Goal: Task Accomplishment & Management: Use online tool/utility

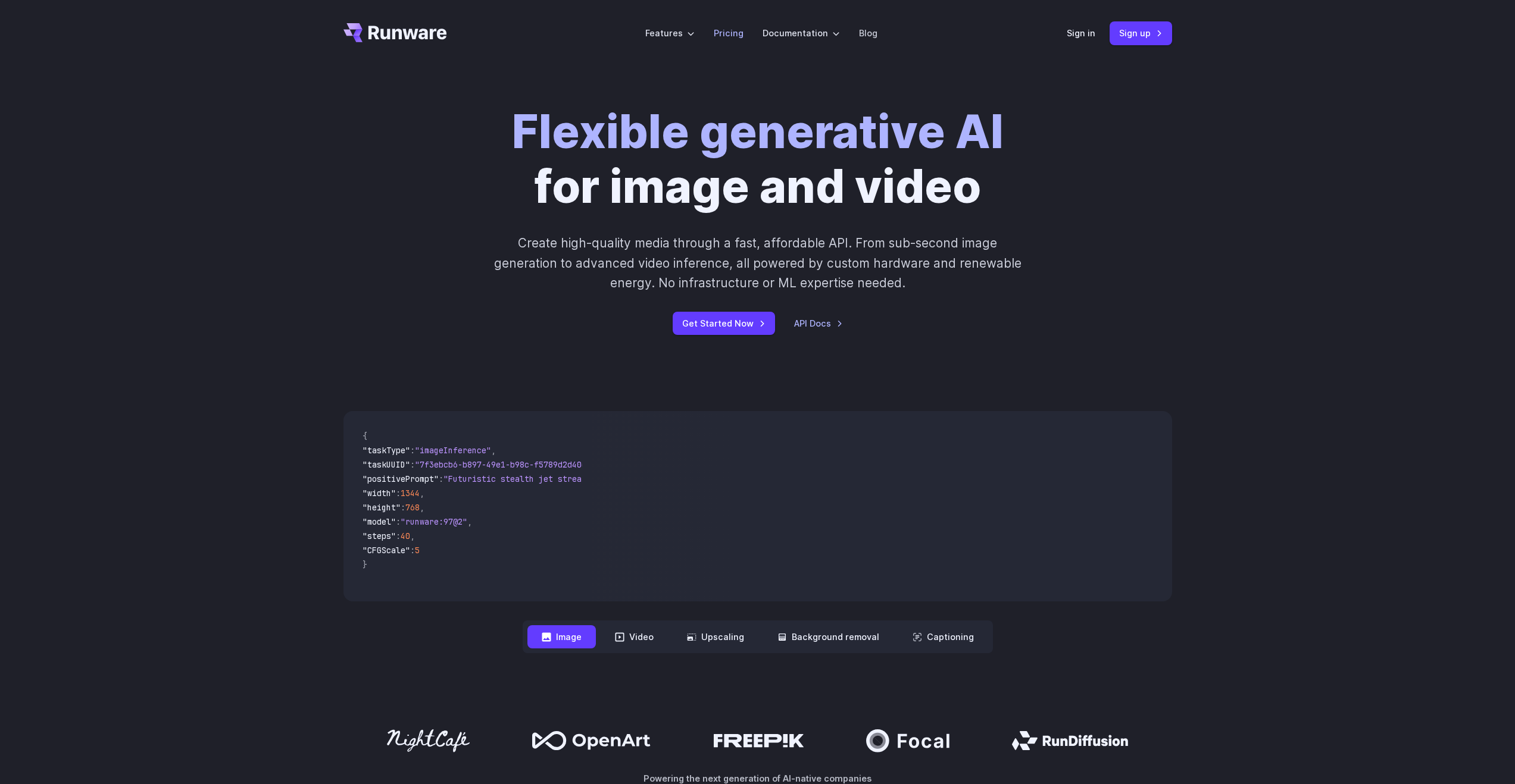
click at [721, 32] on link "Pricing" at bounding box center [728, 33] width 29 height 14
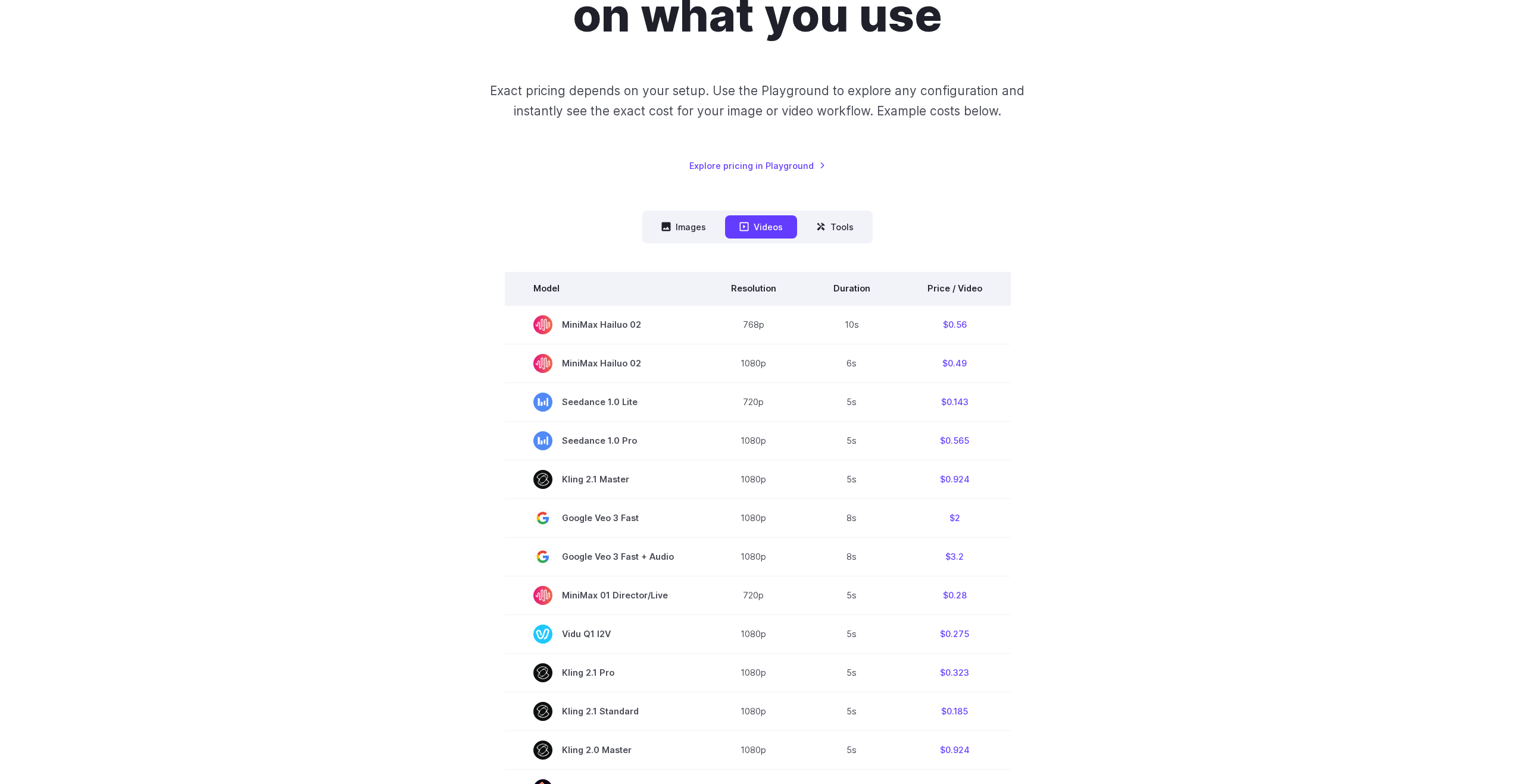
scroll to position [192, 0]
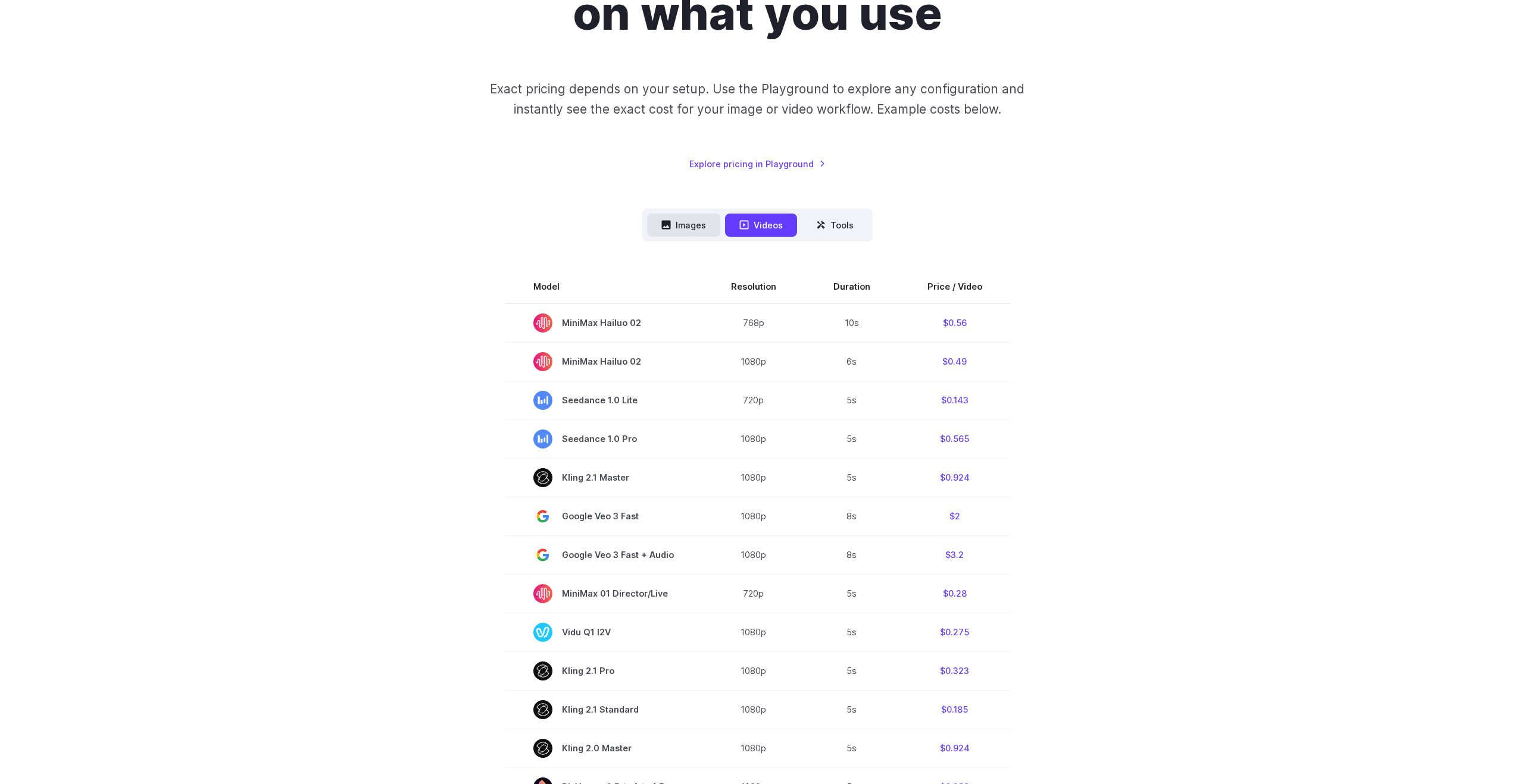
click at [701, 228] on button "Images" at bounding box center [683, 225] width 73 height 24
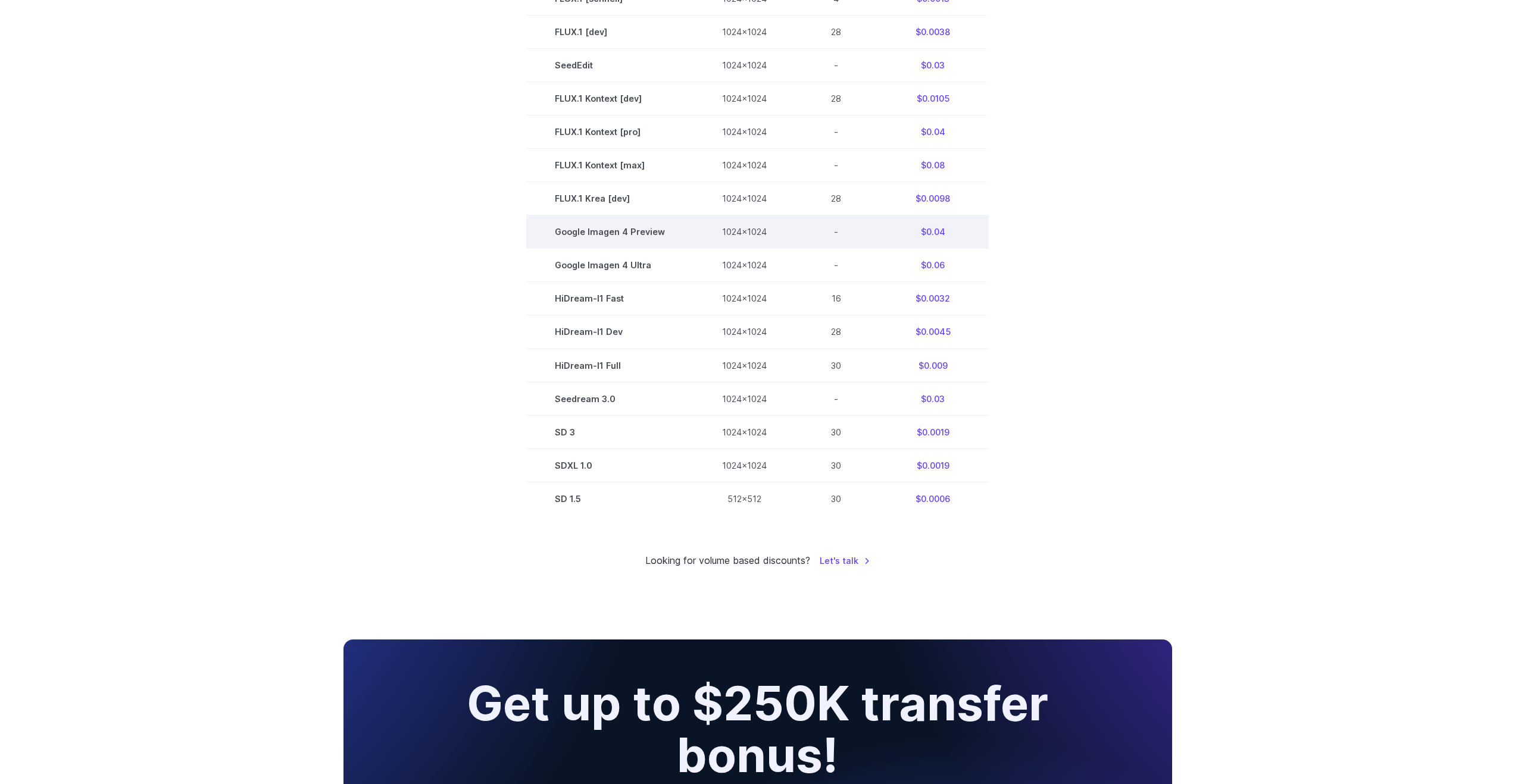
scroll to position [198, 0]
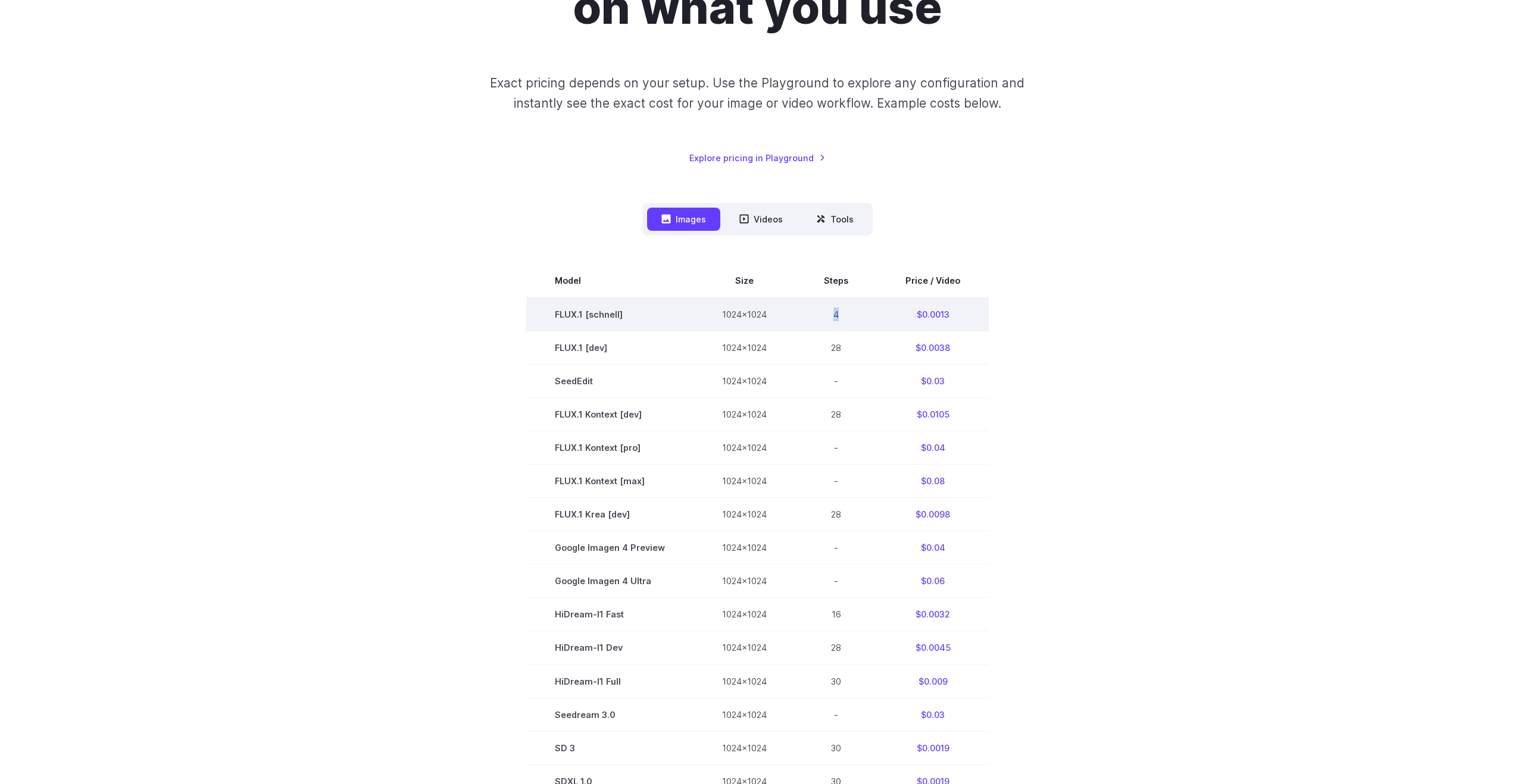
drag, startPoint x: 827, startPoint y: 312, endPoint x: 855, endPoint y: 315, distance: 28.2
click at [855, 315] on td "4" at bounding box center [836, 314] width 82 height 34
click at [944, 316] on td "$0.0013" at bounding box center [932, 314] width 112 height 34
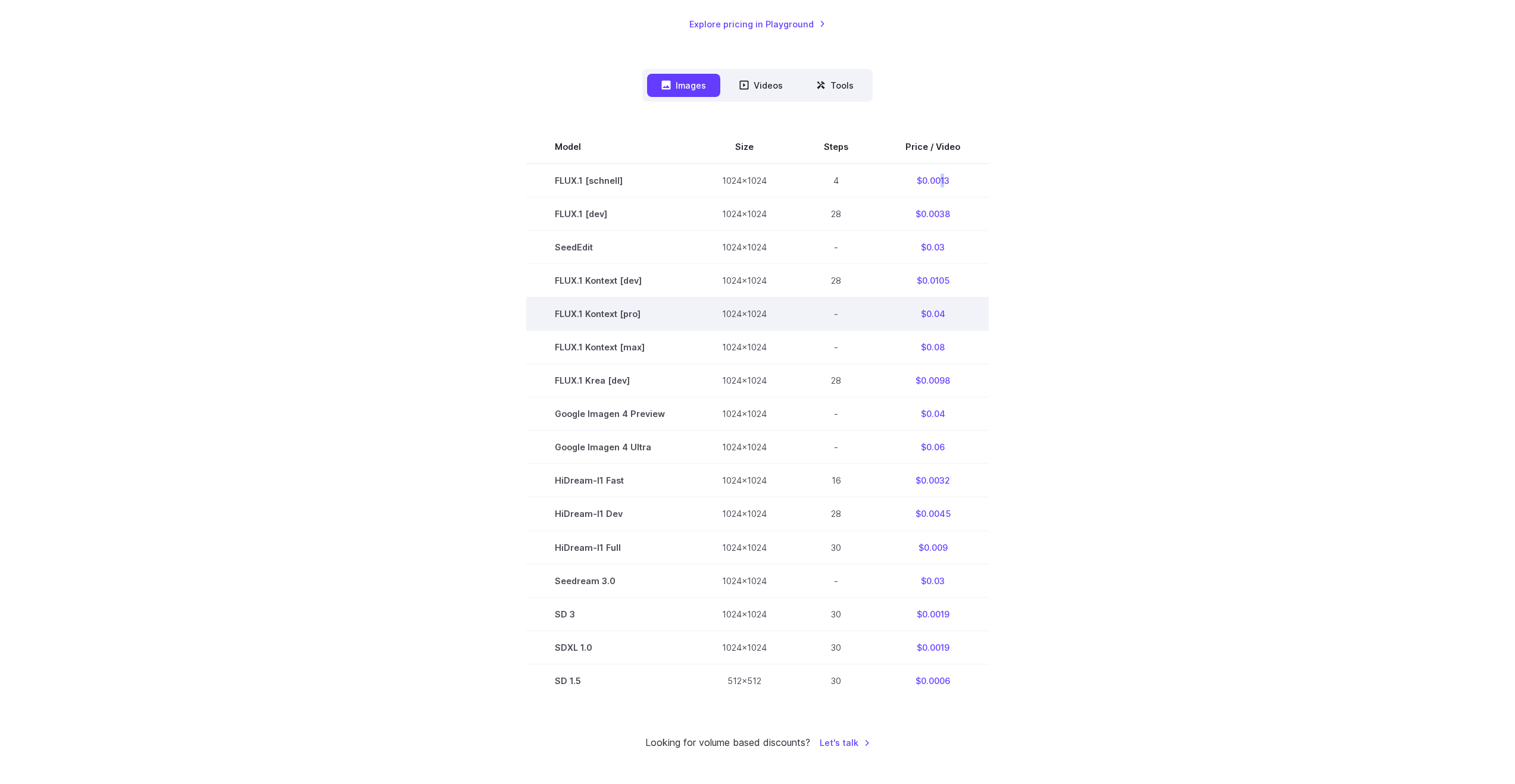
scroll to position [380, 0]
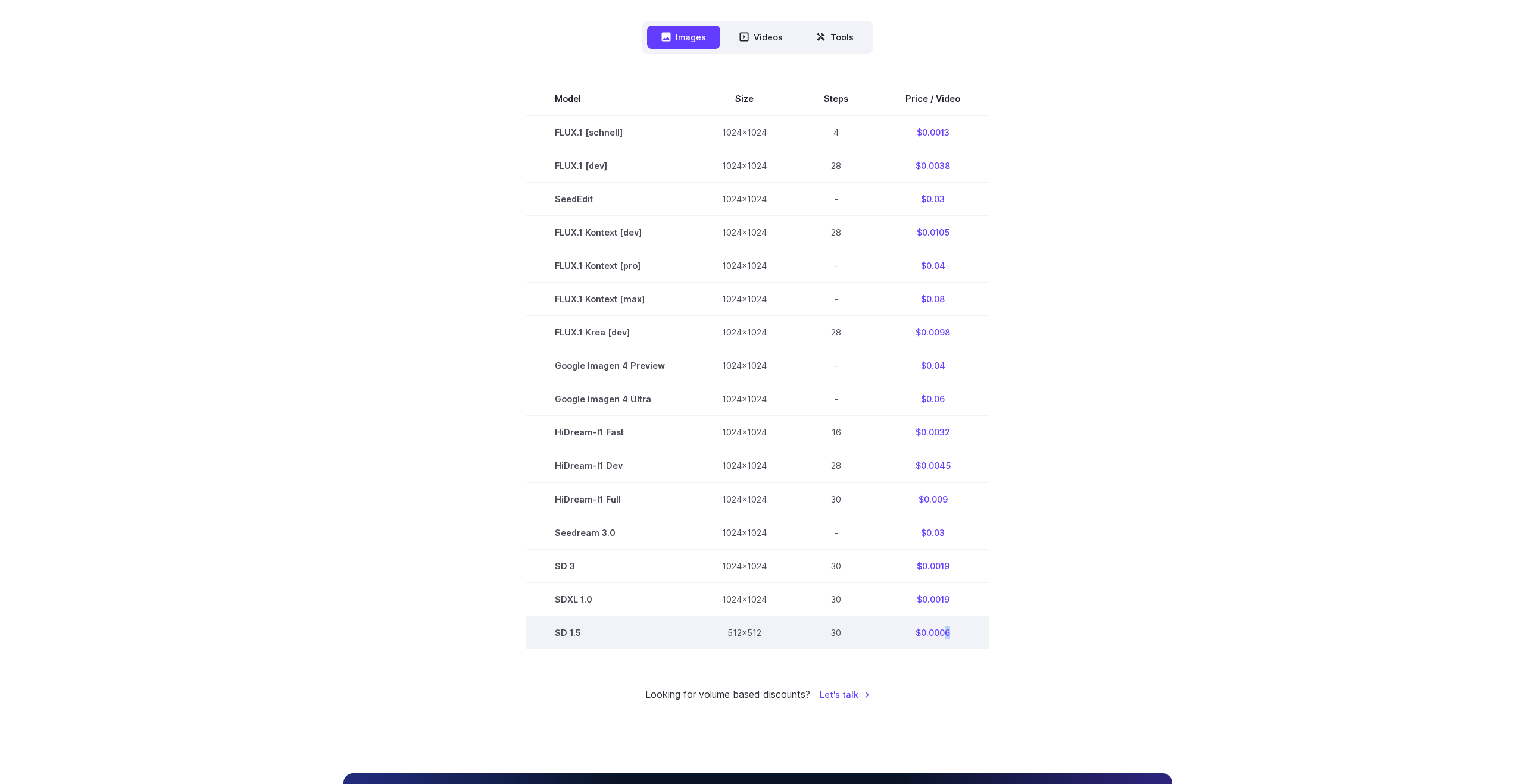
drag, startPoint x: 941, startPoint y: 633, endPoint x: 950, endPoint y: 634, distance: 9.1
click at [950, 634] on td "$0.0006" at bounding box center [932, 632] width 112 height 33
click at [943, 633] on td "$0.0006" at bounding box center [932, 632] width 112 height 33
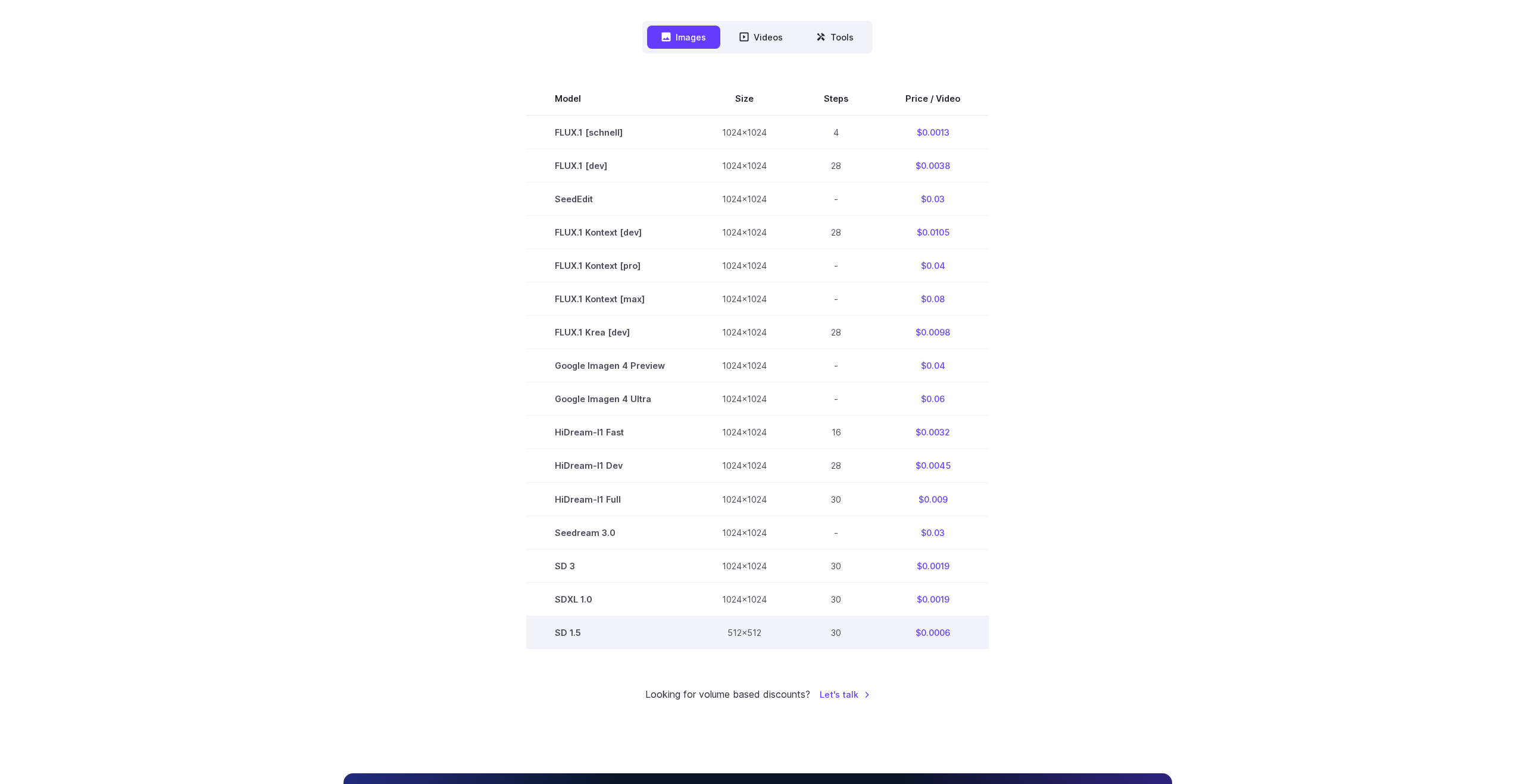
click at [831, 634] on td "30" at bounding box center [836, 632] width 82 height 33
click at [1017, 493] on section "Model Size Steps Price / Video FLUX.1 [schnell] 1024x1024 4 $0.0013 FLUX.1 [dev…" at bounding box center [758, 366] width 829 height 567
drag, startPoint x: 926, startPoint y: 633, endPoint x: 960, endPoint y: 635, distance: 34.1
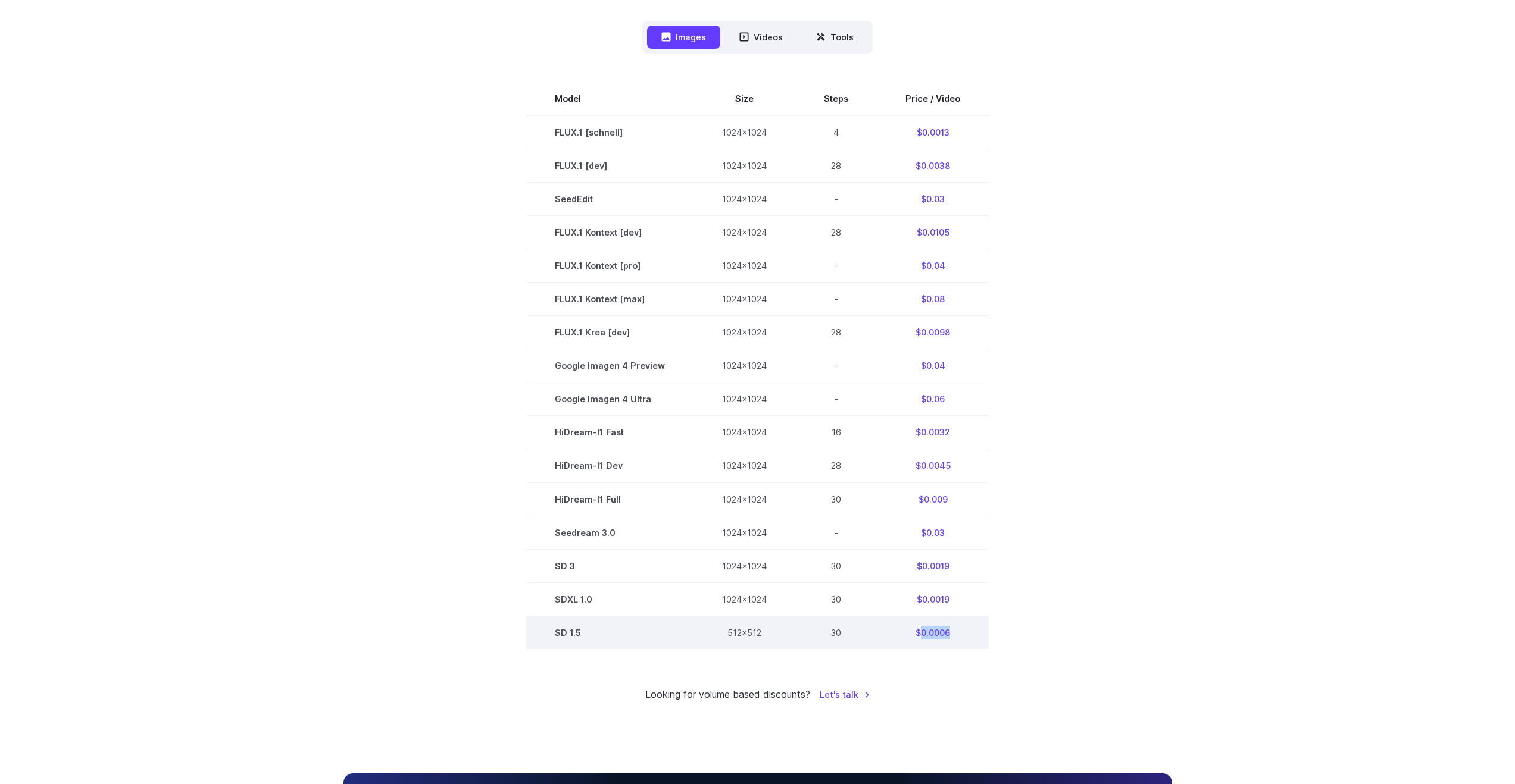
click at [959, 635] on td "$0.0006" at bounding box center [932, 632] width 112 height 33
click at [960, 634] on td "$0.0006" at bounding box center [932, 632] width 112 height 33
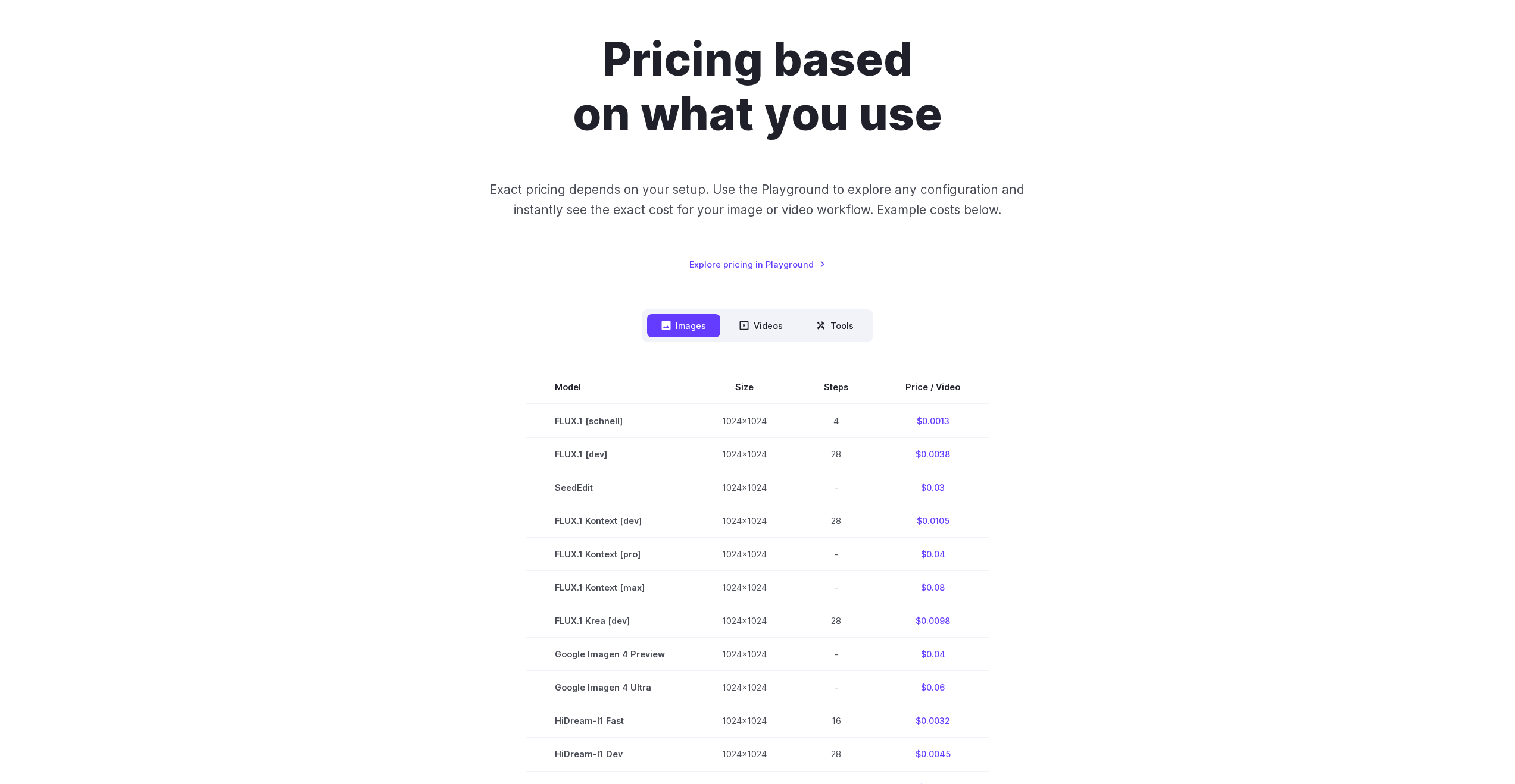
scroll to position [0, 0]
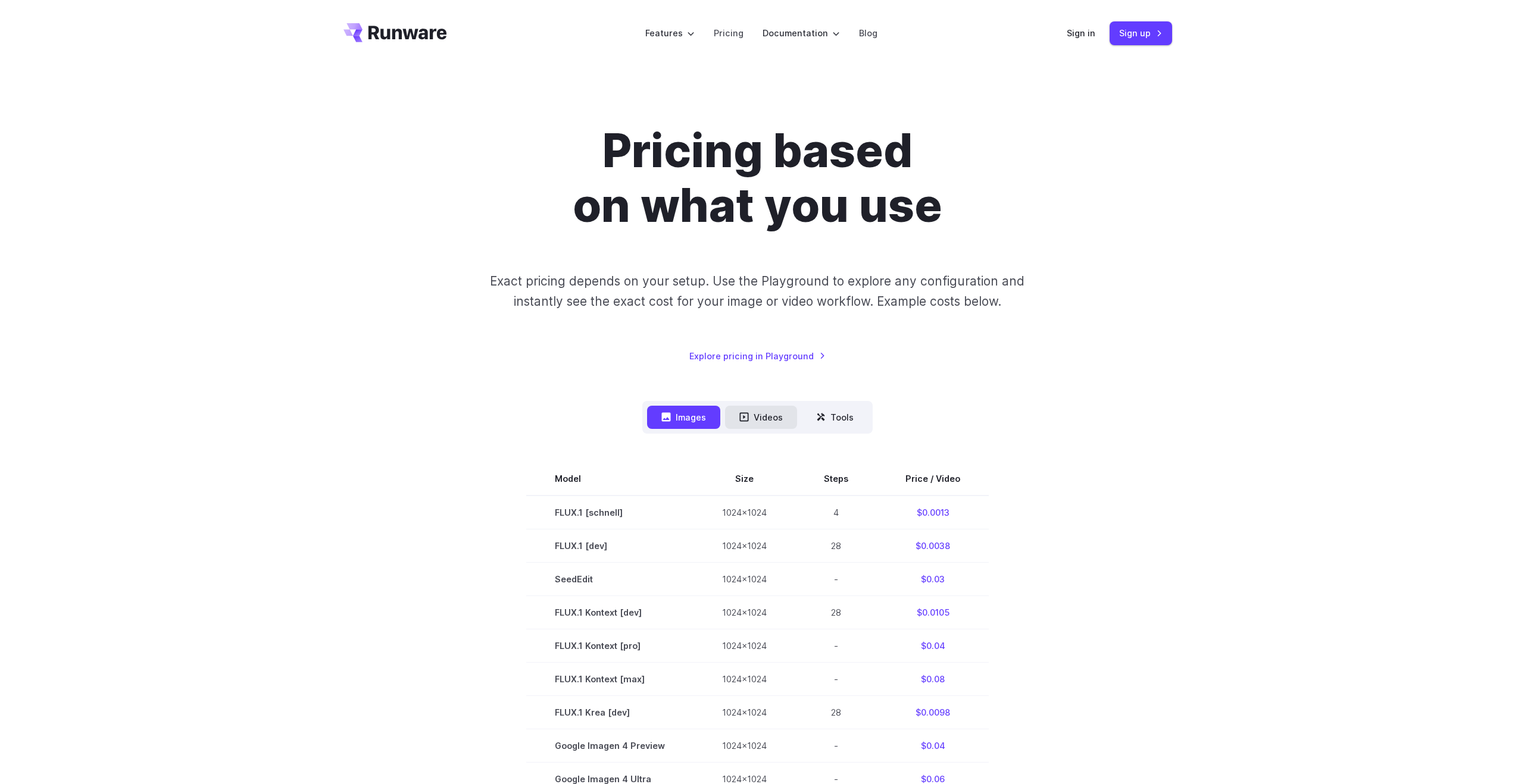
click at [770, 421] on button "Videos" at bounding box center [761, 418] width 72 height 24
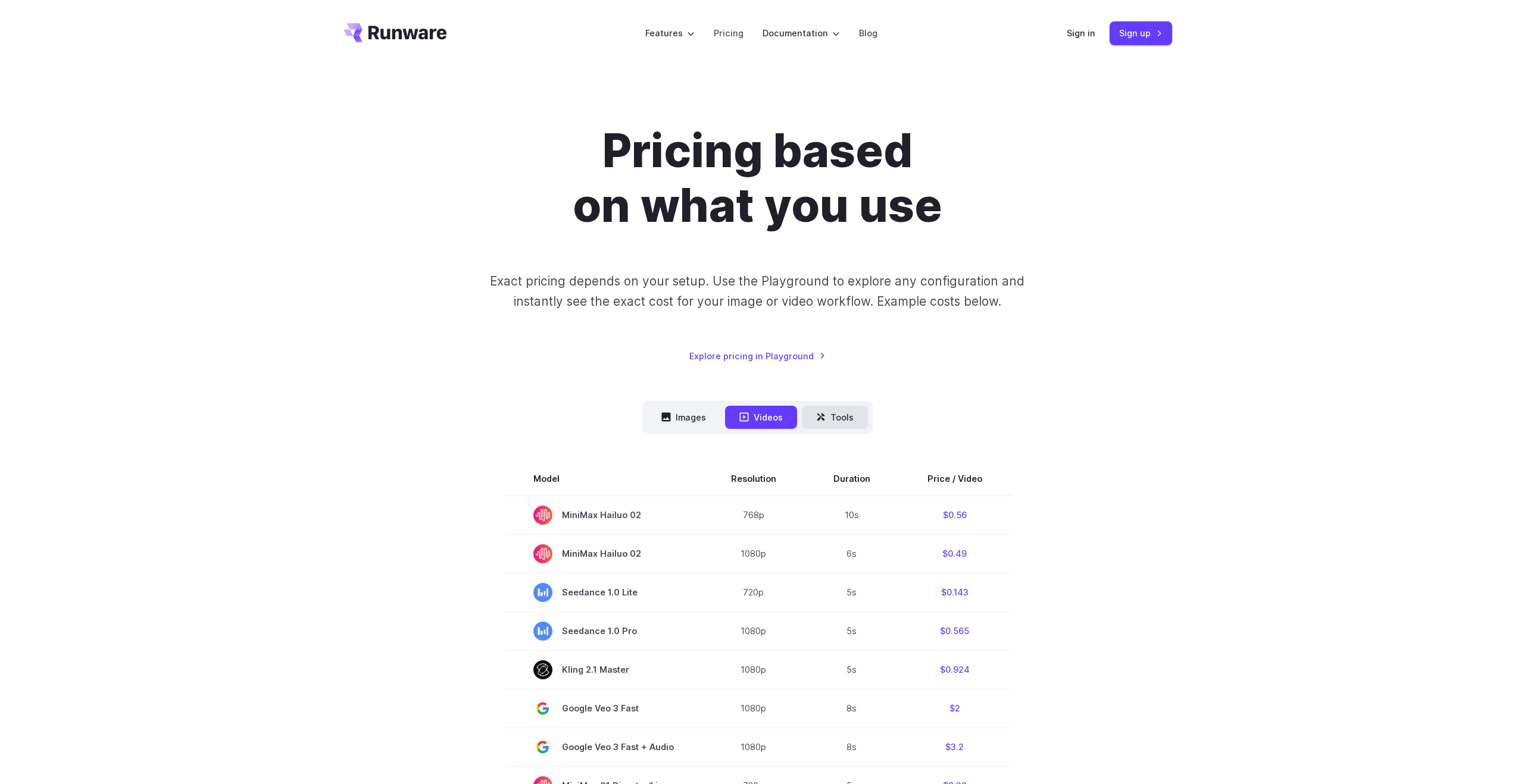
click at [833, 422] on button "Tools" at bounding box center [835, 418] width 66 height 24
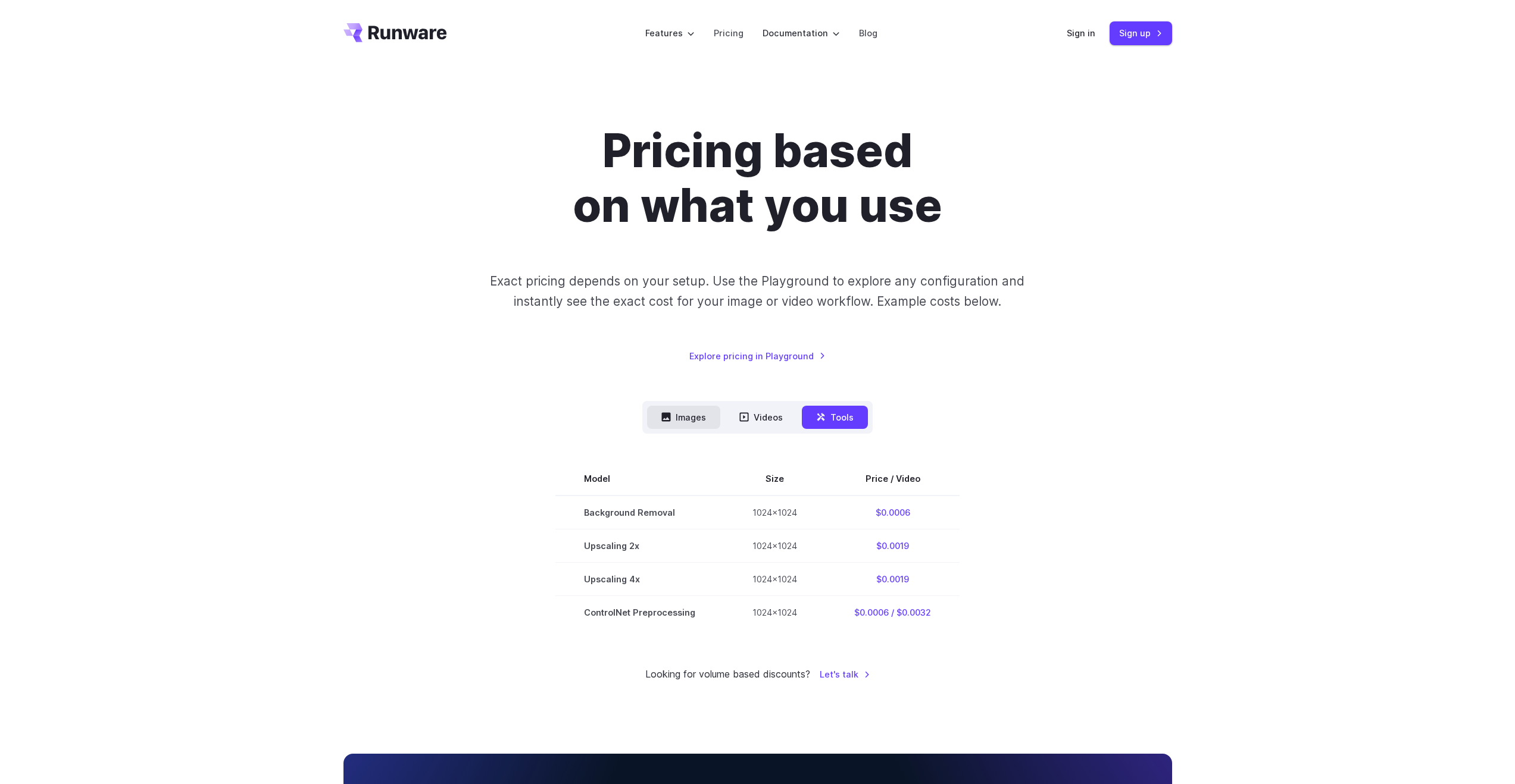
click at [671, 418] on icon at bounding box center [666, 417] width 10 height 10
click at [681, 416] on button "Images" at bounding box center [683, 418] width 73 height 24
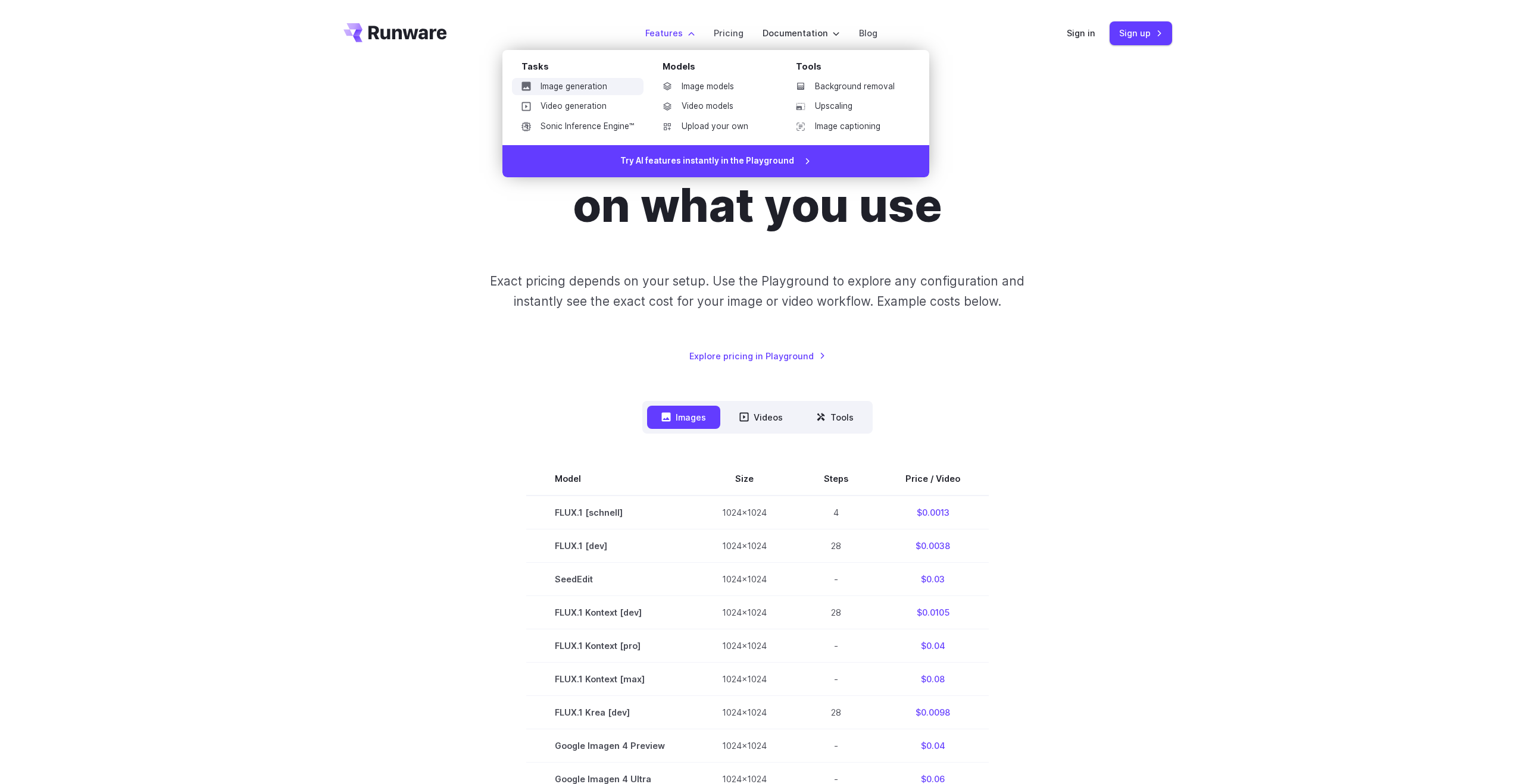
click at [589, 85] on link "Image generation" at bounding box center [578, 87] width 132 height 18
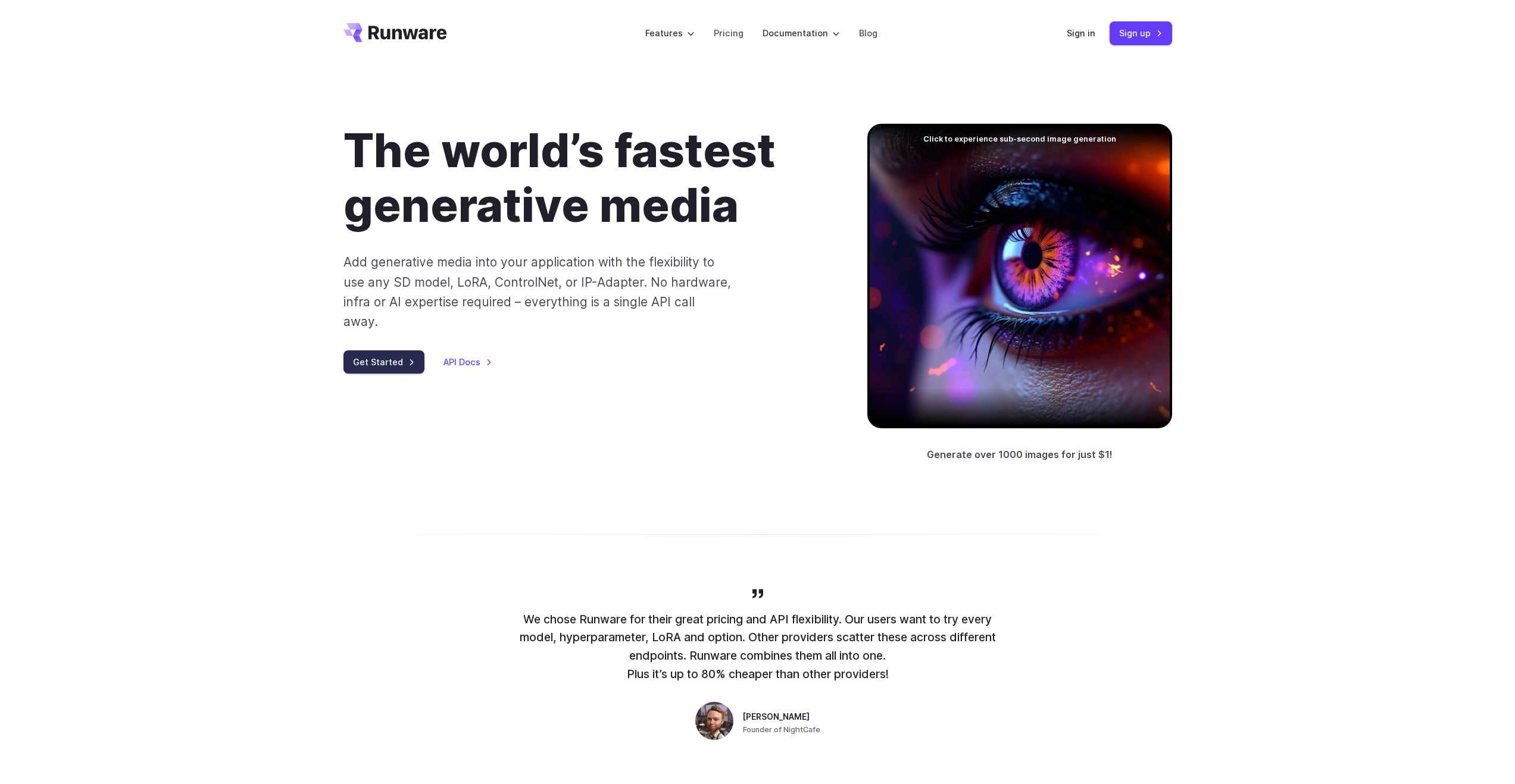
click at [382, 350] on link "Get Started" at bounding box center [384, 362] width 81 height 24
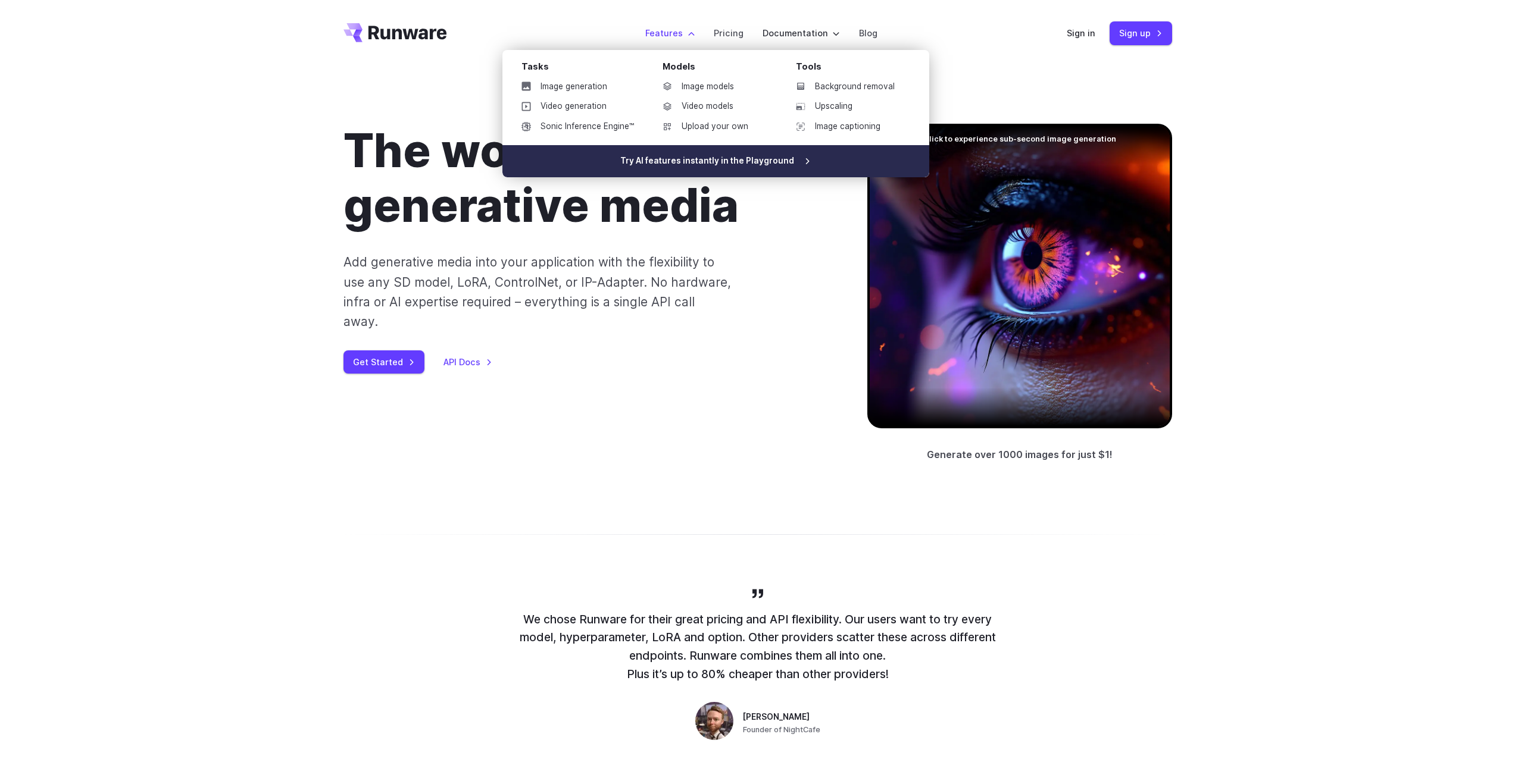
click at [698, 166] on link "Try AI features instantly in the Playground" at bounding box center [716, 161] width 427 height 32
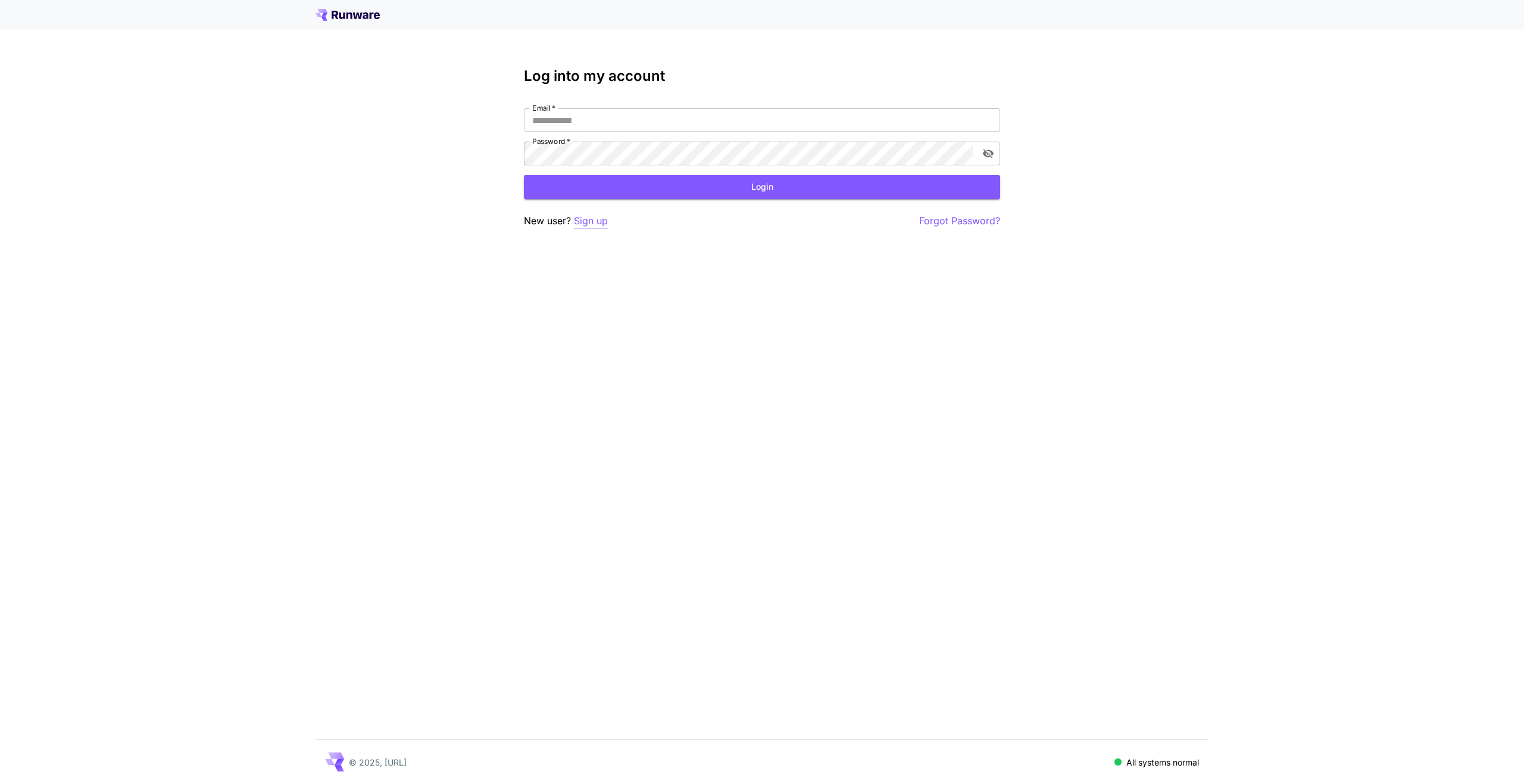
click at [595, 219] on p "Sign up" at bounding box center [591, 221] width 34 height 15
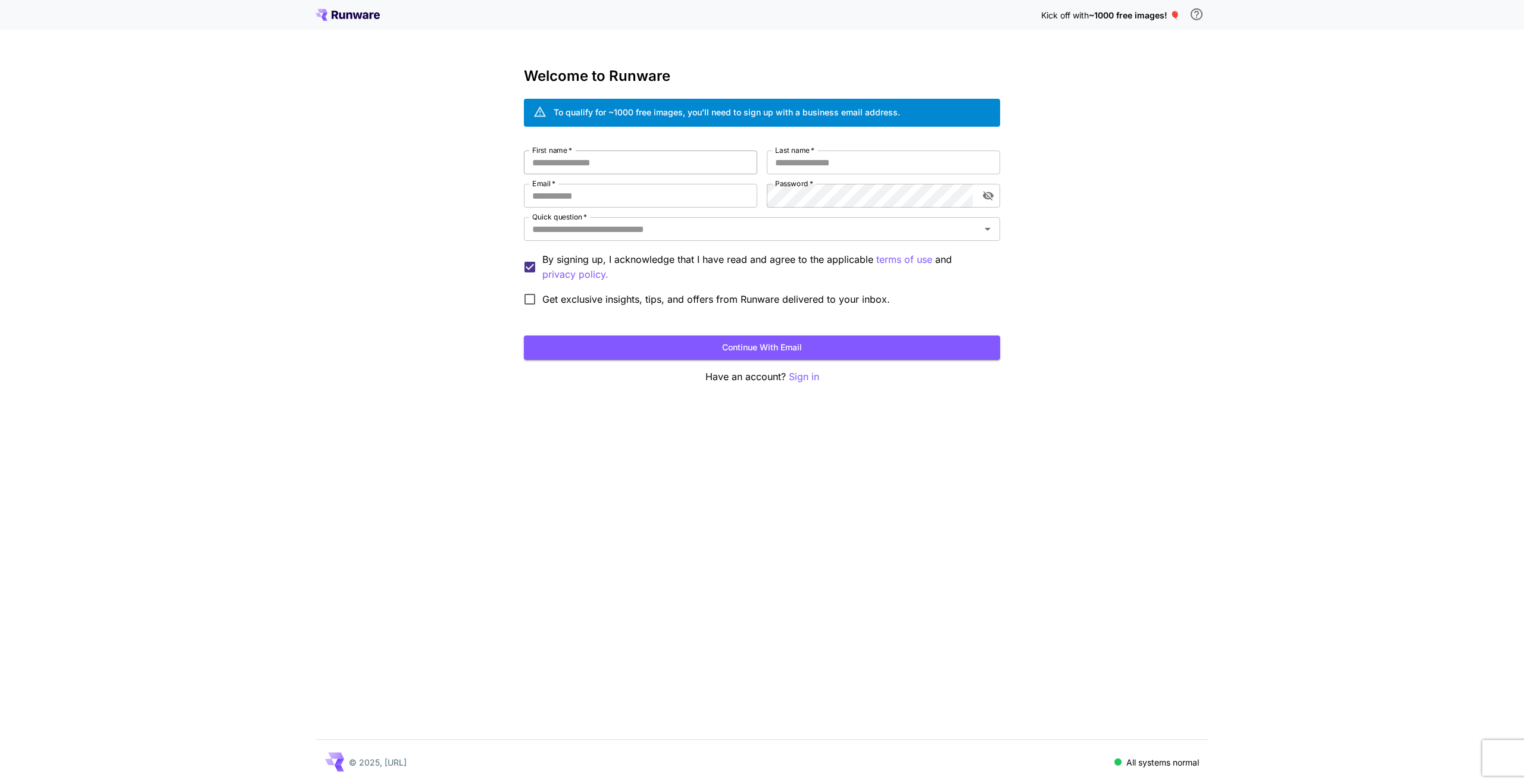
click at [626, 168] on input "First name   *" at bounding box center [640, 163] width 233 height 24
type input "********"
type input "******"
type input "**********"
click at [642, 229] on input "Quick question   *" at bounding box center [752, 229] width 450 height 17
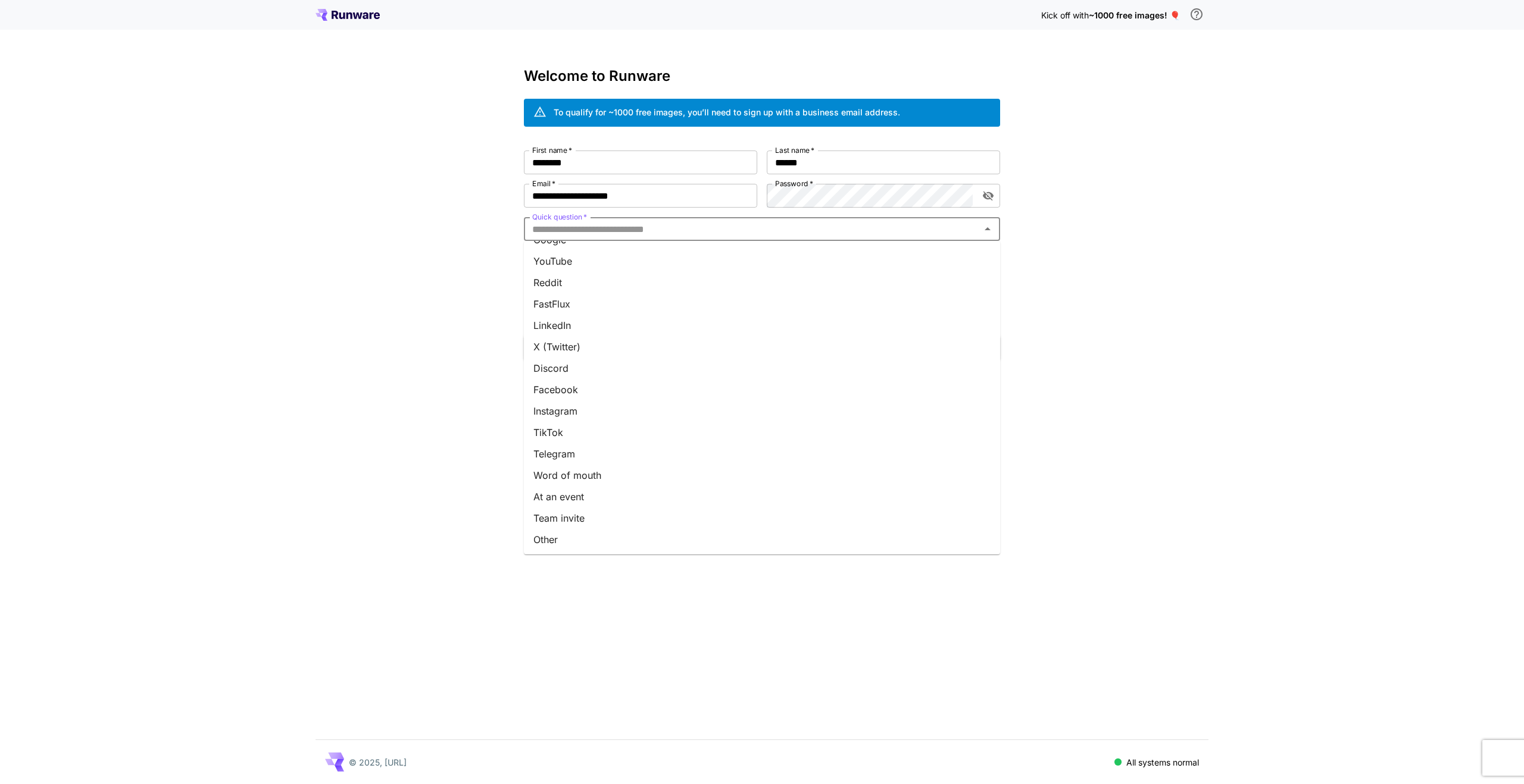
scroll to position [17, 0]
click at [617, 345] on li "X (Twitter)" at bounding box center [762, 346] width 476 height 21
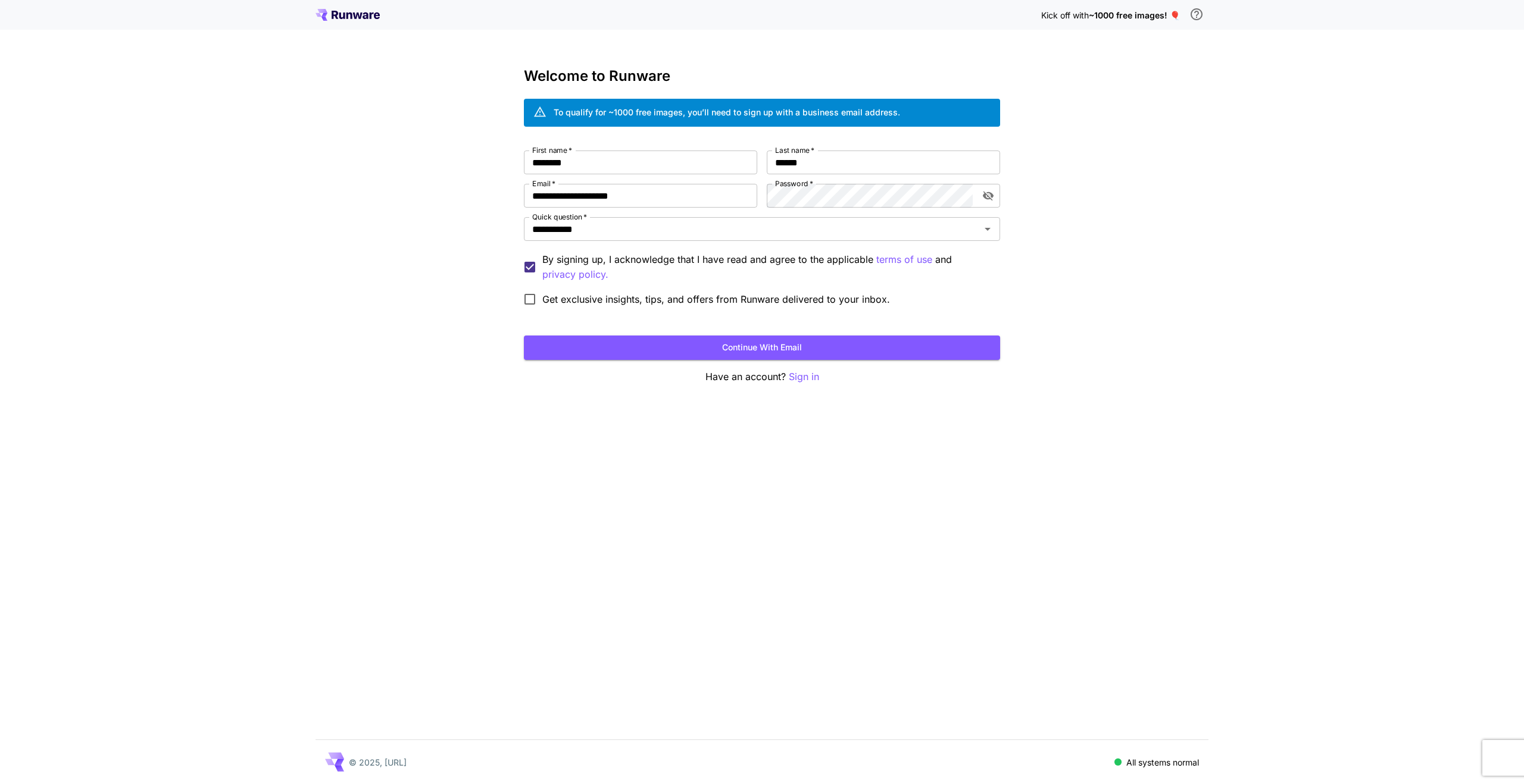
click at [587, 259] on p "By signing up, I acknowledge that I have read and agree to the applicable terms…" at bounding box center [766, 267] width 448 height 29
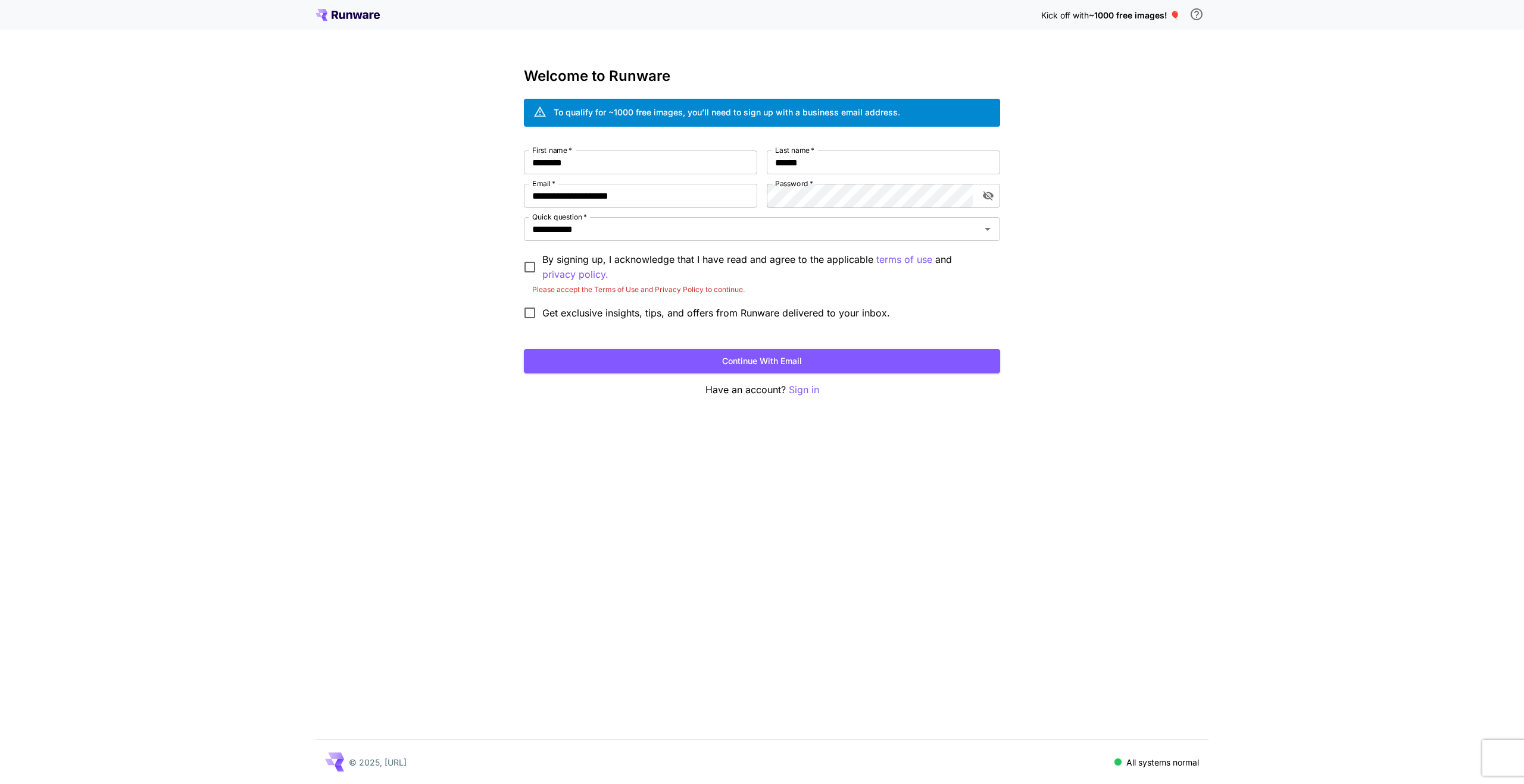
click at [549, 260] on p "By signing up, I acknowledge that I have read and agree to the applicable terms…" at bounding box center [766, 267] width 448 height 29
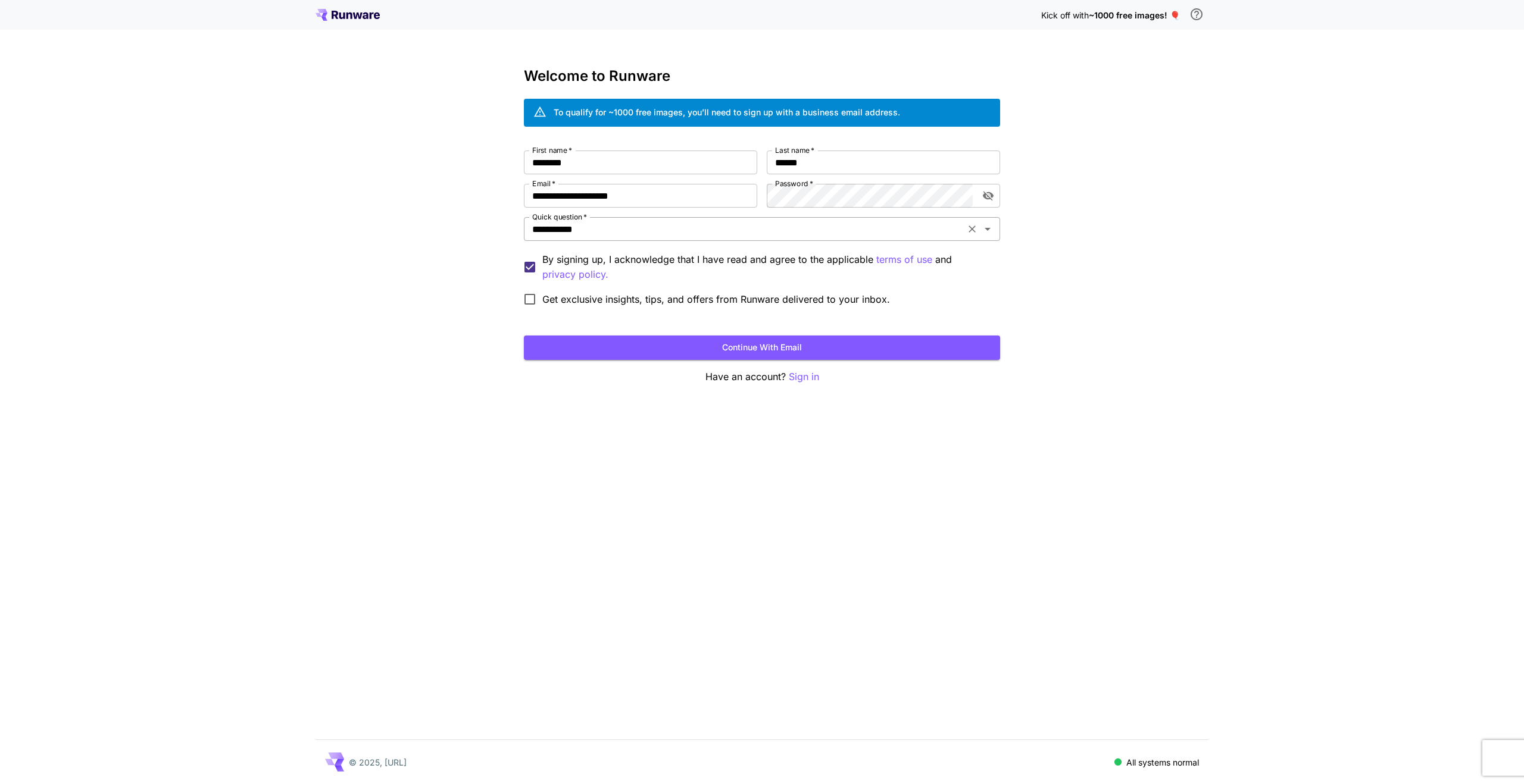
click at [592, 219] on div "**********" at bounding box center [762, 229] width 476 height 24
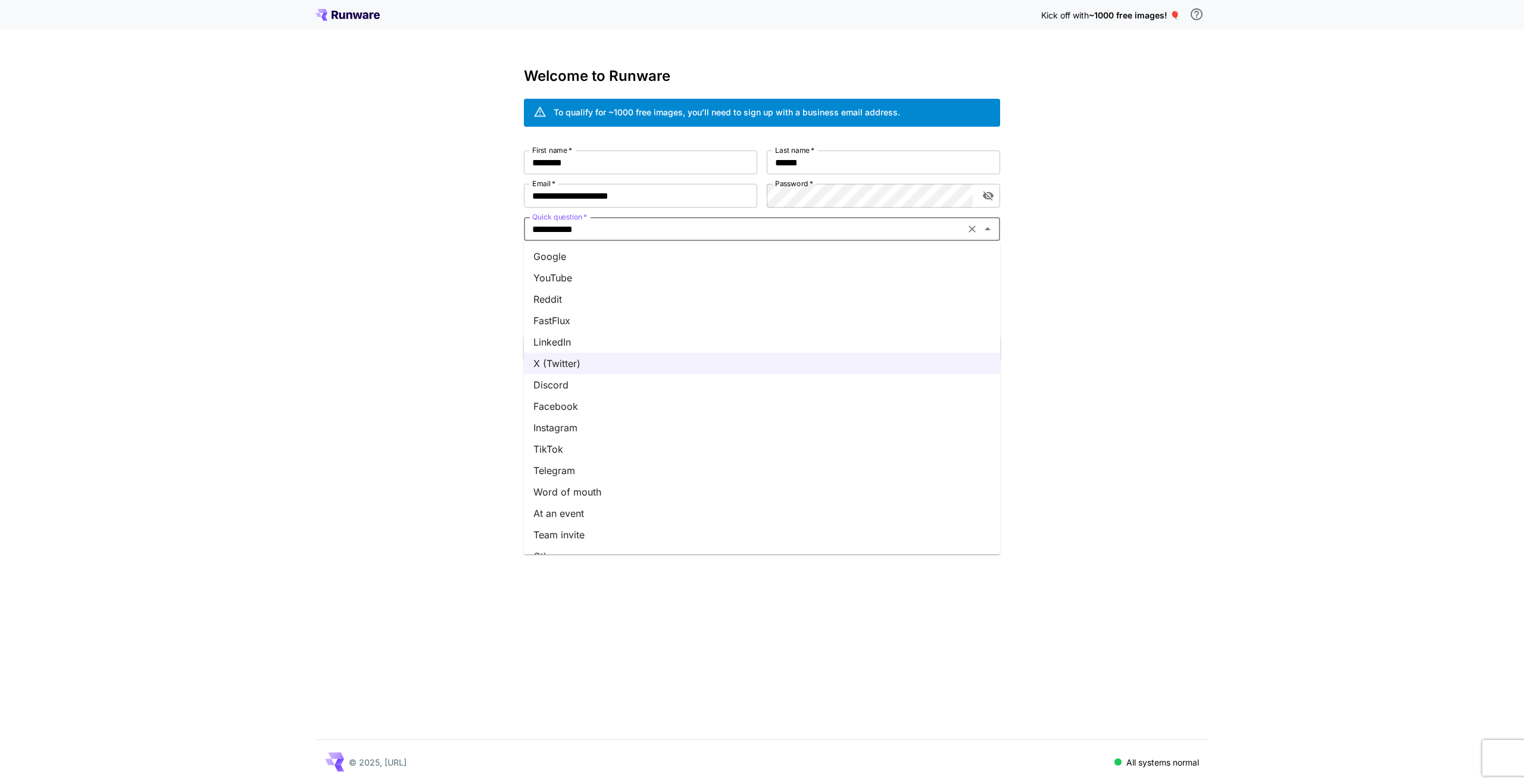
click at [585, 251] on li "Google" at bounding box center [762, 256] width 476 height 21
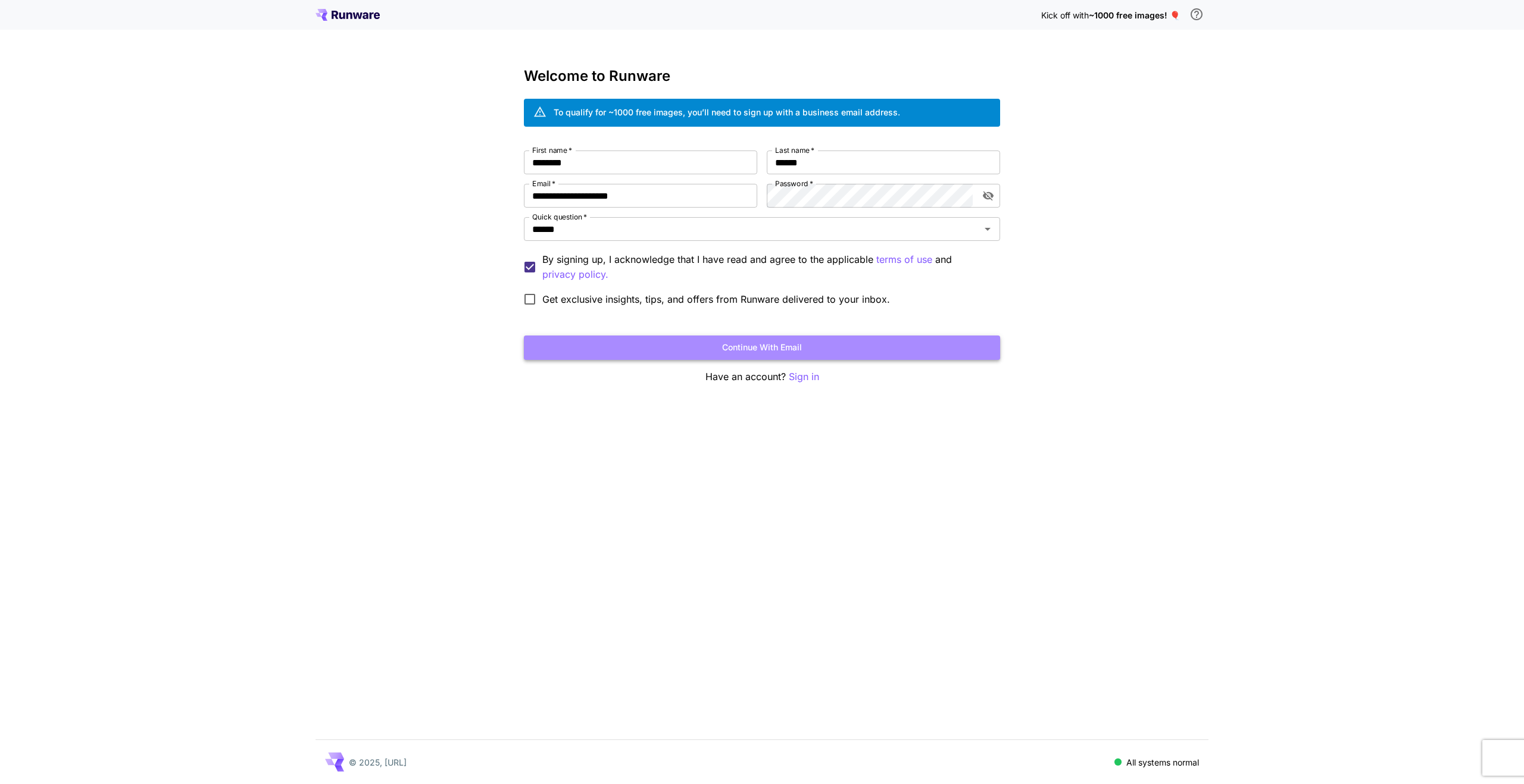
click at [603, 345] on button "Continue with email" at bounding box center [762, 347] width 476 height 24
click at [808, 349] on button "Continue with email" at bounding box center [762, 347] width 476 height 24
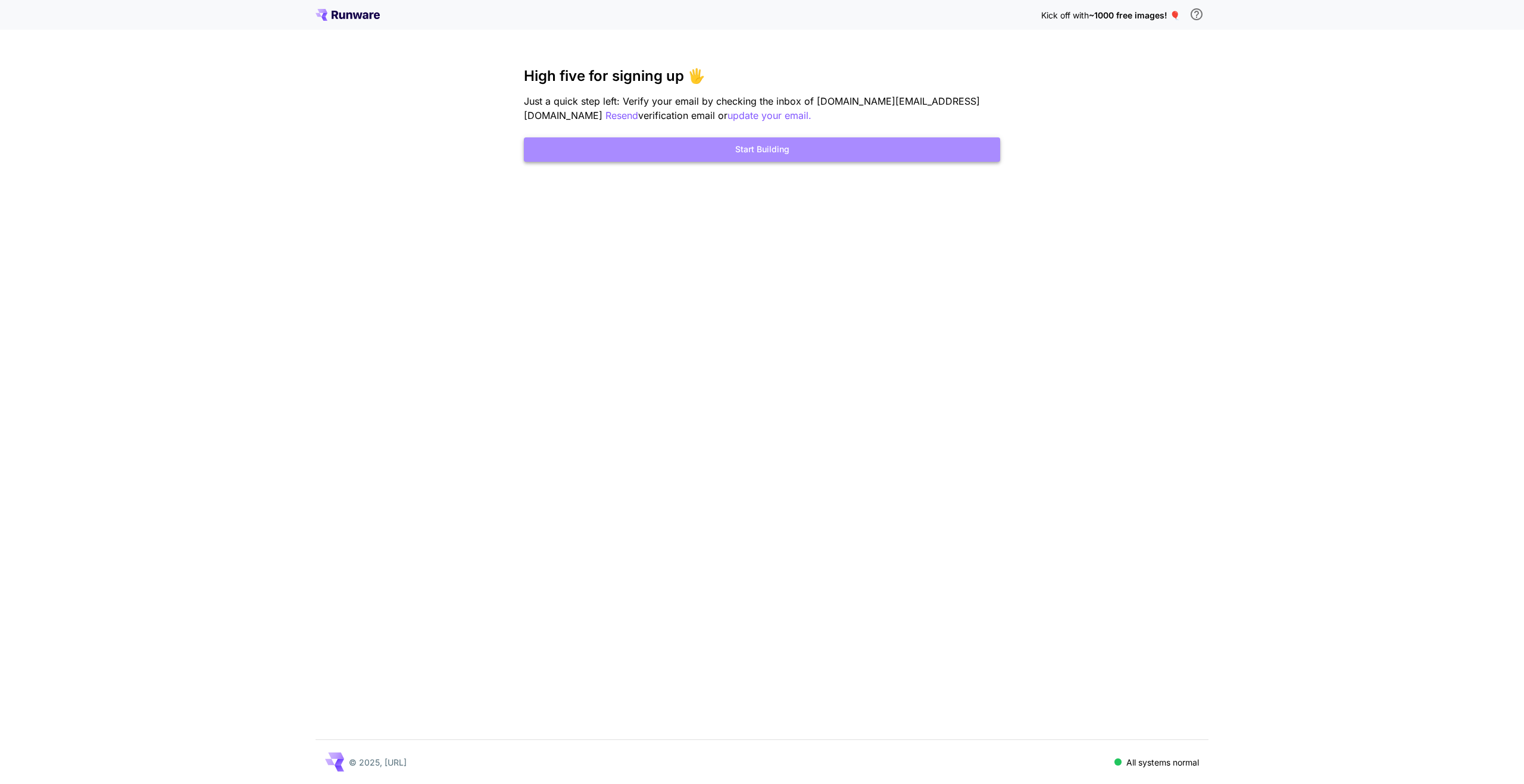
click at [773, 157] on button "Start Building" at bounding box center [762, 149] width 476 height 24
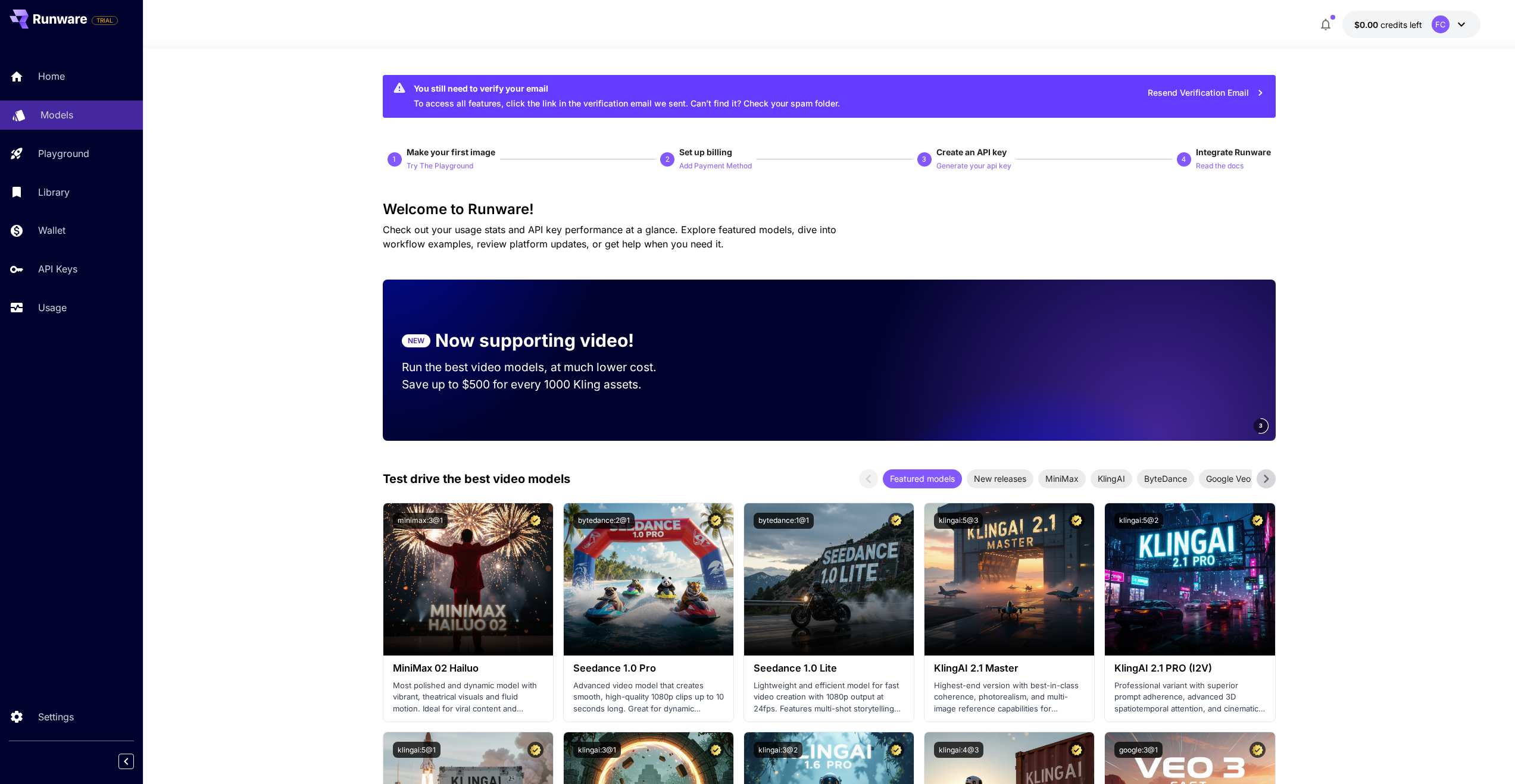
click at [70, 113] on p "Models" at bounding box center [57, 114] width 32 height 14
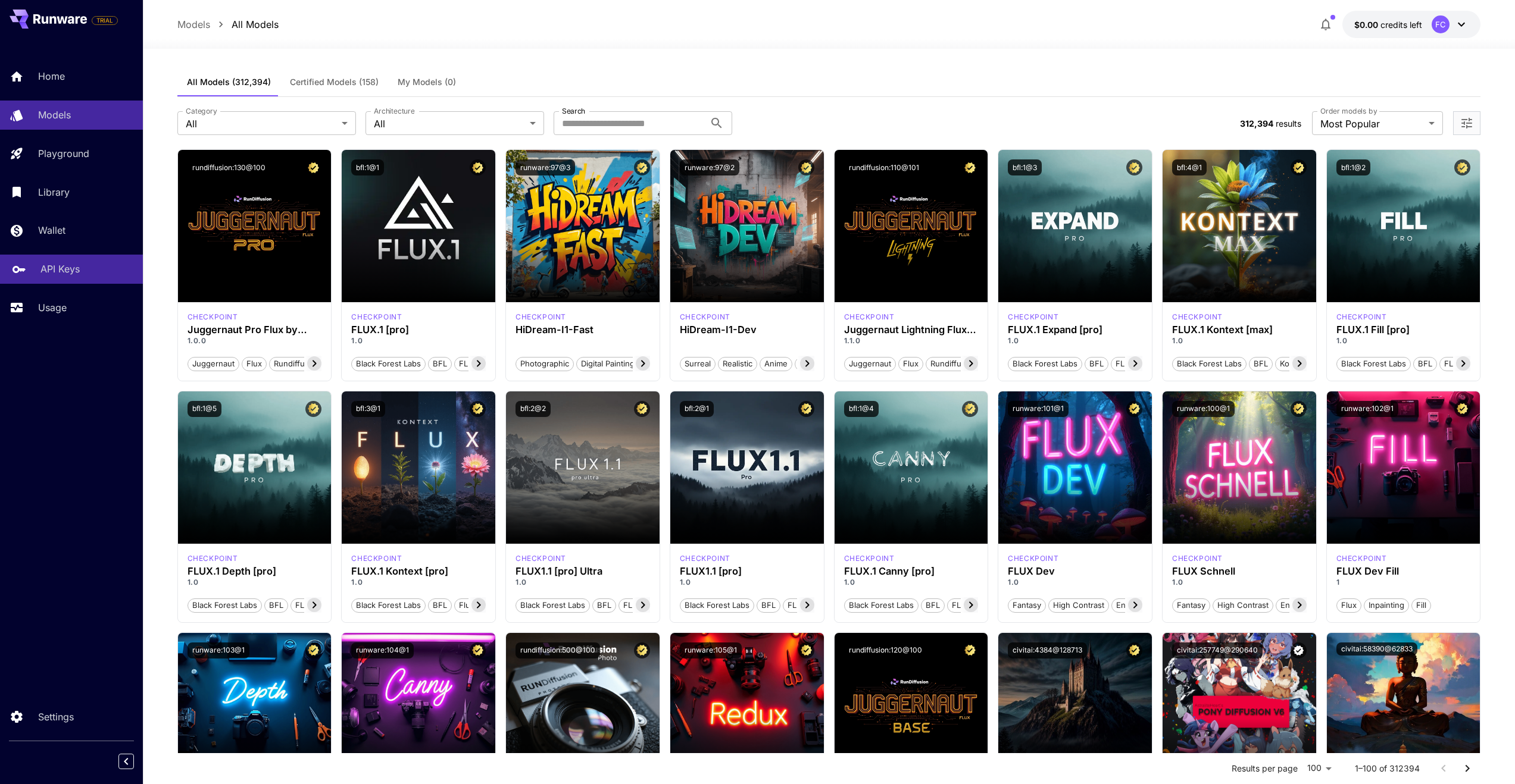
click at [74, 272] on p "API Keys" at bounding box center [60, 268] width 39 height 14
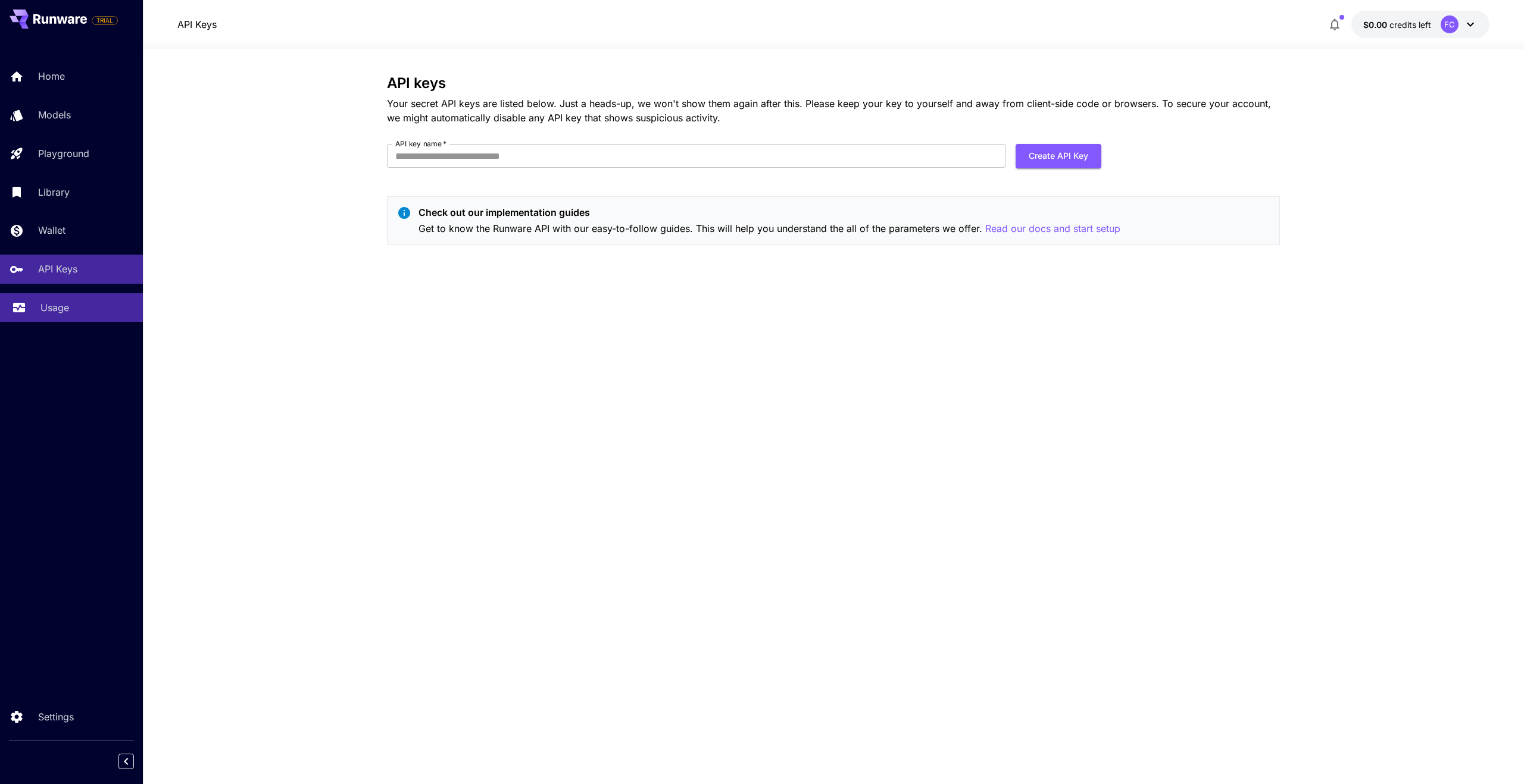
click at [73, 307] on div "Usage" at bounding box center [87, 307] width 93 height 14
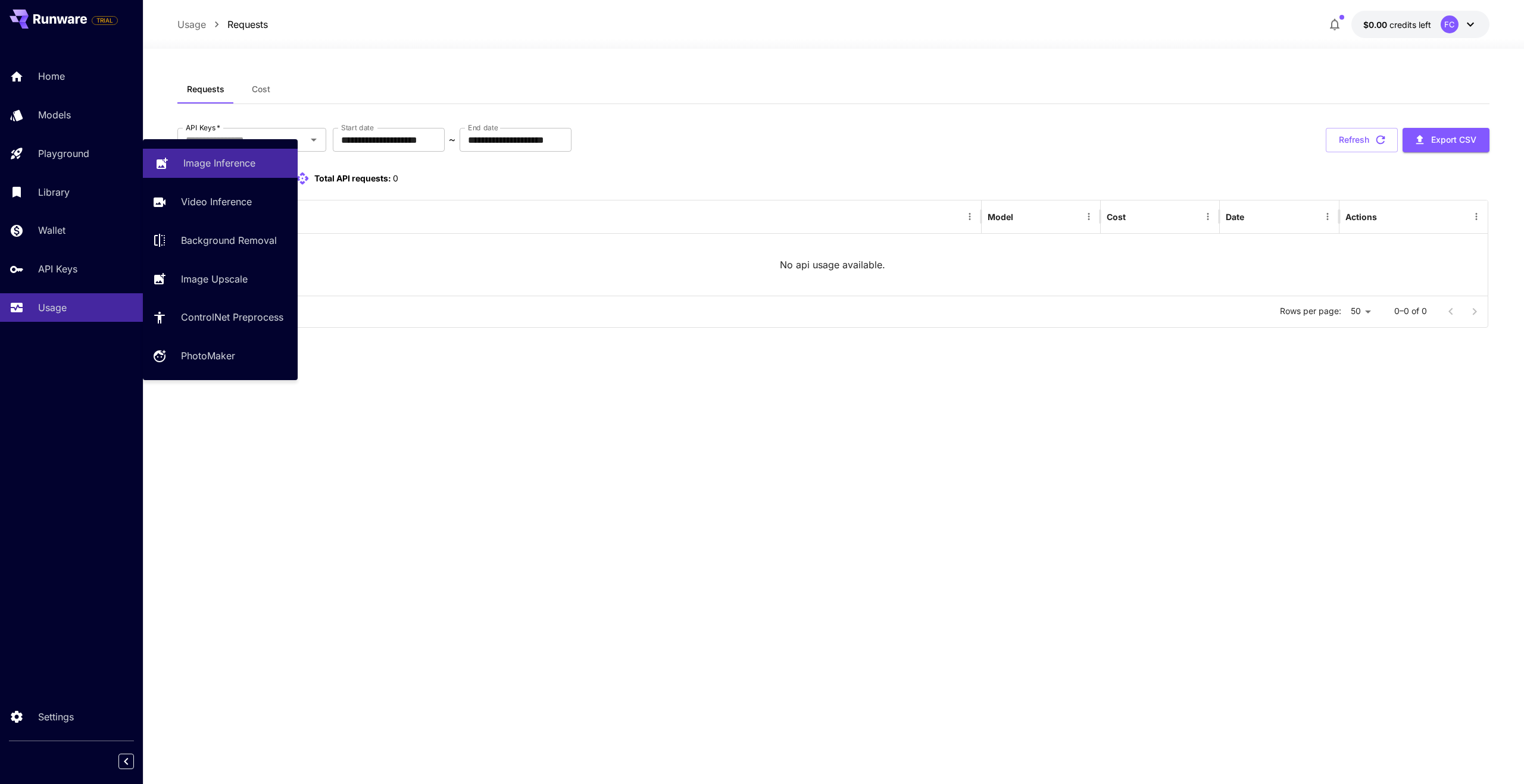
click at [210, 162] on p "Image Inference" at bounding box center [219, 163] width 72 height 14
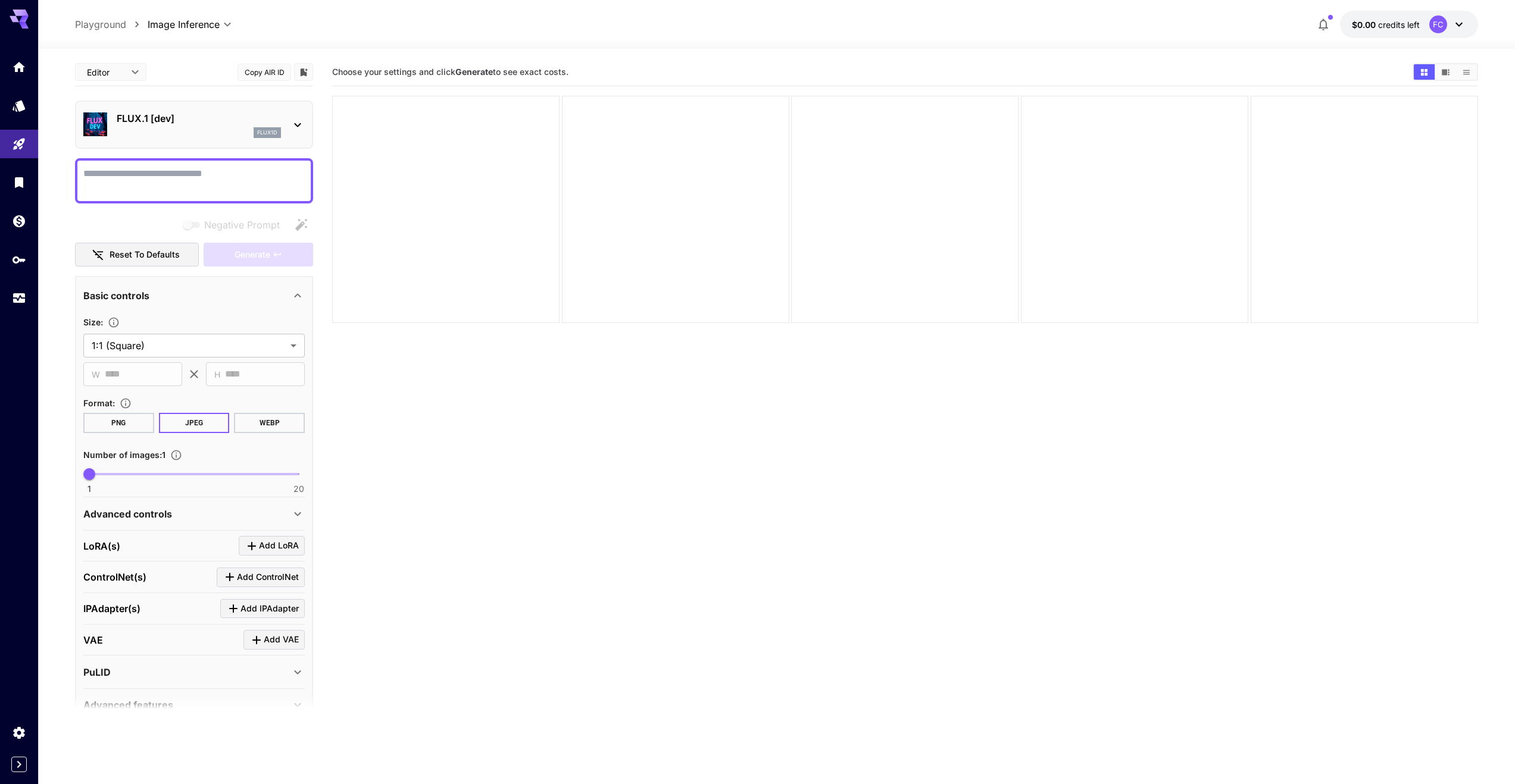
click at [294, 118] on icon at bounding box center [297, 124] width 14 height 14
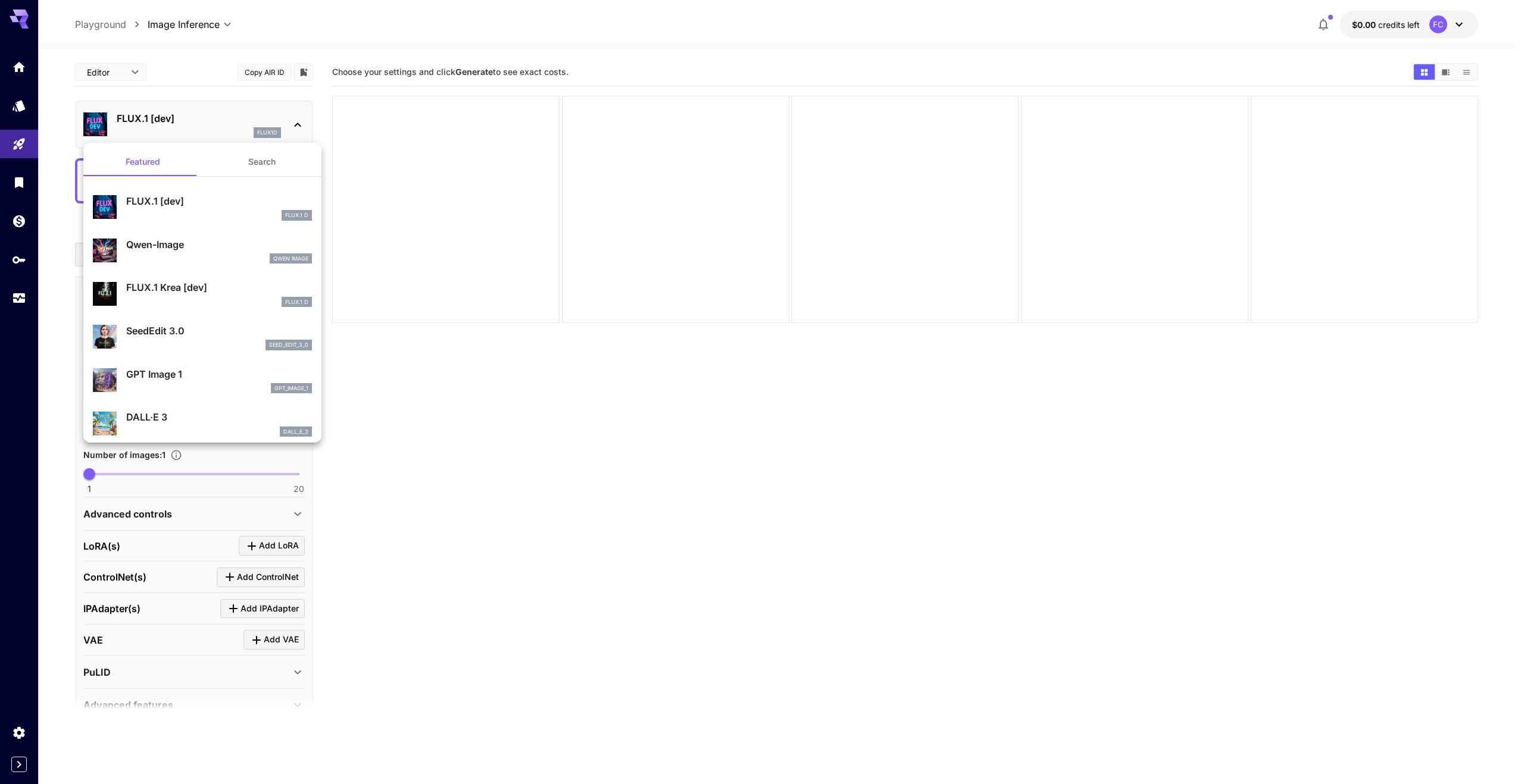
click at [258, 154] on button "Search" at bounding box center [262, 162] width 119 height 29
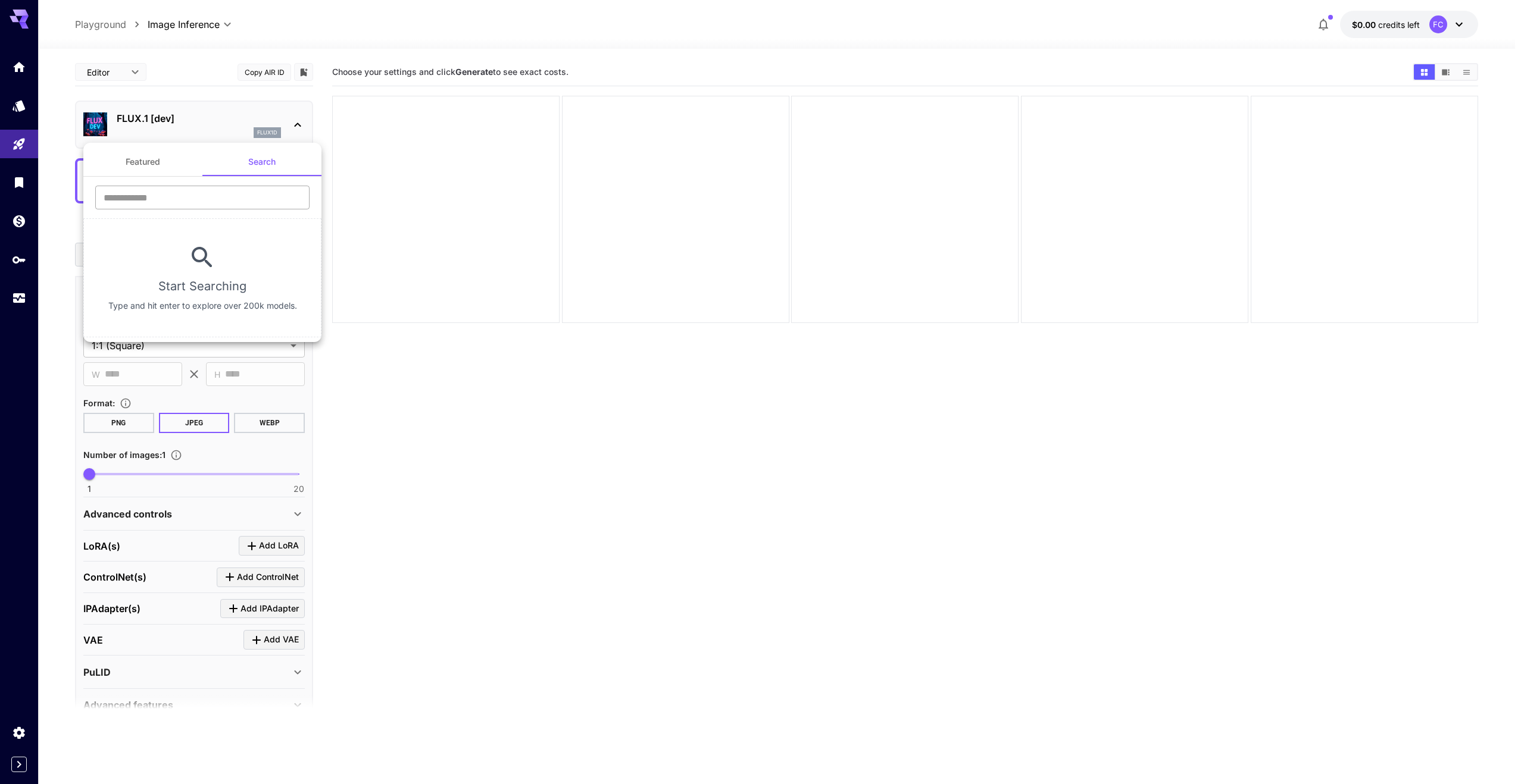
click at [210, 199] on input "text" at bounding box center [202, 197] width 214 height 24
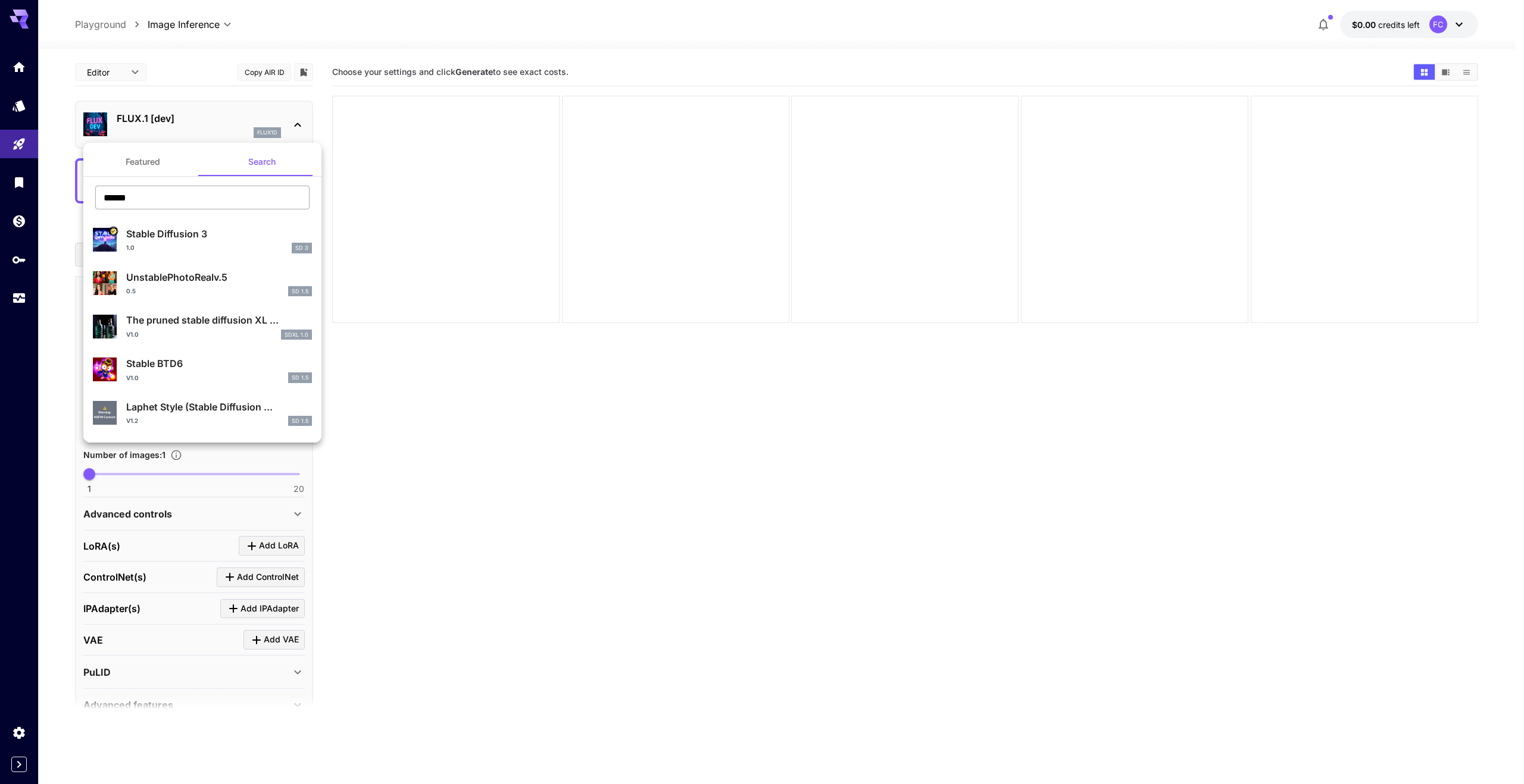
click at [181, 209] on input "******" at bounding box center [202, 197] width 214 height 24
type input "***"
click at [213, 325] on p "sd1.5 inpainting" at bounding box center [219, 319] width 185 height 14
type input "**********"
type input "***"
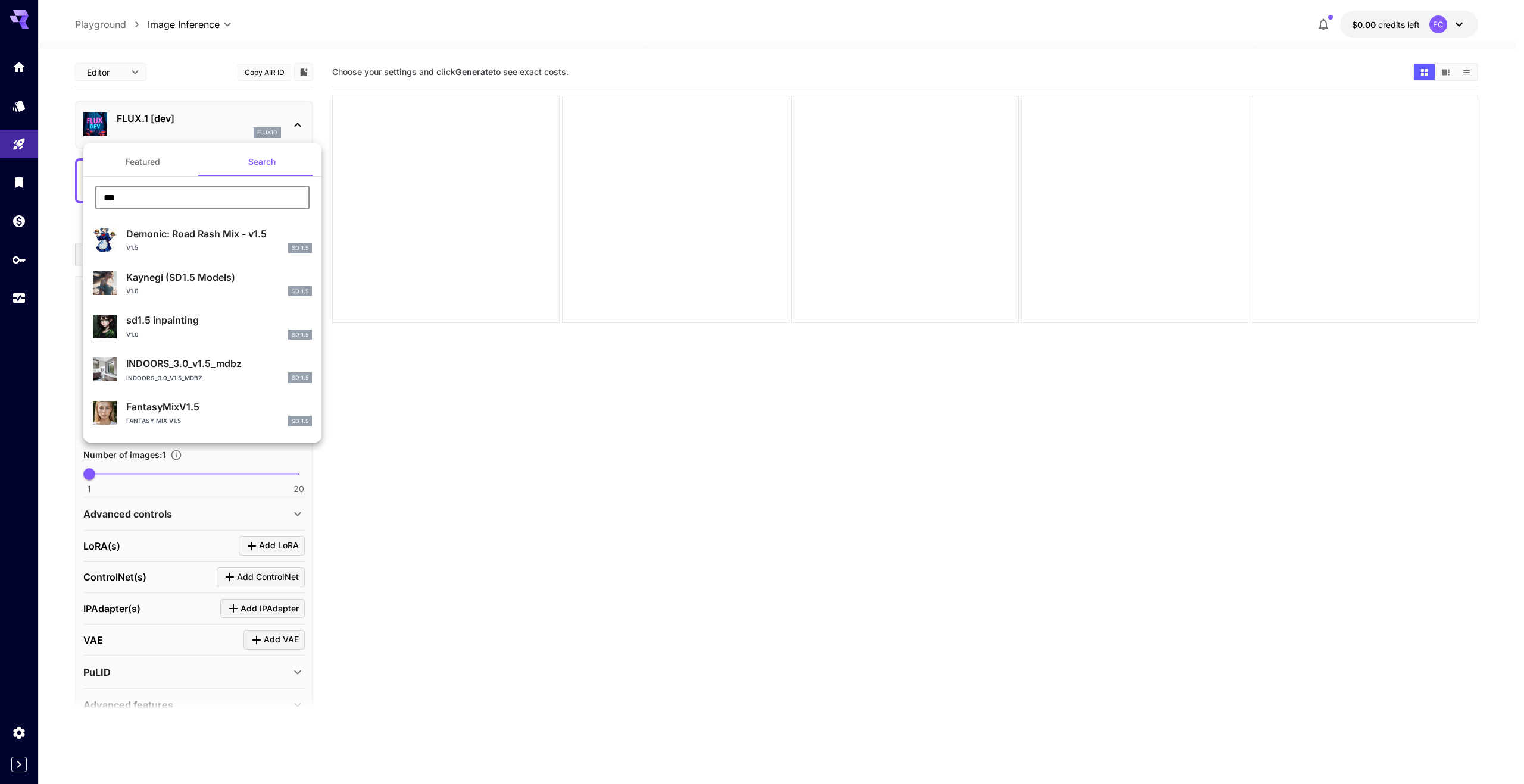
type input "***"
type input "**"
type input "***"
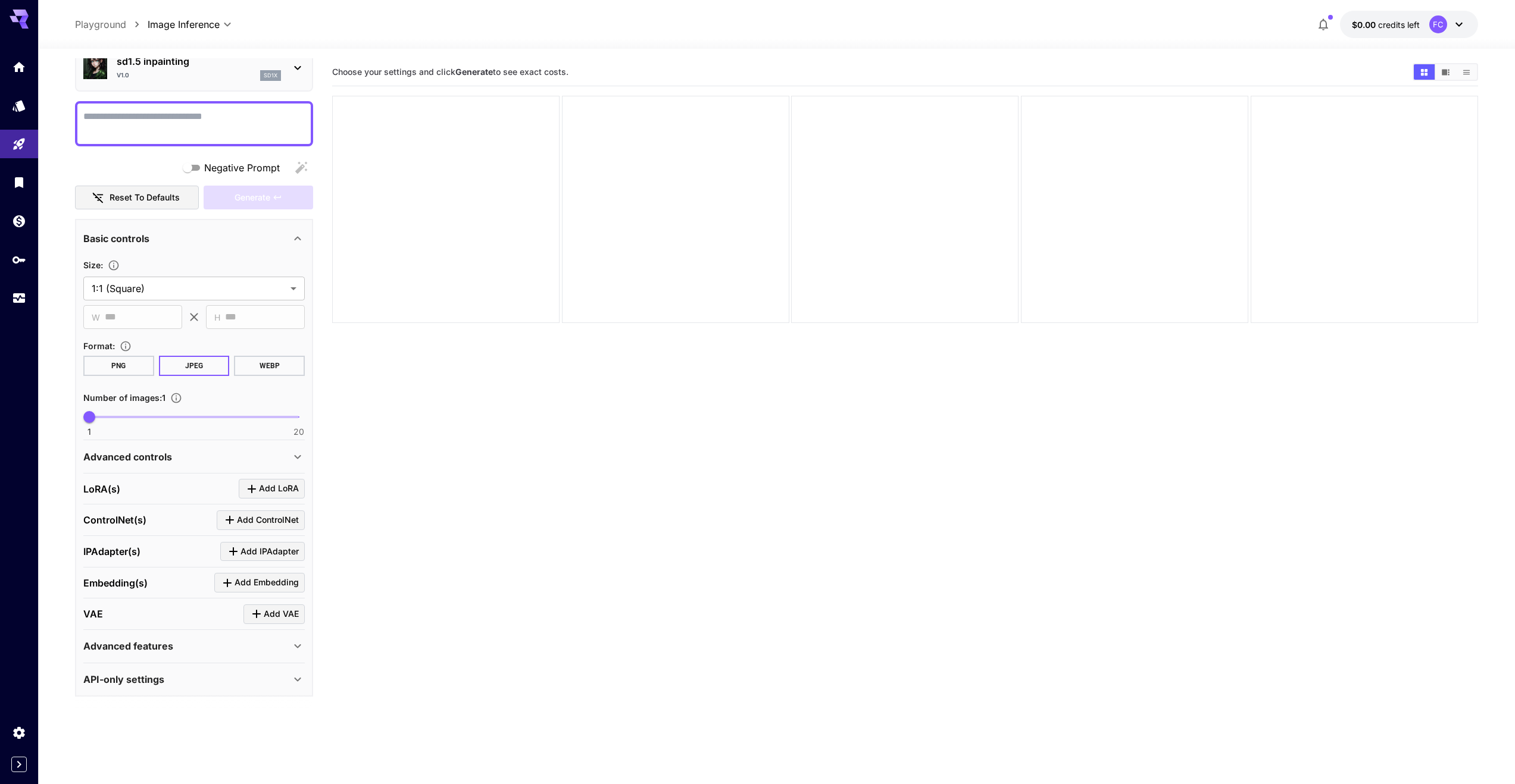
scroll to position [59, 0]
click at [166, 643] on p "Advanced features" at bounding box center [128, 644] width 90 height 14
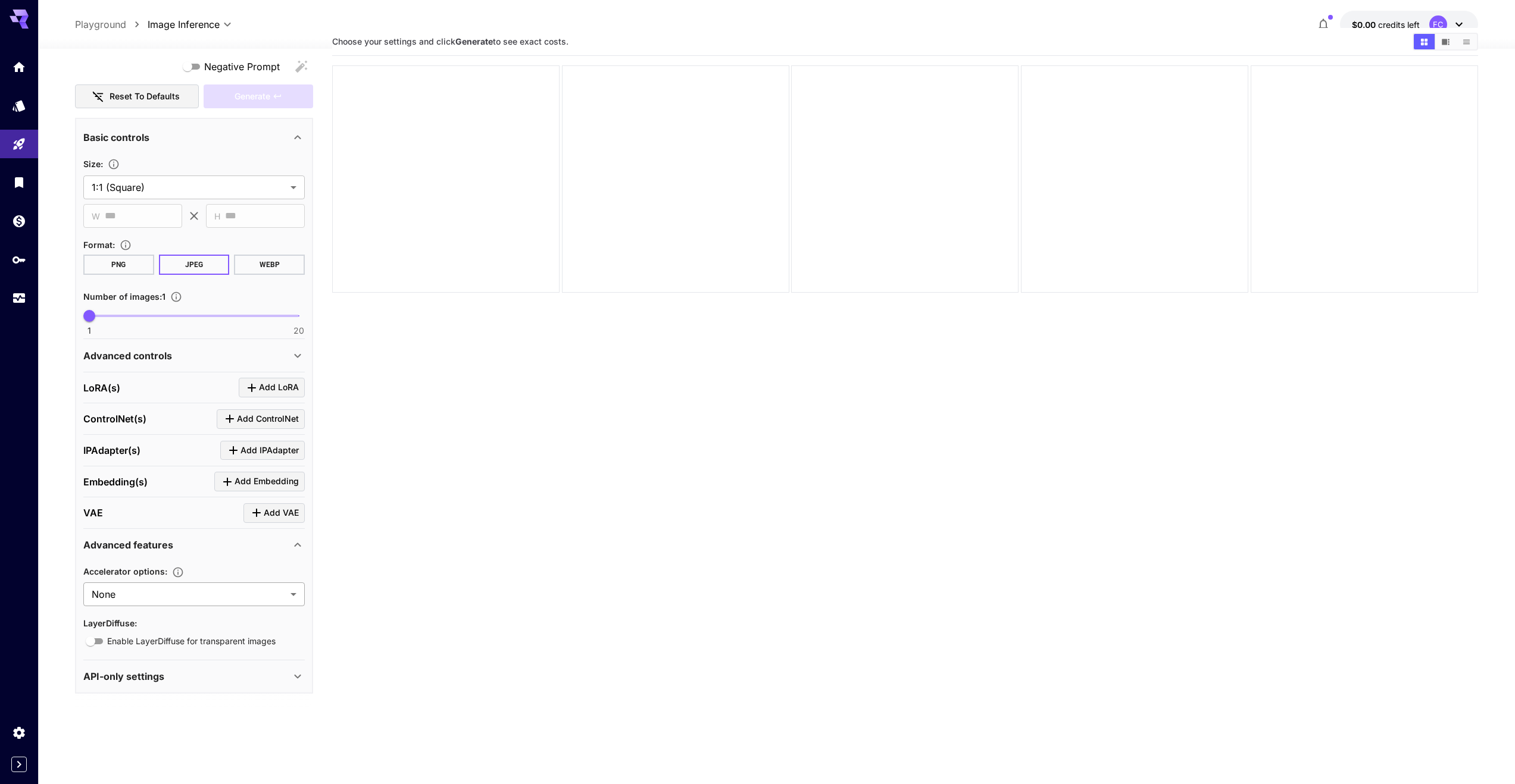
scroll to position [94, 0]
click at [146, 680] on p "API-only settings" at bounding box center [124, 676] width 81 height 14
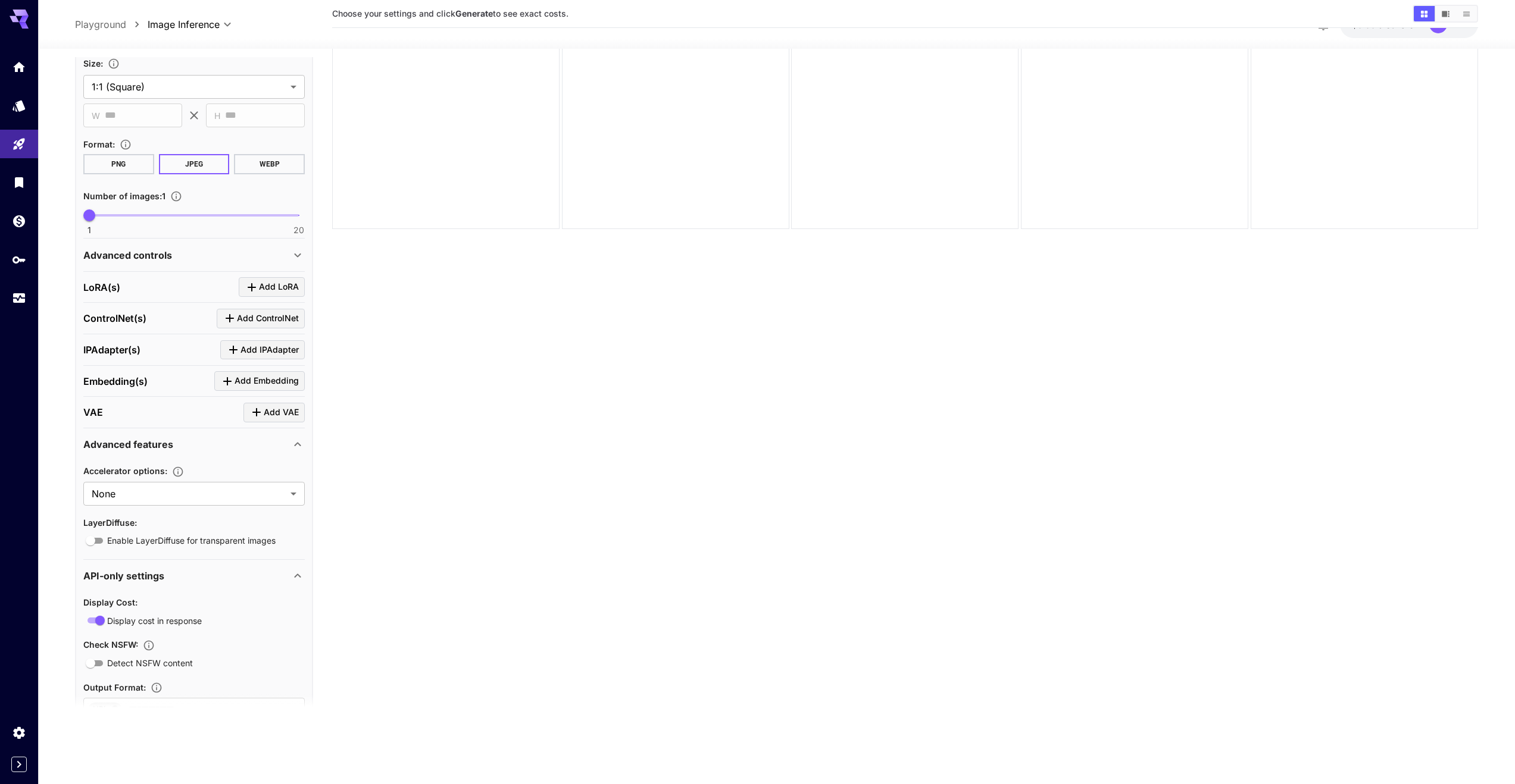
scroll to position [360, 0]
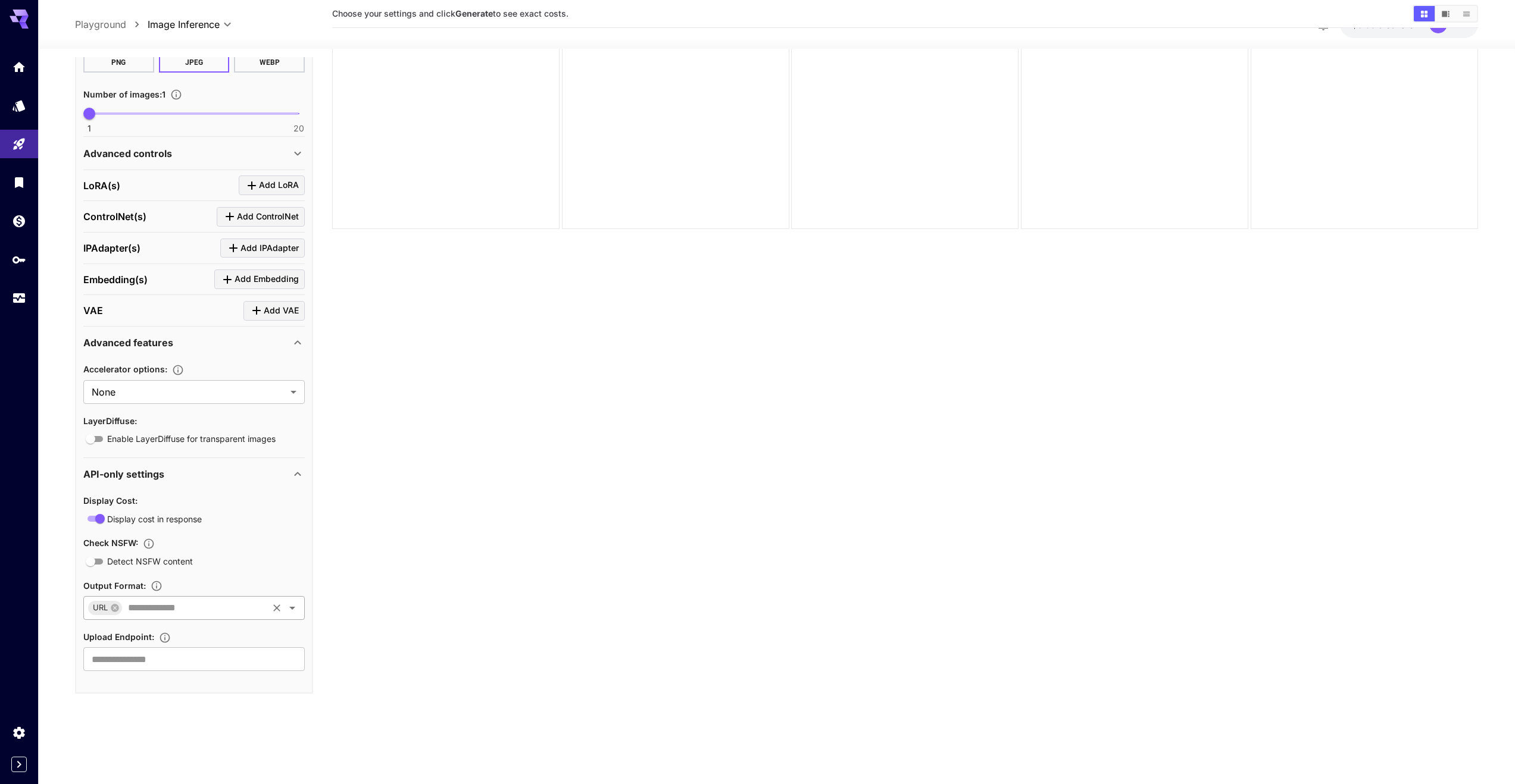
click at [134, 618] on div "URL ​" at bounding box center [194, 607] width 221 height 24
click at [397, 504] on section "Choose your settings and click Generate to see exact costs." at bounding box center [904, 356] width 1146 height 784
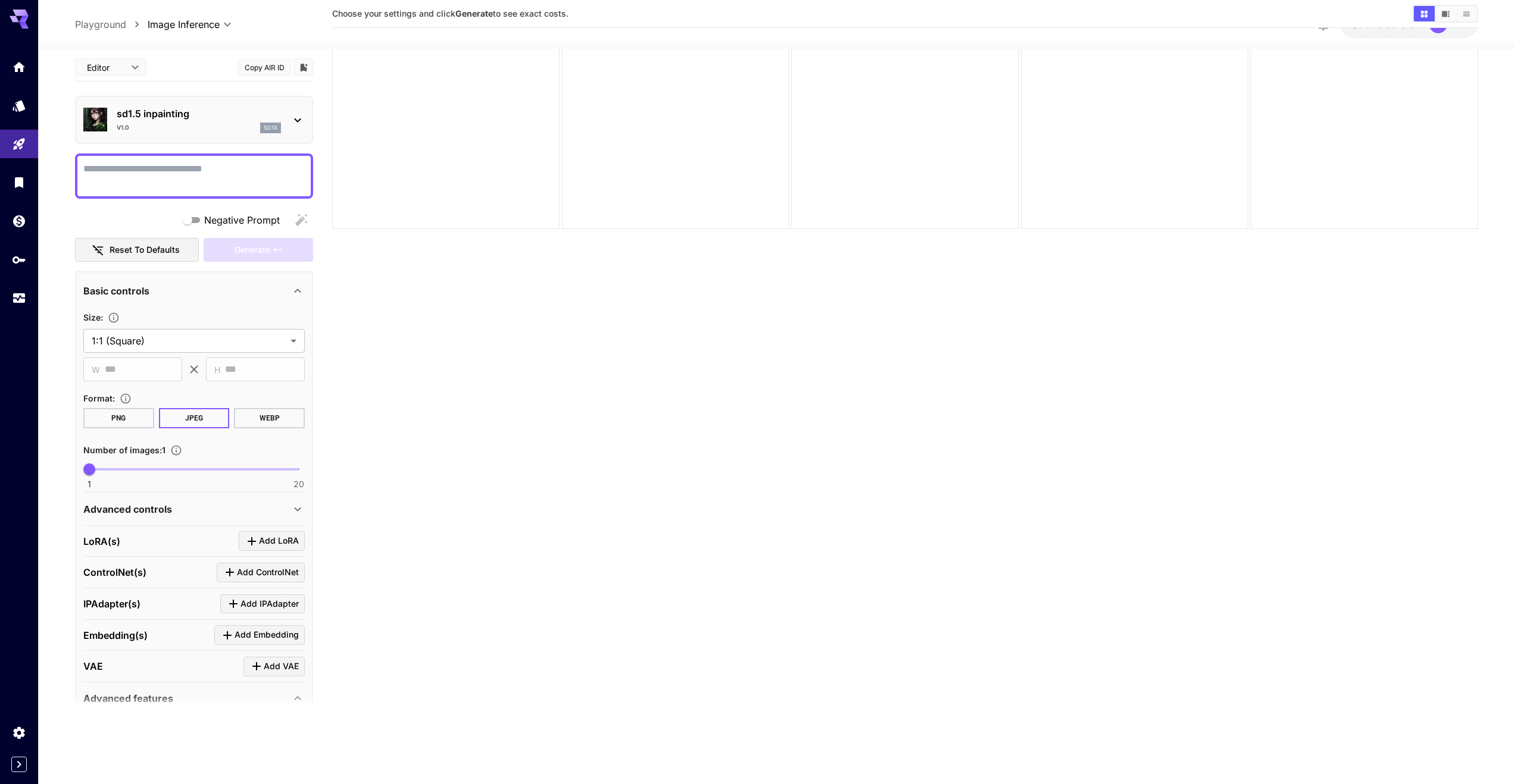
scroll to position [0, 0]
click at [212, 178] on textarea "Negative Prompt" at bounding box center [194, 179] width 221 height 29
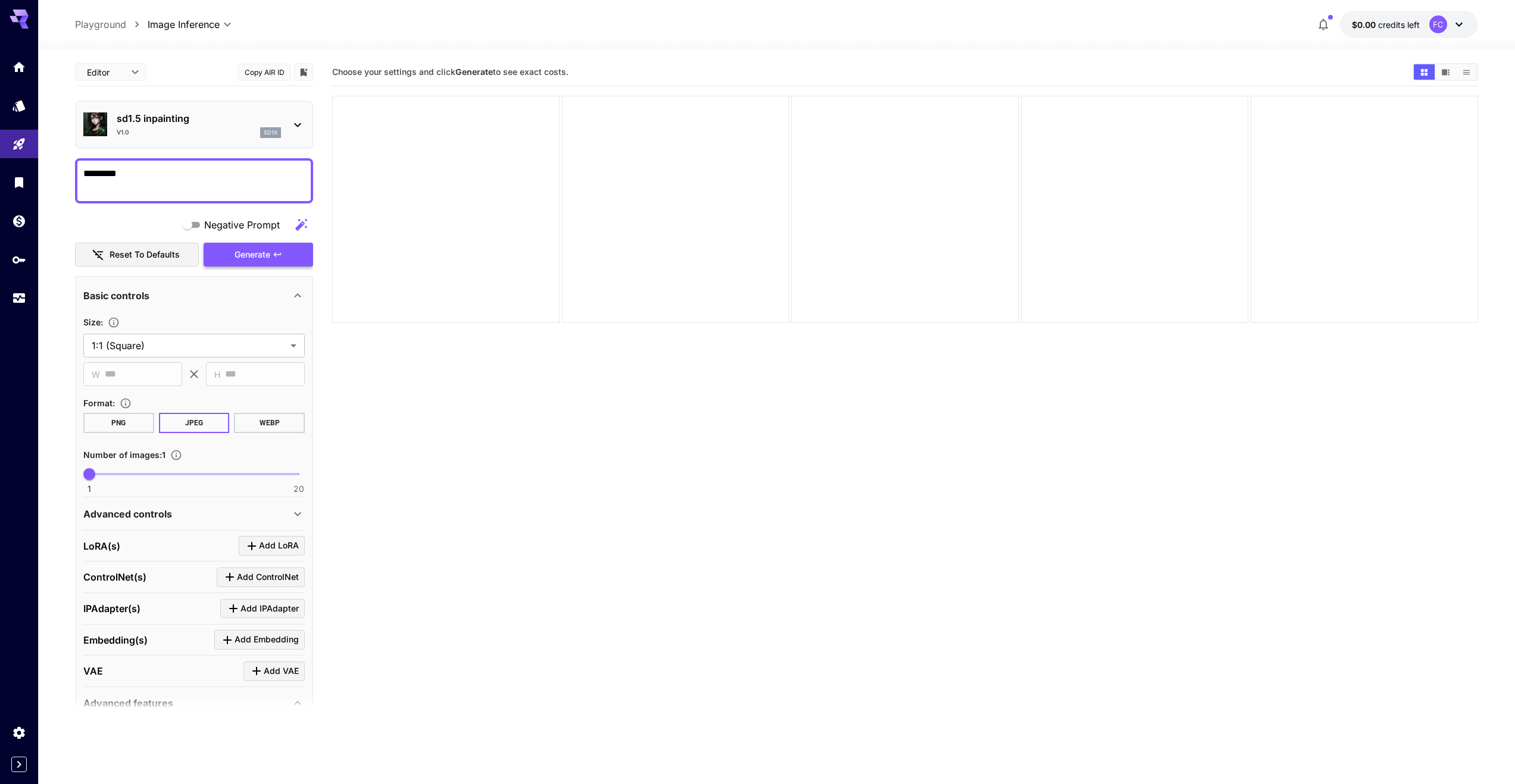
type textarea "*********"
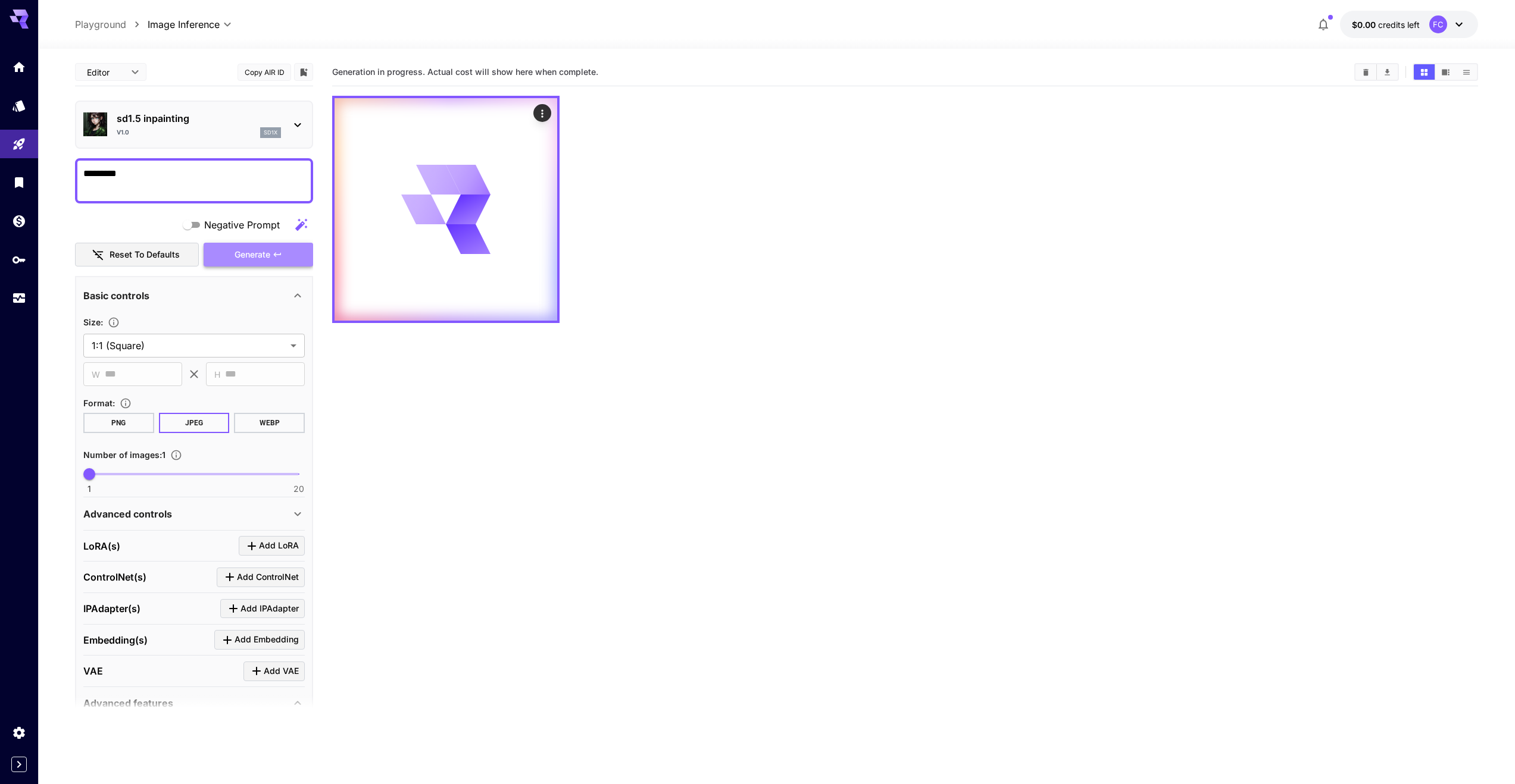
click at [249, 256] on span "Generate" at bounding box center [252, 254] width 36 height 15
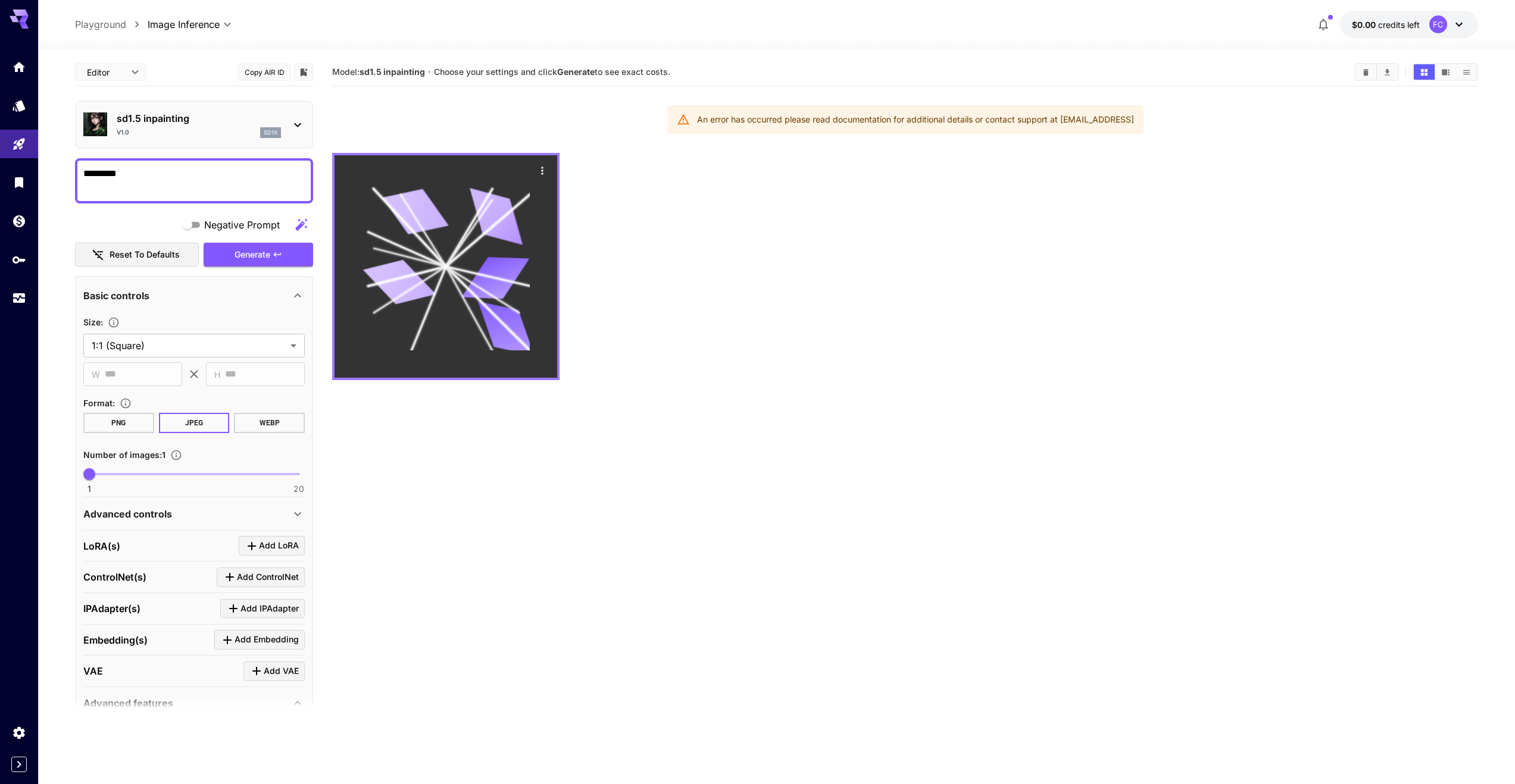
click at [450, 303] on icon at bounding box center [446, 266] width 167 height 167
click at [547, 173] on icon "Actions" at bounding box center [542, 171] width 12 height 12
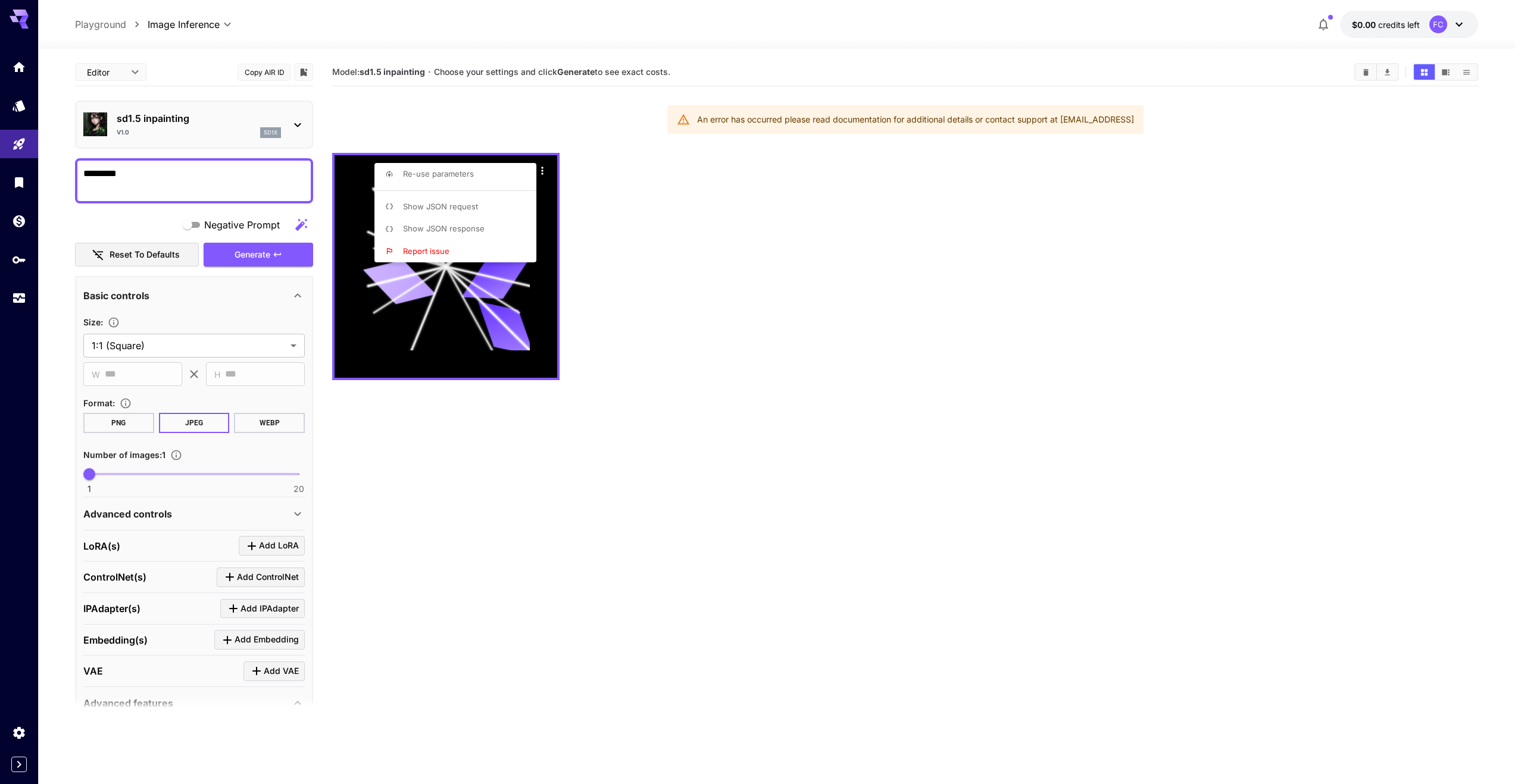
click at [747, 197] on div at bounding box center [762, 392] width 1524 height 784
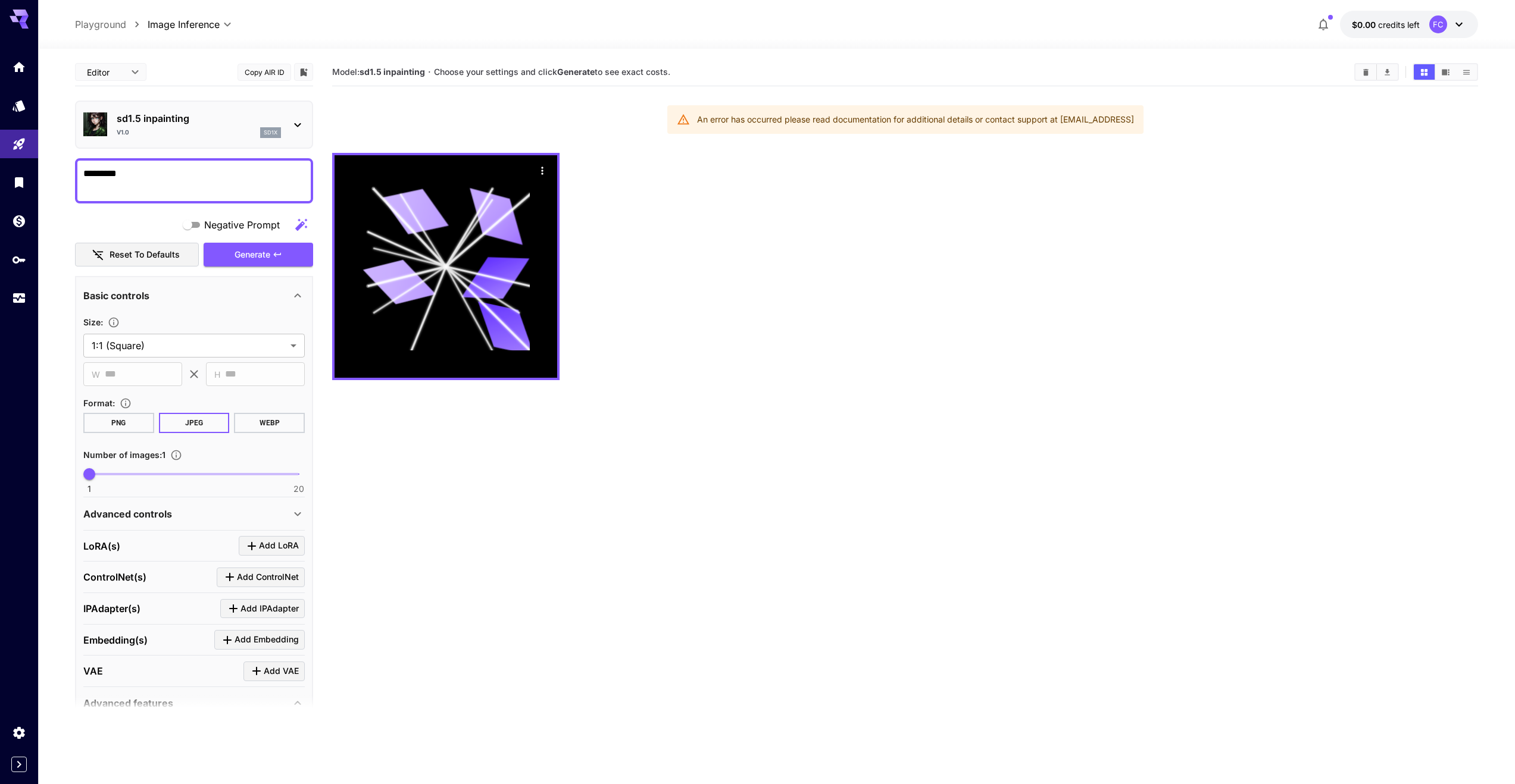
click at [587, 73] on b "Generate" at bounding box center [575, 72] width 38 height 10
click at [1469, 70] on icon "Show images in list view" at bounding box center [1466, 72] width 9 height 9
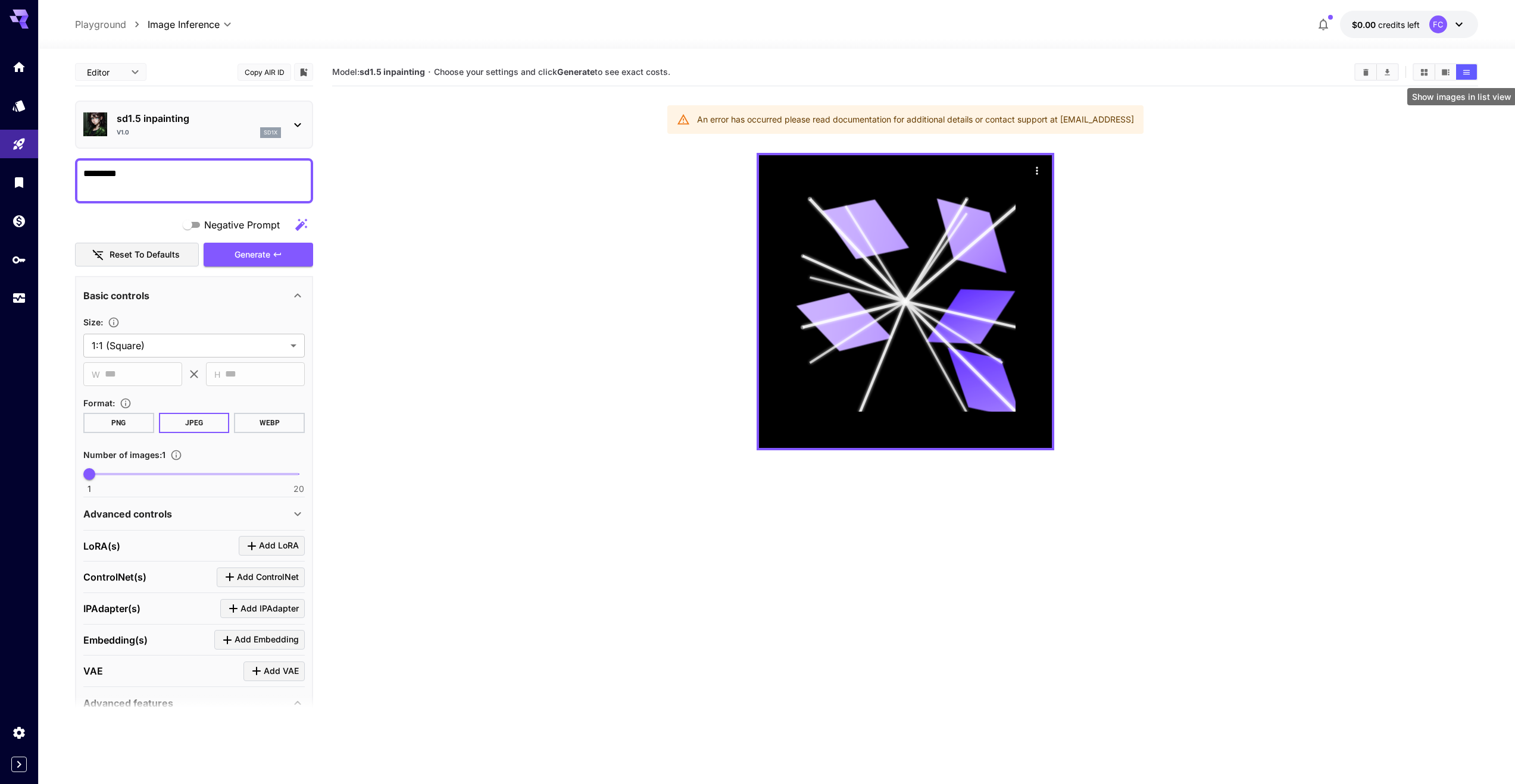
click at [1469, 70] on icon "Show images in list view" at bounding box center [1466, 72] width 9 height 9
click at [1445, 70] on icon "Show images in video view" at bounding box center [1445, 72] width 8 height 6
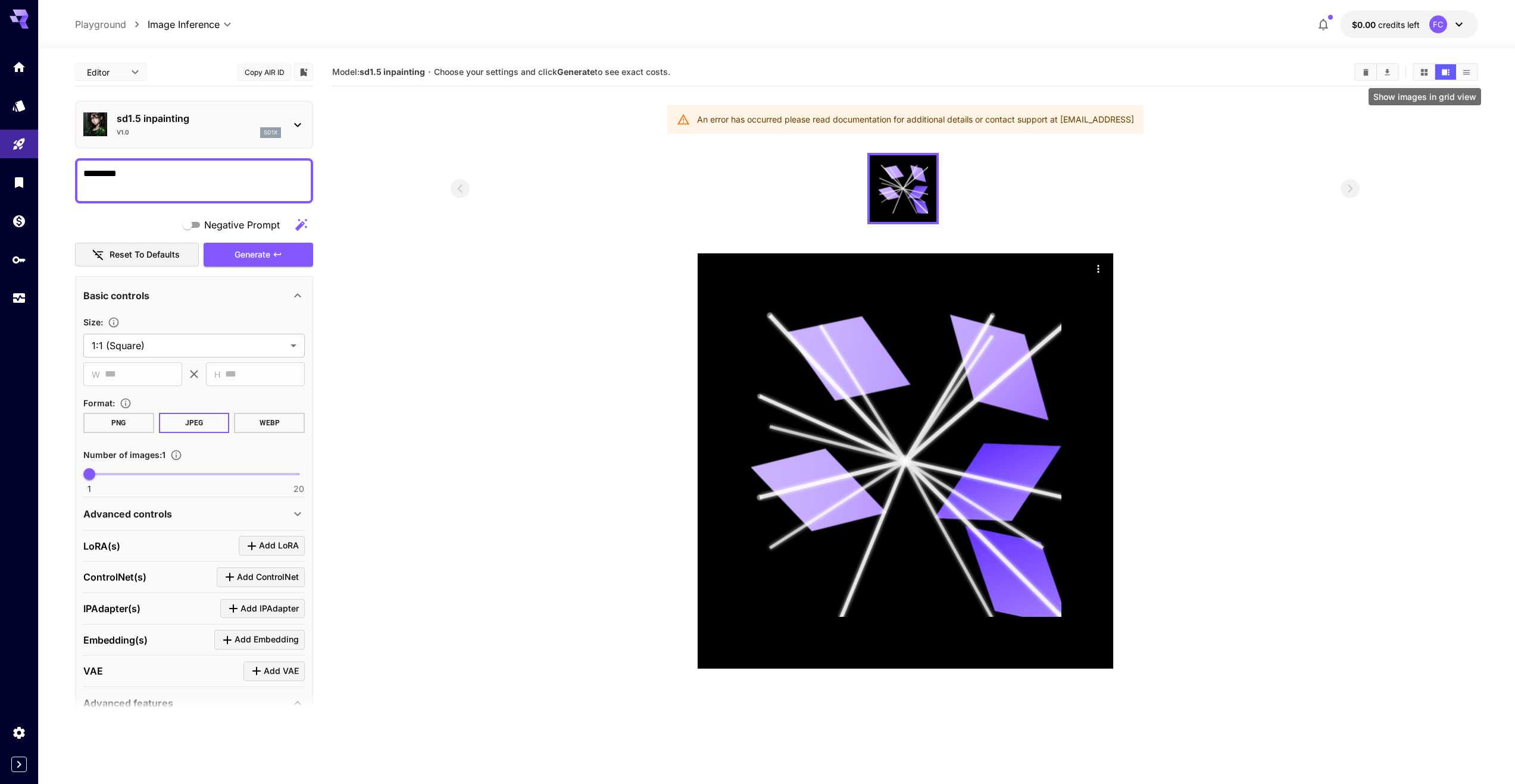
click at [1425, 73] on icon "Show images in grid view" at bounding box center [1424, 71] width 7 height 7
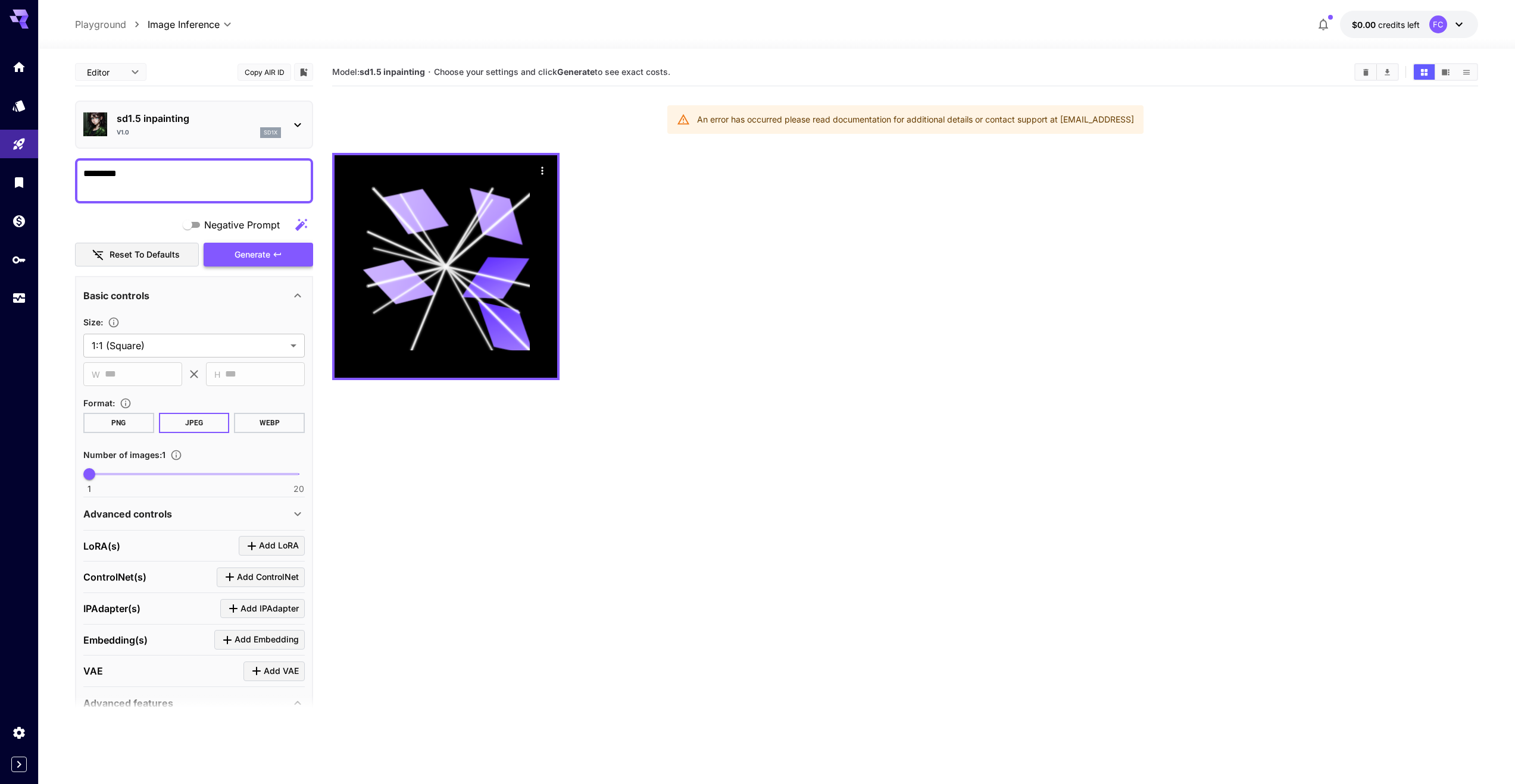
click at [253, 251] on span "Generate" at bounding box center [252, 254] width 36 height 15
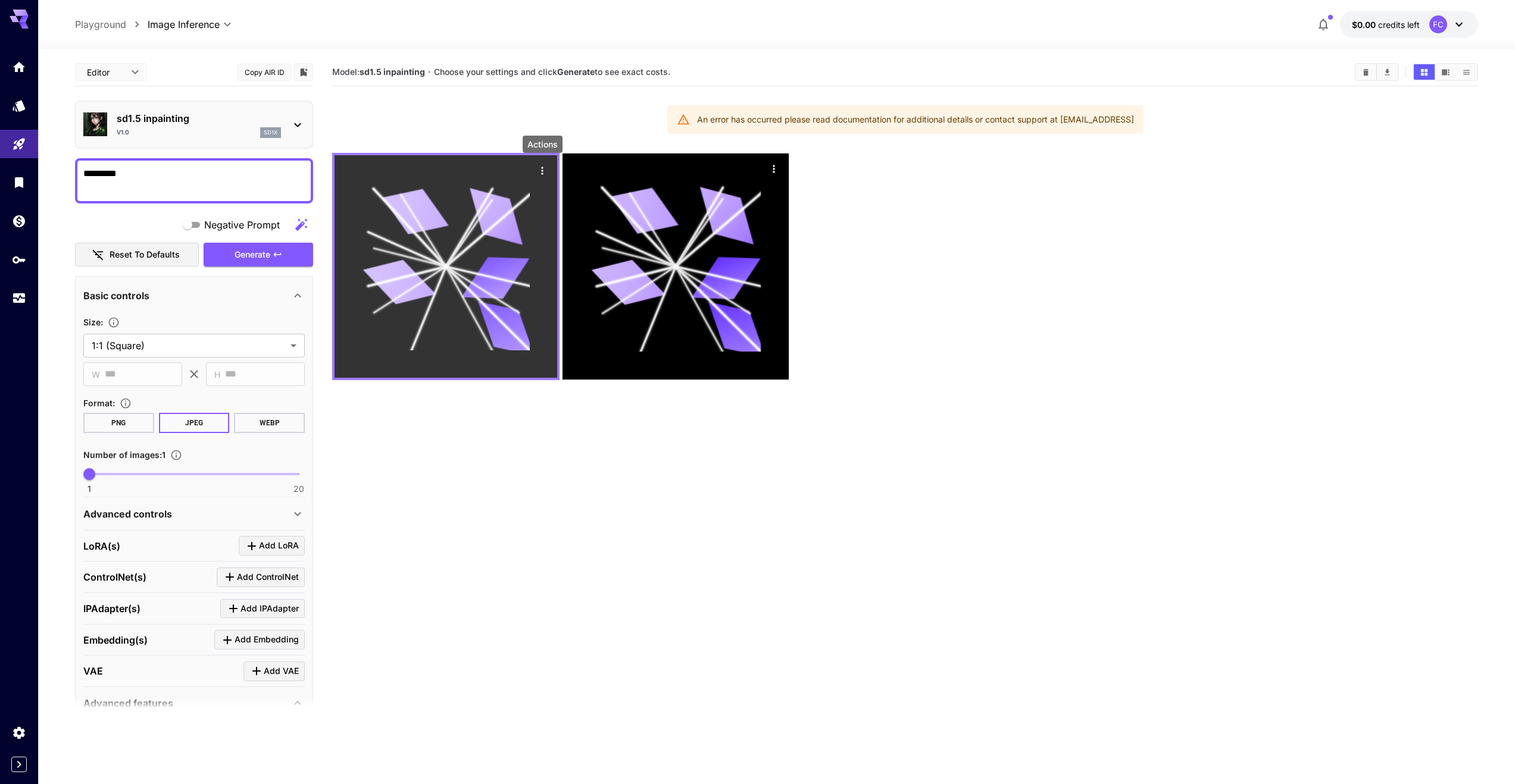
click at [542, 168] on icon "Actions" at bounding box center [542, 170] width 1 height 8
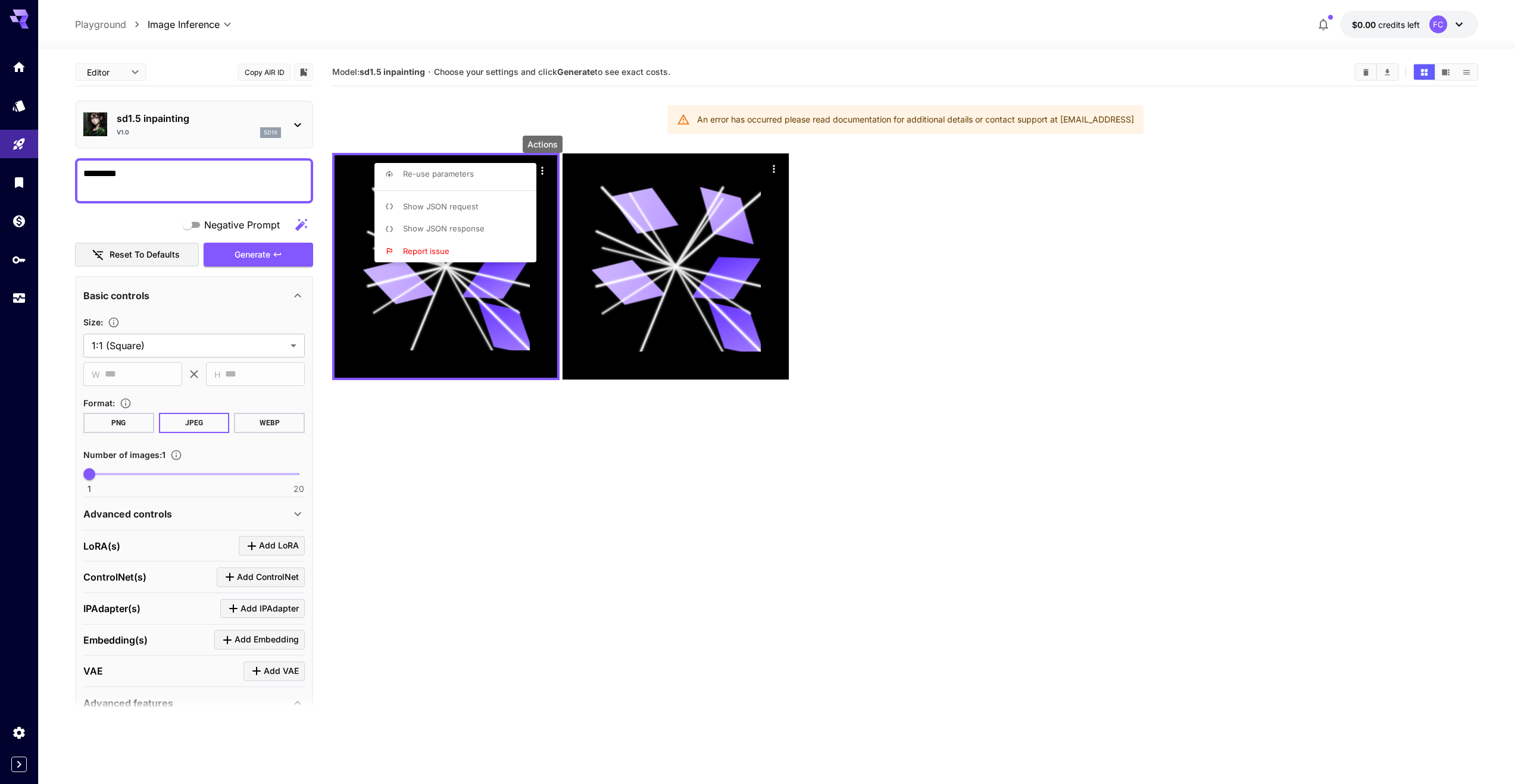
click at [487, 210] on li "Show JSON request" at bounding box center [459, 207] width 169 height 23
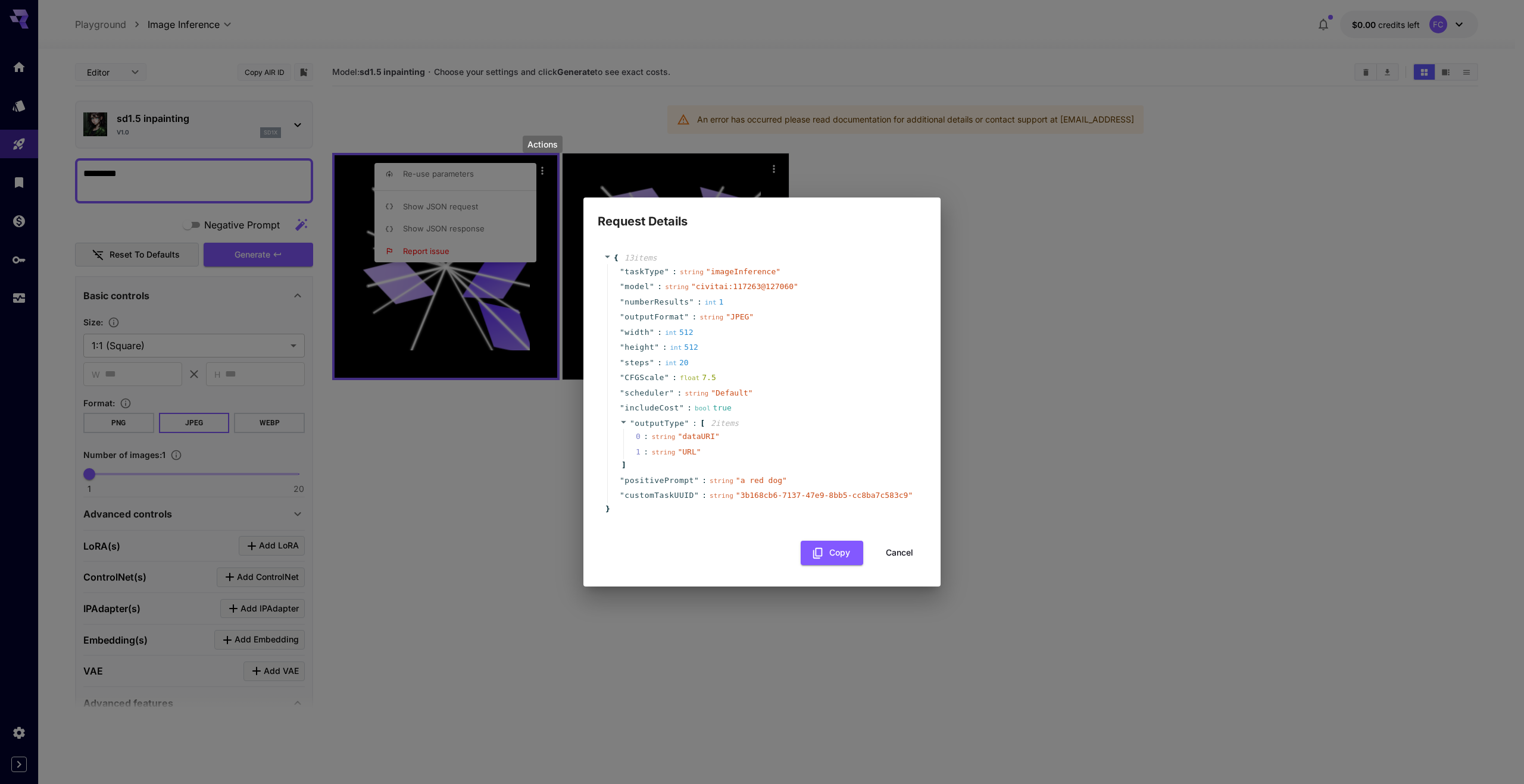
click at [899, 549] on button "Cancel" at bounding box center [899, 552] width 54 height 24
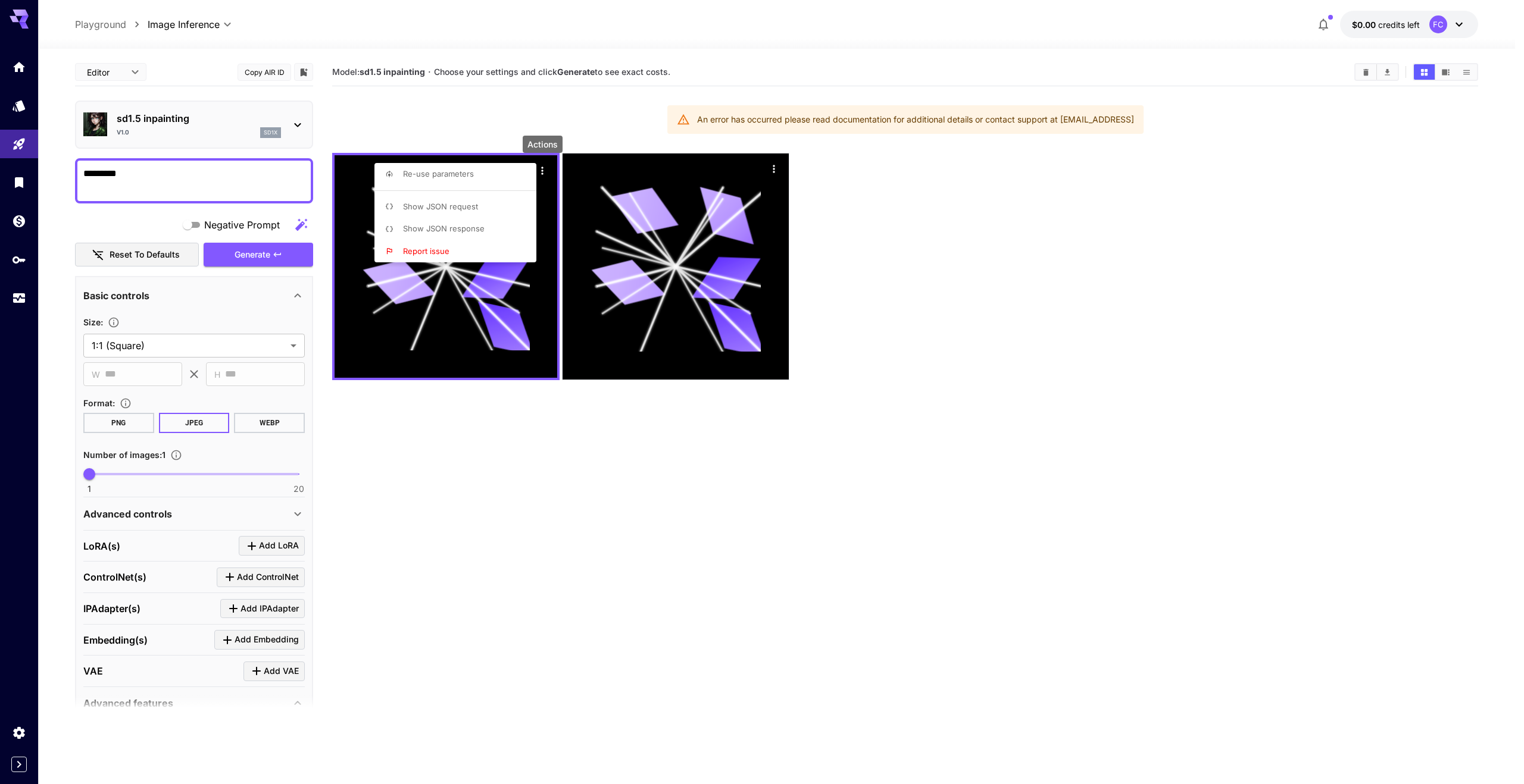
click at [469, 232] on span "Show JSON response" at bounding box center [444, 228] width 82 height 10
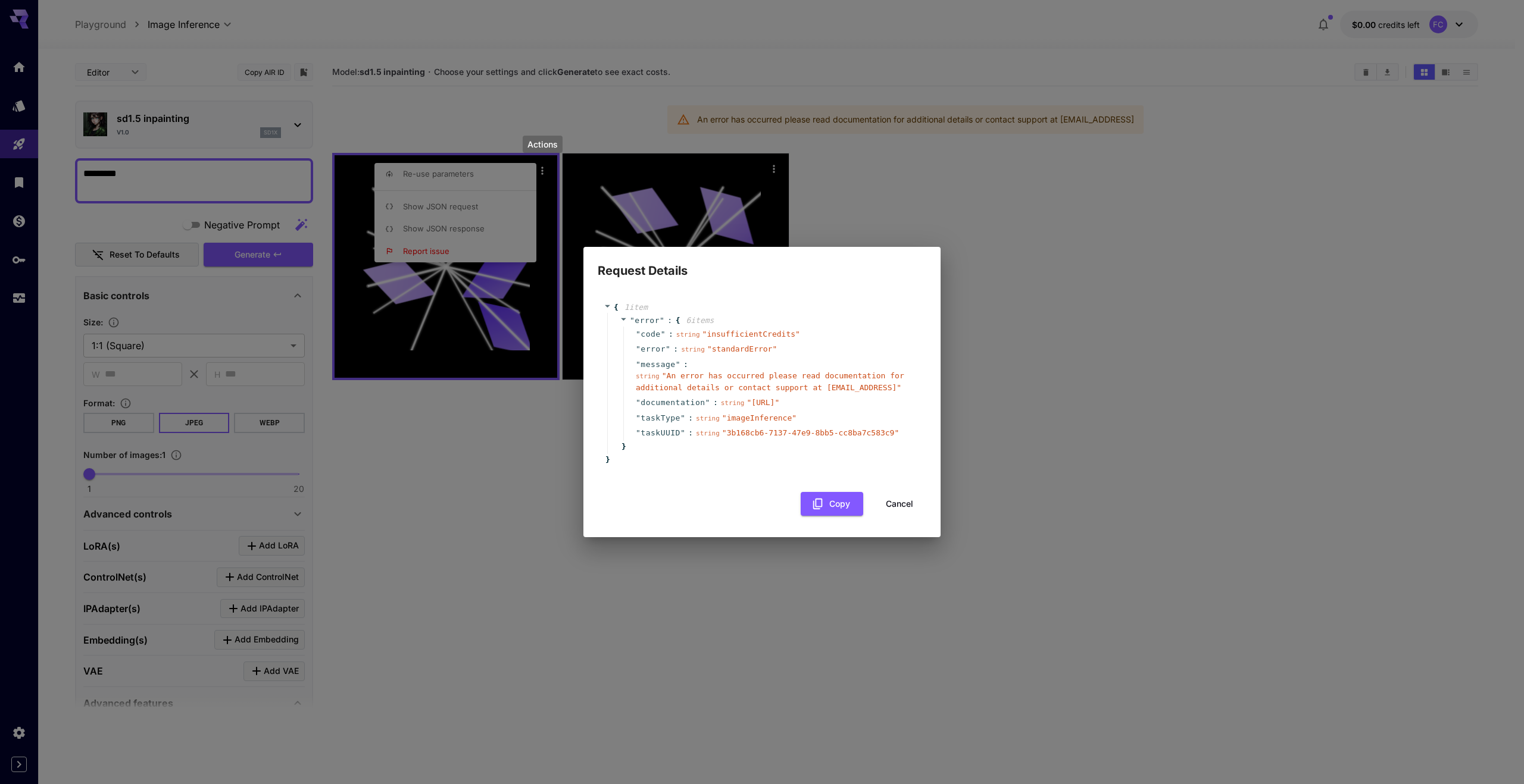
click at [896, 510] on button "Cancel" at bounding box center [899, 504] width 54 height 24
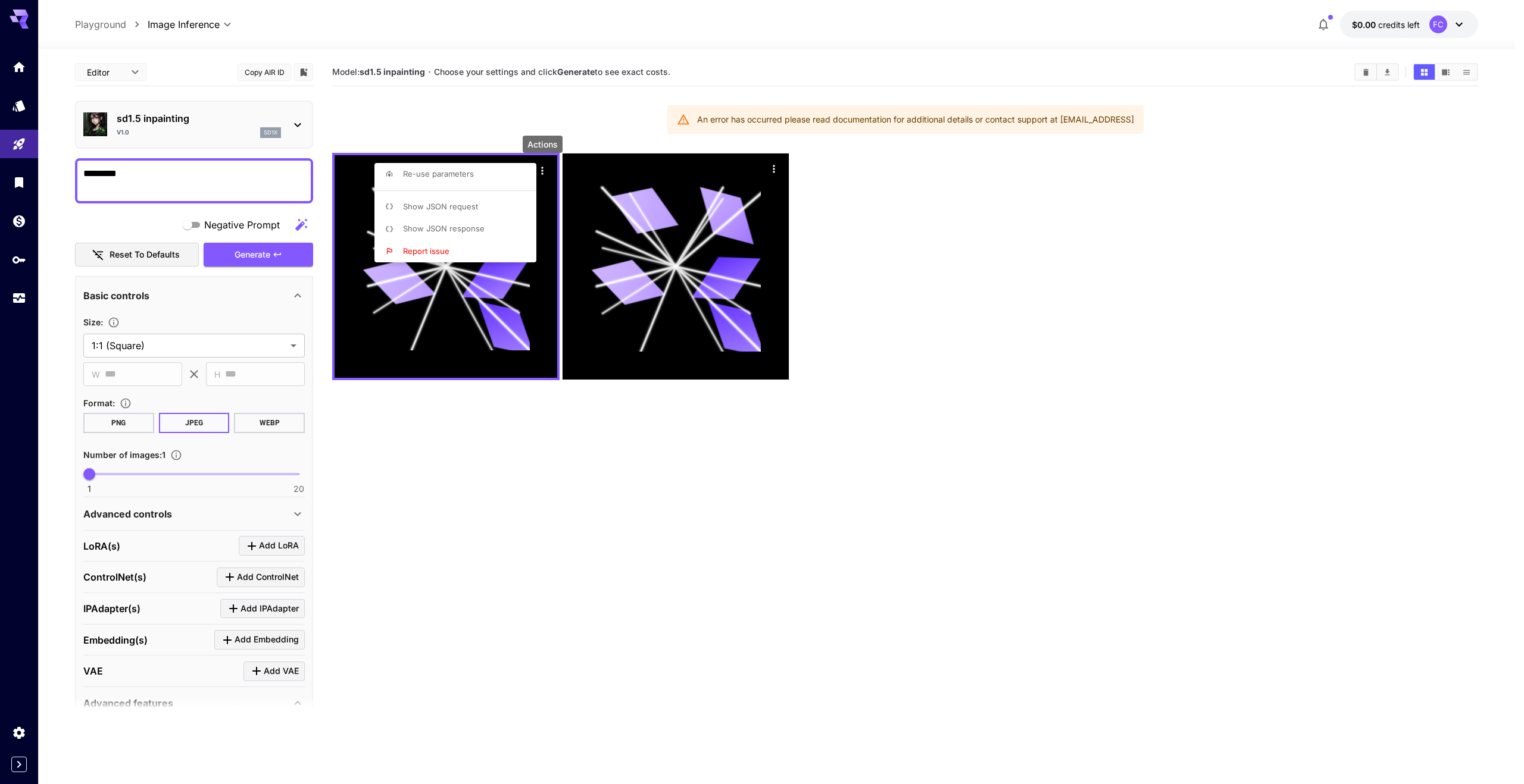
click at [525, 110] on div at bounding box center [762, 392] width 1524 height 784
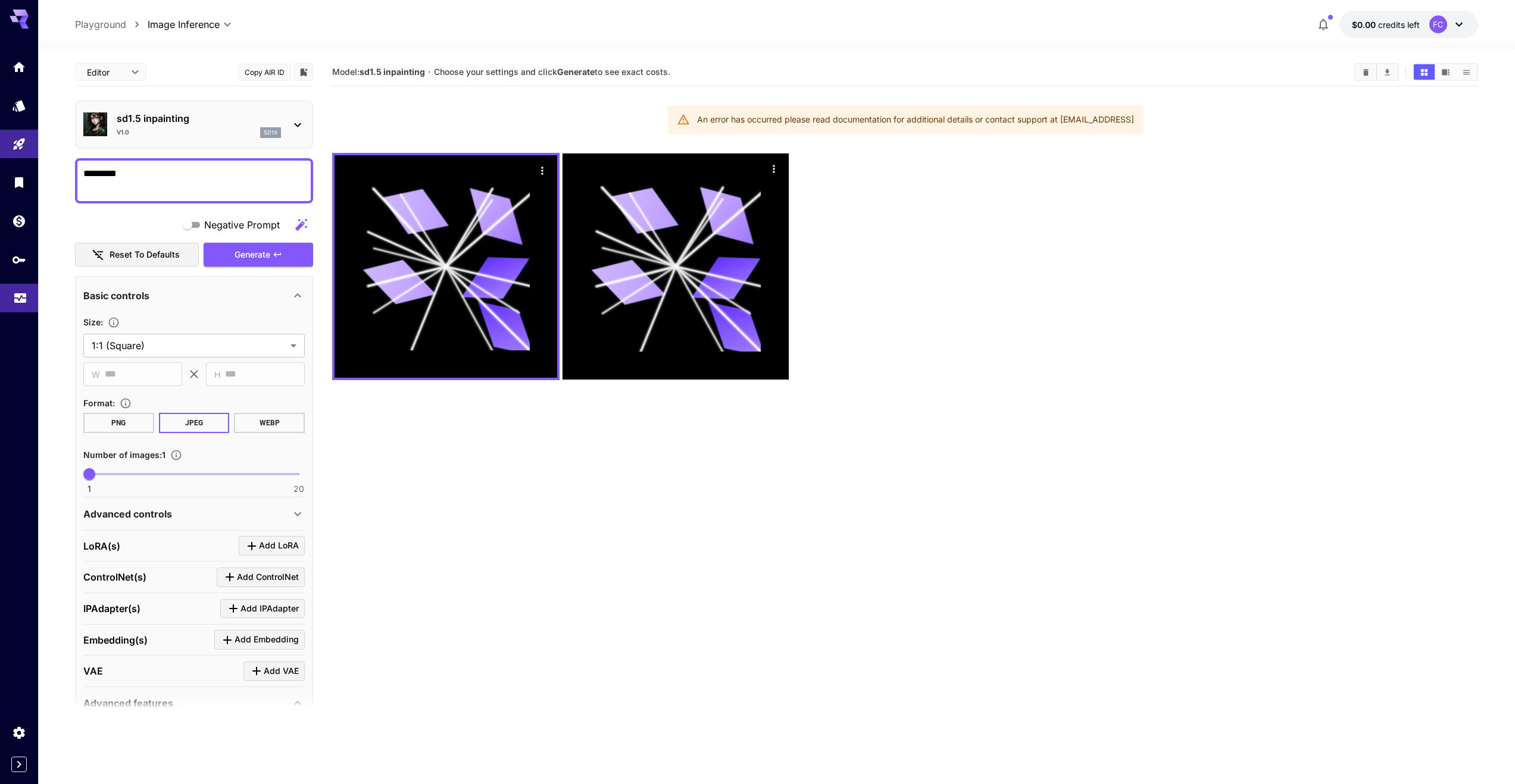
click at [20, 284] on link at bounding box center [19, 299] width 38 height 29
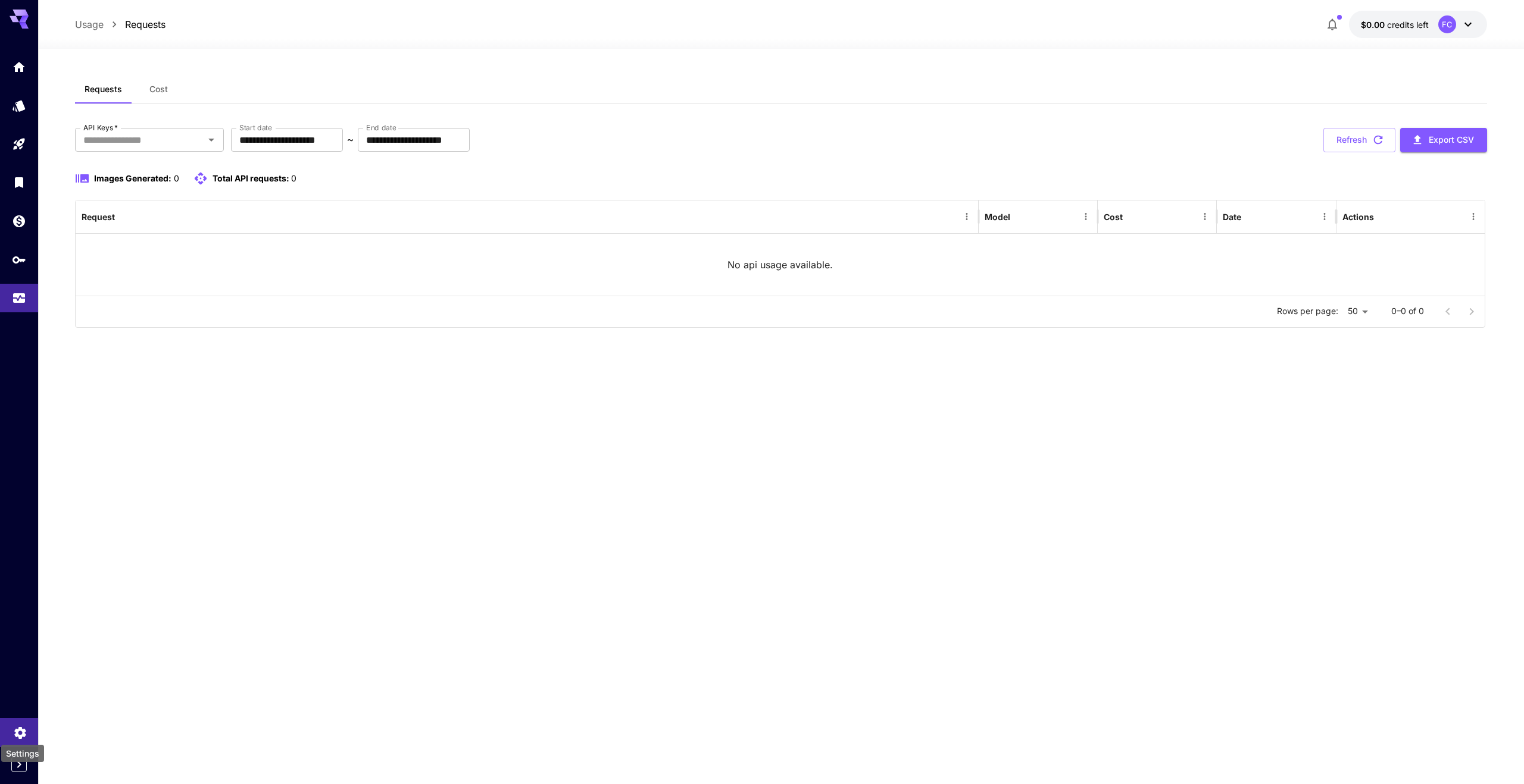
click at [19, 728] on icon "Settings" at bounding box center [20, 729] width 14 height 14
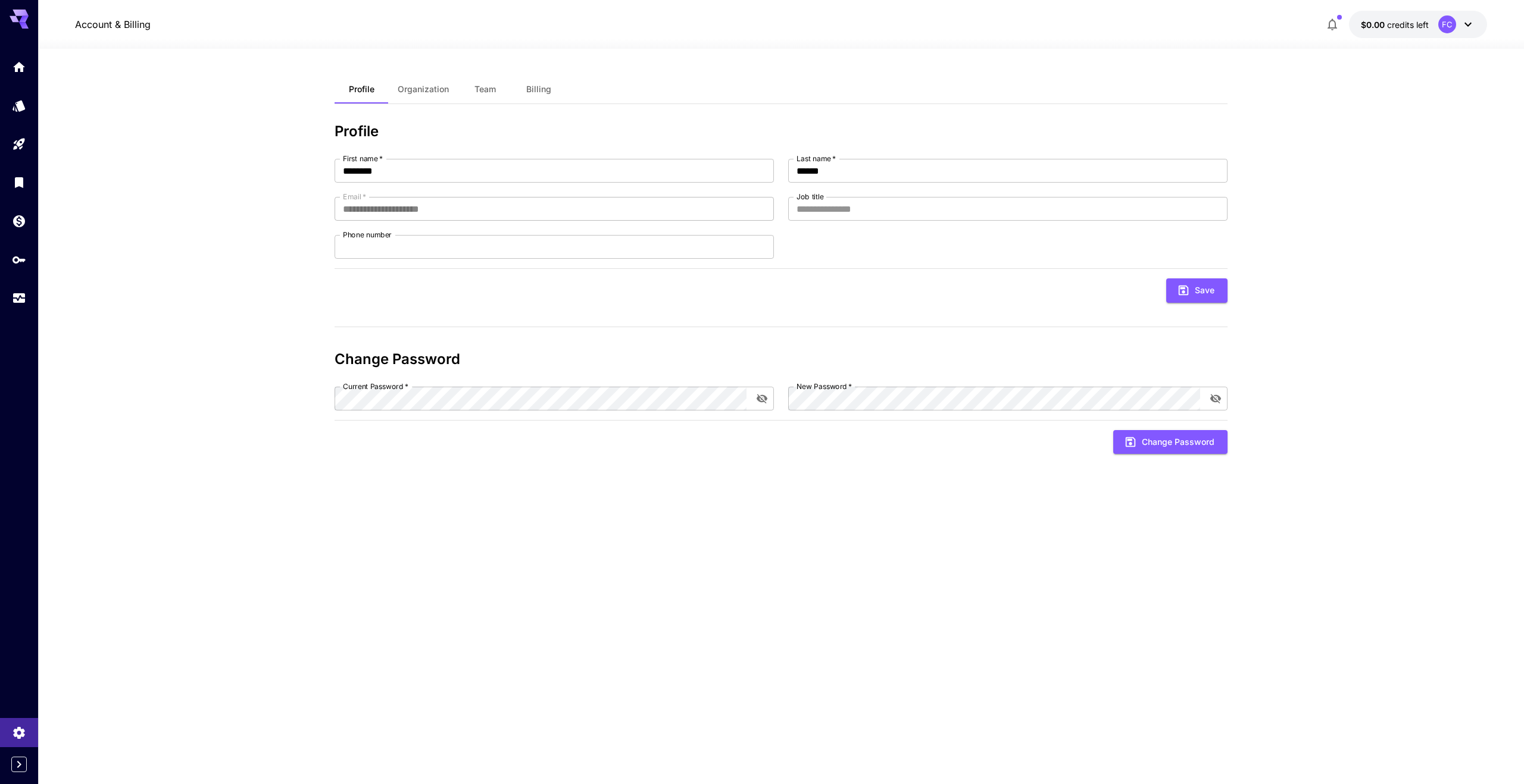
click at [536, 89] on span "Billing" at bounding box center [539, 89] width 25 height 11
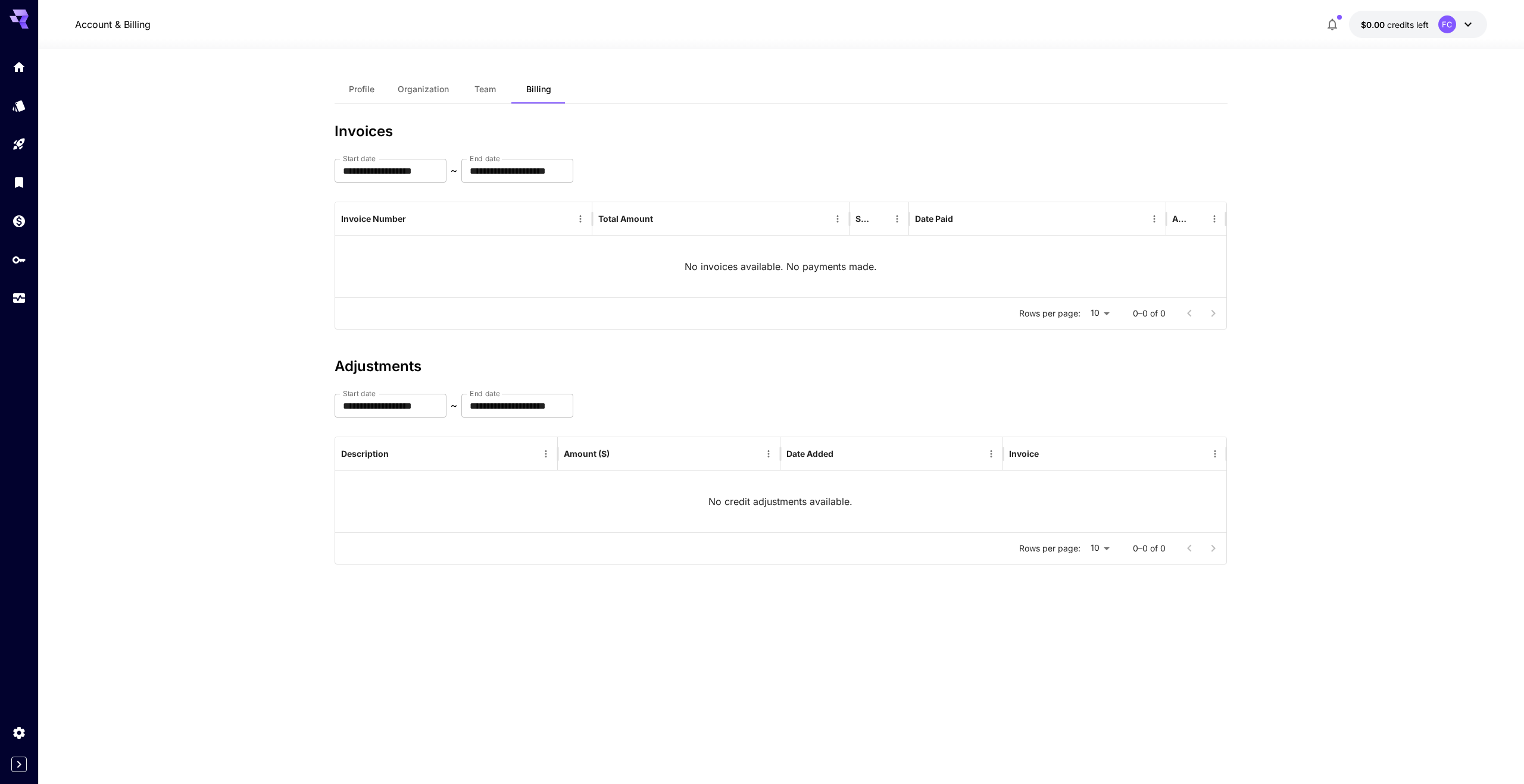
click at [466, 80] on button "Team" at bounding box center [485, 89] width 54 height 29
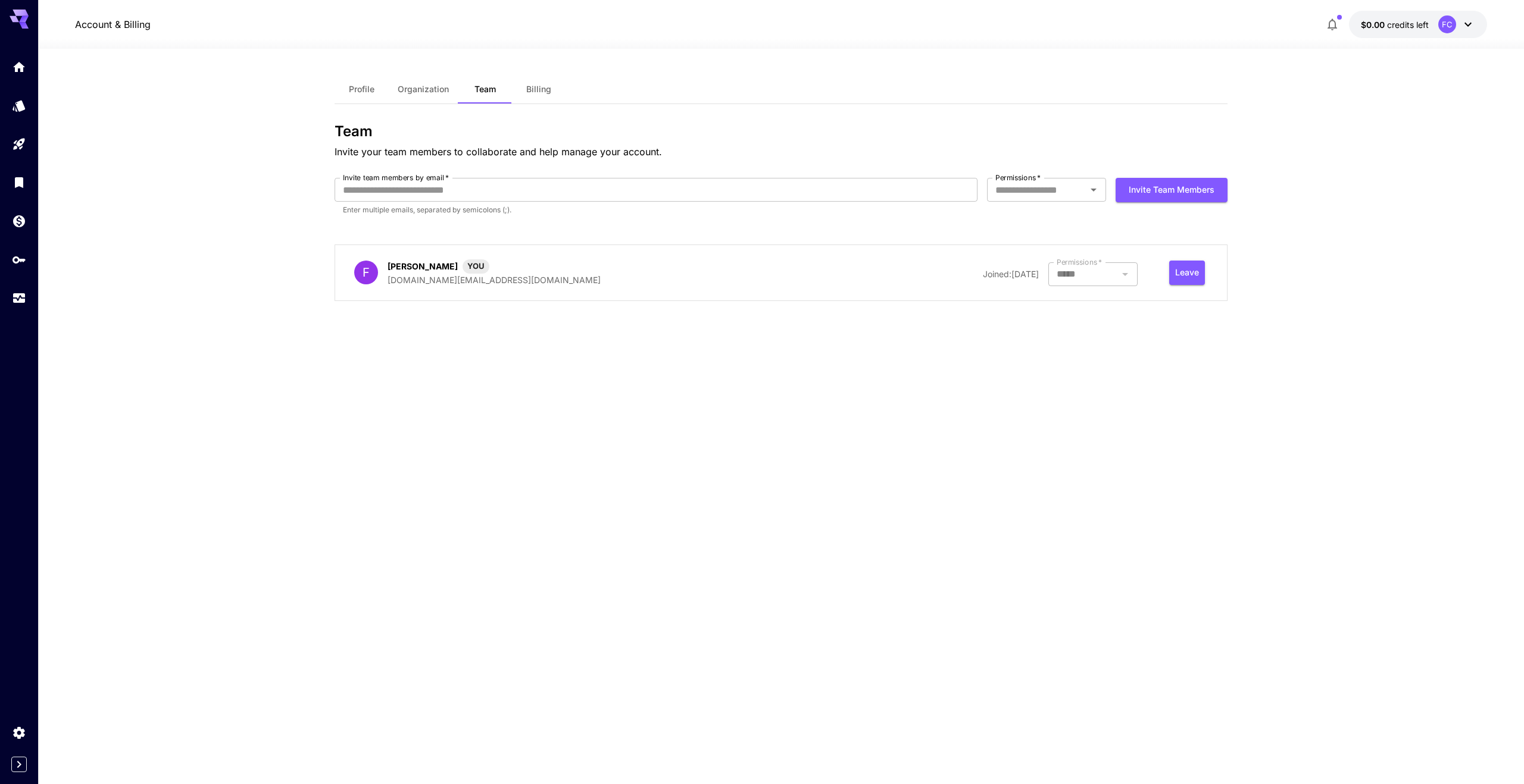
click at [423, 88] on span "Organization" at bounding box center [423, 89] width 52 height 11
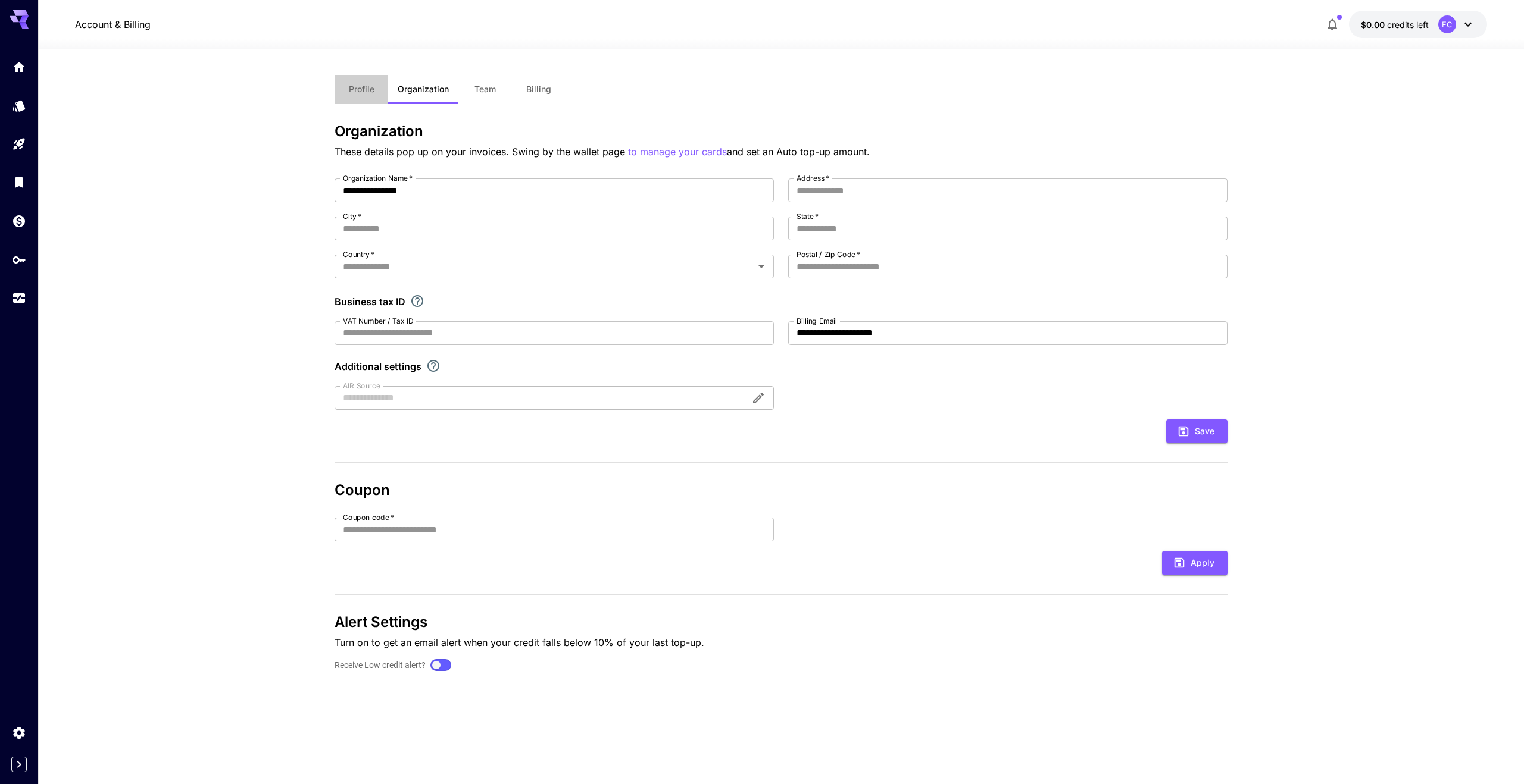
click at [352, 89] on span "Profile" at bounding box center [361, 89] width 26 height 11
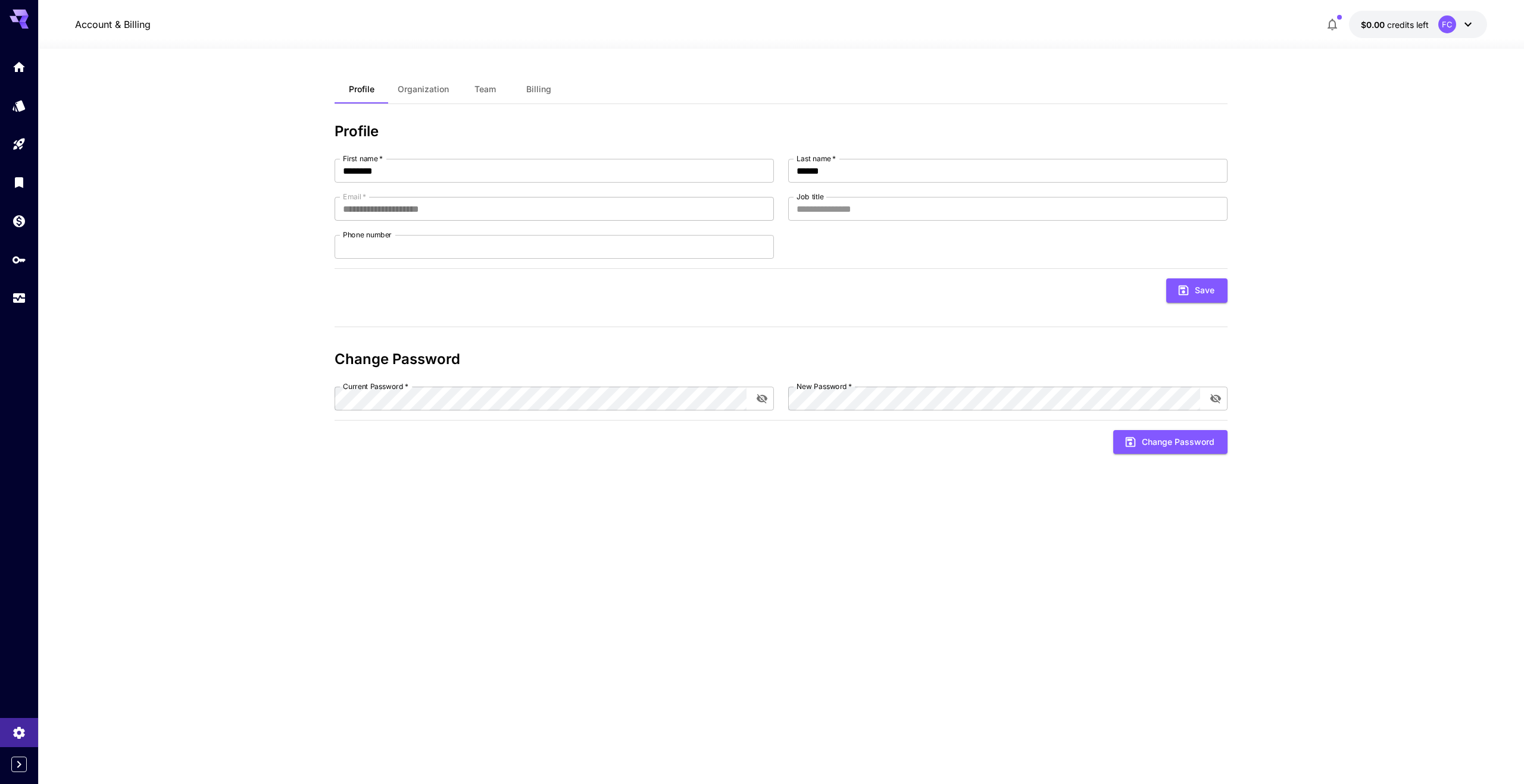
click at [1440, 36] on div at bounding box center [781, 41] width 1486 height 14
click at [1431, 27] on button "$0.00 credits left FC" at bounding box center [1418, 24] width 138 height 27
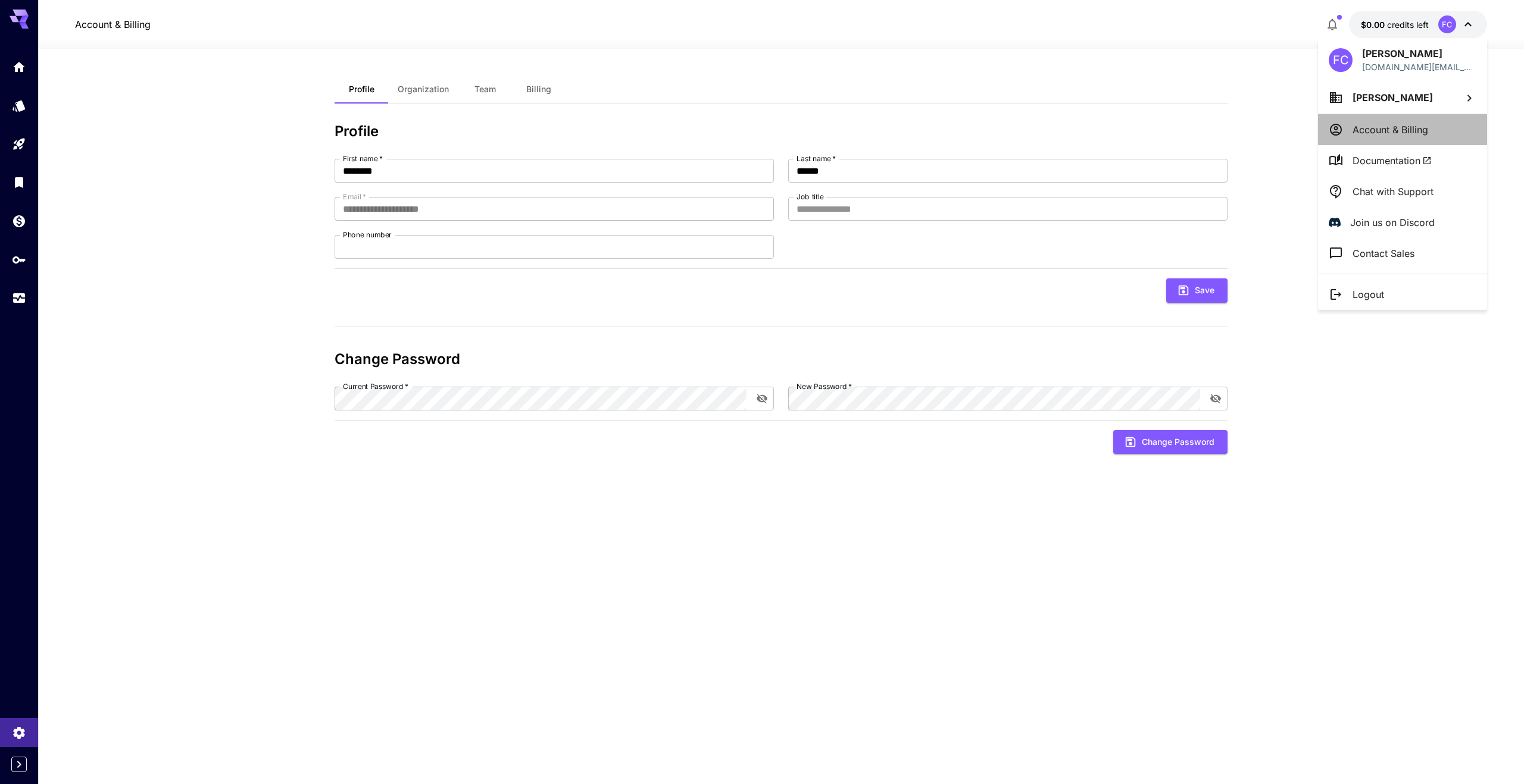
click at [1362, 138] on li "Account & Billing" at bounding box center [1403, 129] width 169 height 31
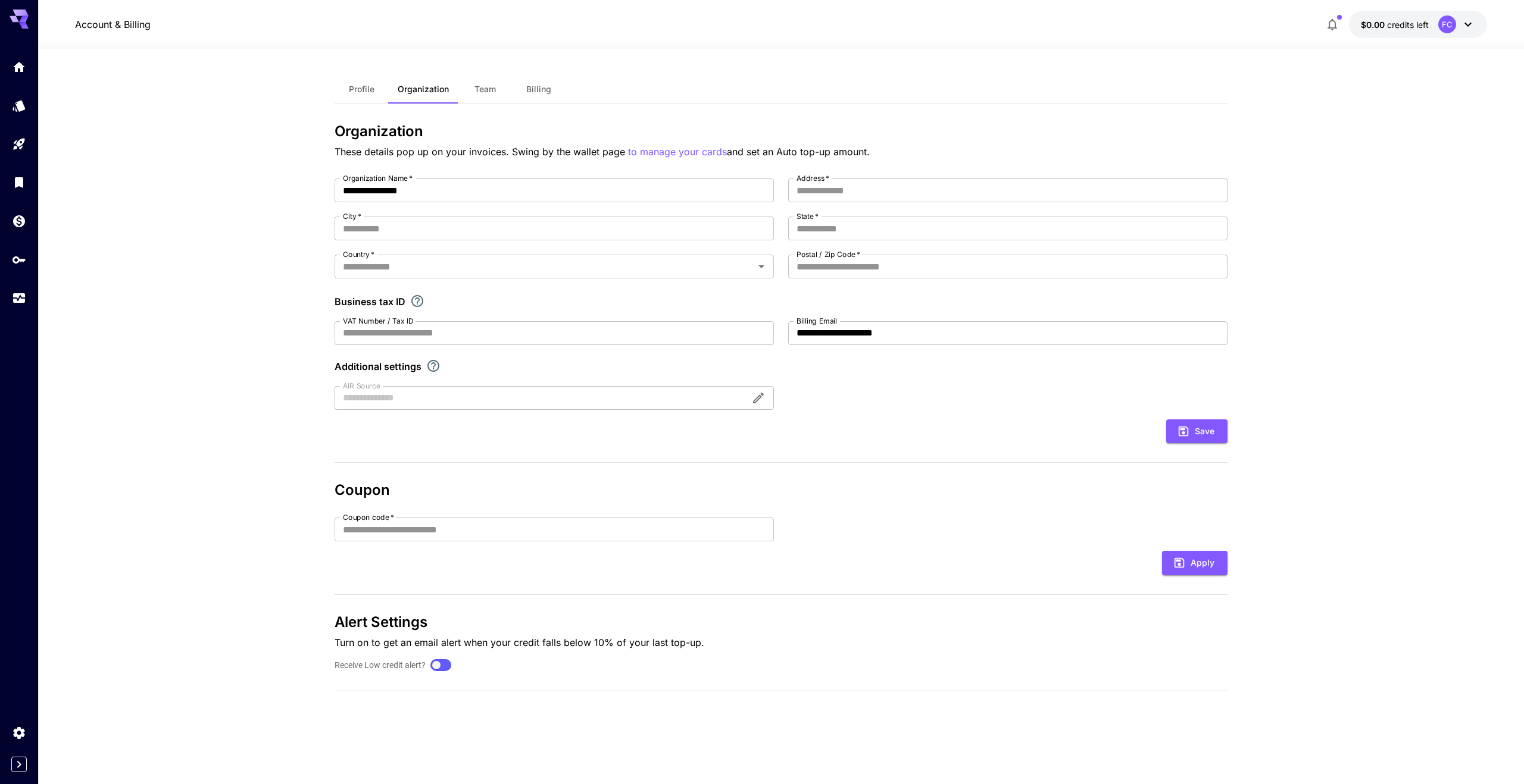
click at [535, 402] on div at bounding box center [554, 398] width 439 height 24
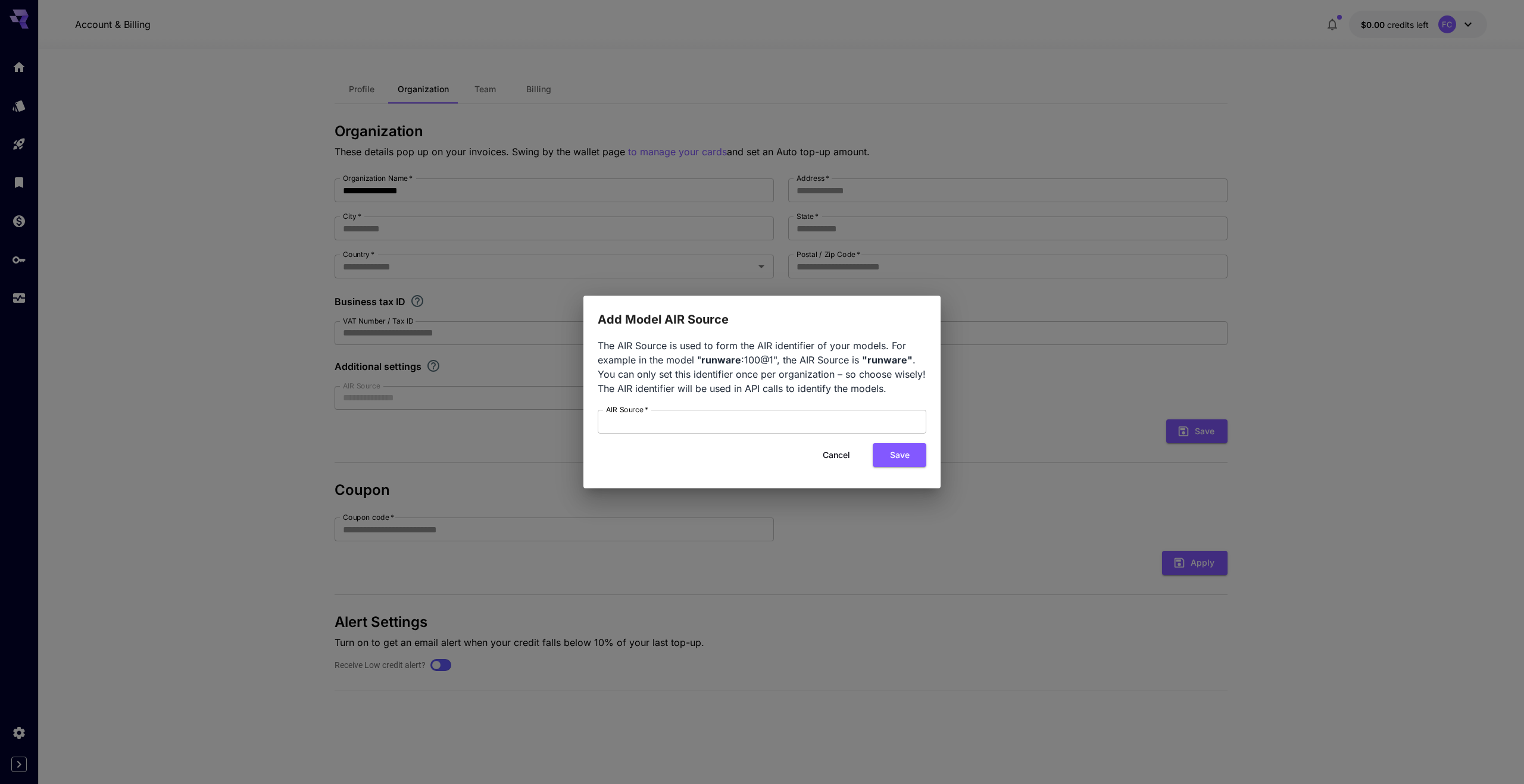
click at [436, 441] on div "Add Model AIR Source The AIR Source is used to form the AIR identifier of your …" at bounding box center [762, 392] width 1524 height 784
click at [844, 454] on button "Cancel" at bounding box center [836, 455] width 54 height 24
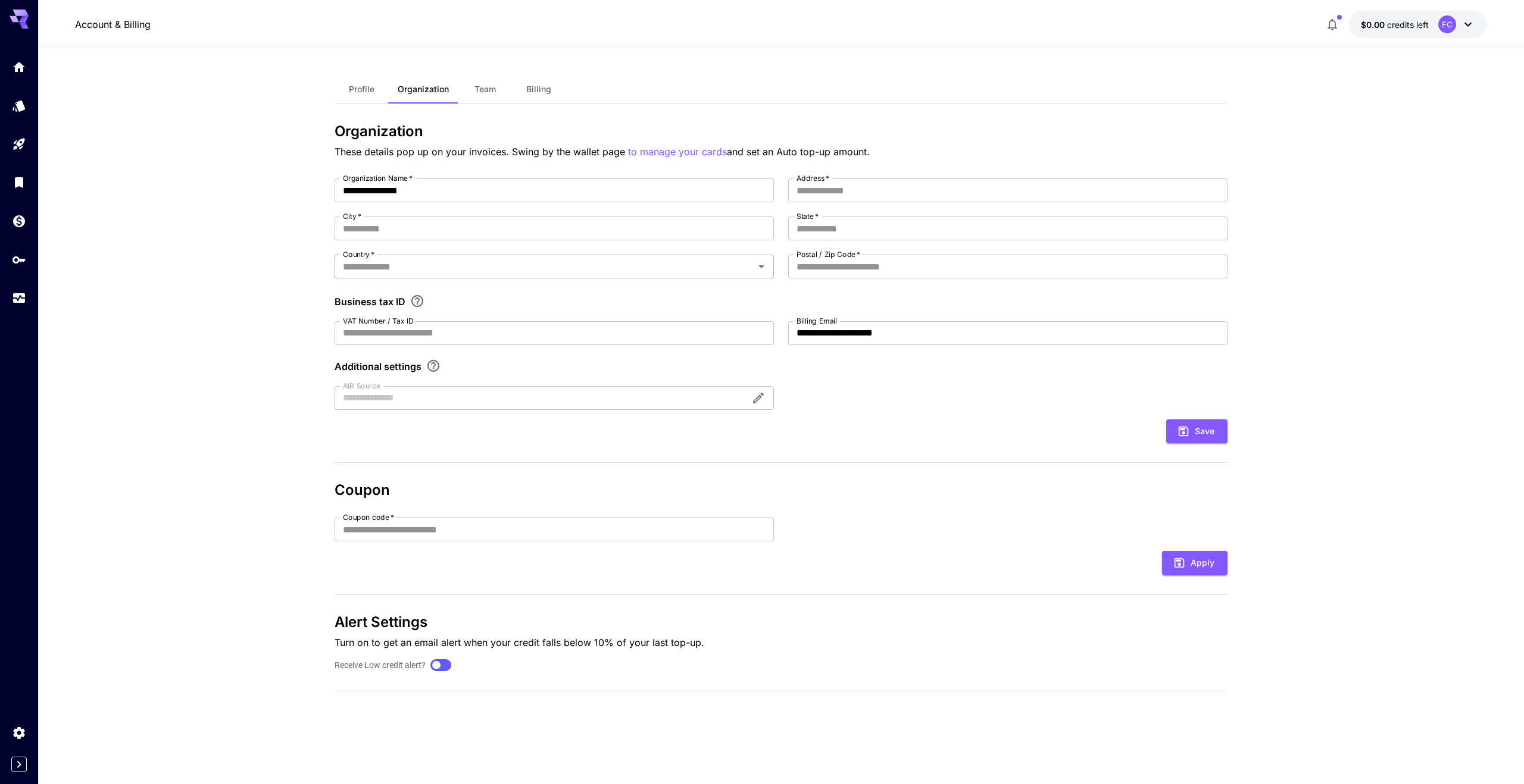
click at [528, 266] on input "Country   *" at bounding box center [544, 266] width 413 height 17
type input "*****"
click at [926, 274] on input "Postal / Zip Code   *" at bounding box center [1007, 266] width 439 height 24
type input "*****"
click at [862, 227] on input "State   *" at bounding box center [1007, 228] width 439 height 24
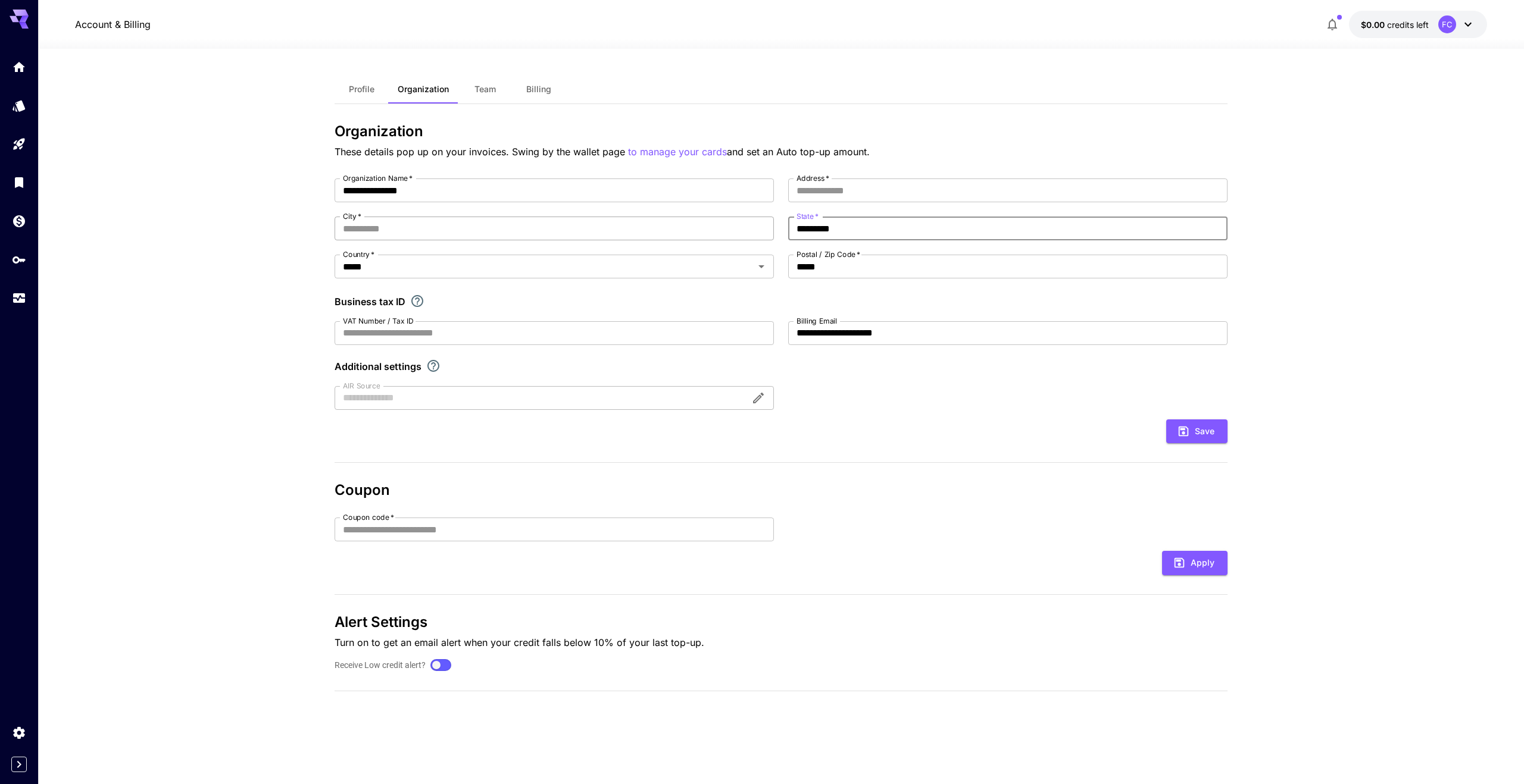
type input "*********"
click at [723, 223] on input "City   *" at bounding box center [554, 228] width 439 height 24
paste input "*********"
type input "*********"
click at [855, 193] on input "Address   *" at bounding box center [1007, 190] width 439 height 24
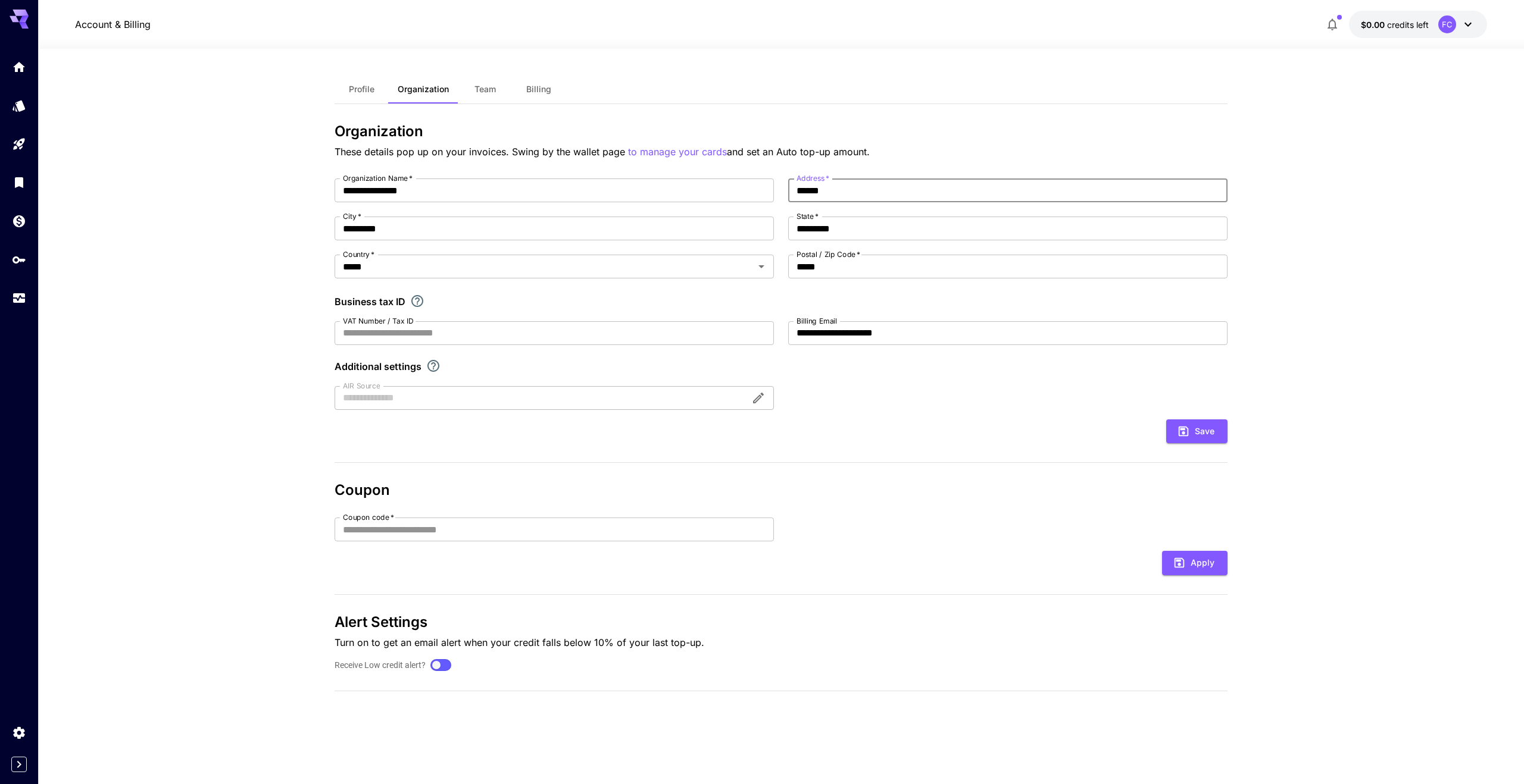
type input "*"
type input "*********"
click at [1191, 428] on button "Save" at bounding box center [1197, 431] width 61 height 24
click at [481, 526] on input "Coupon code   *" at bounding box center [554, 530] width 439 height 24
paste input "********"
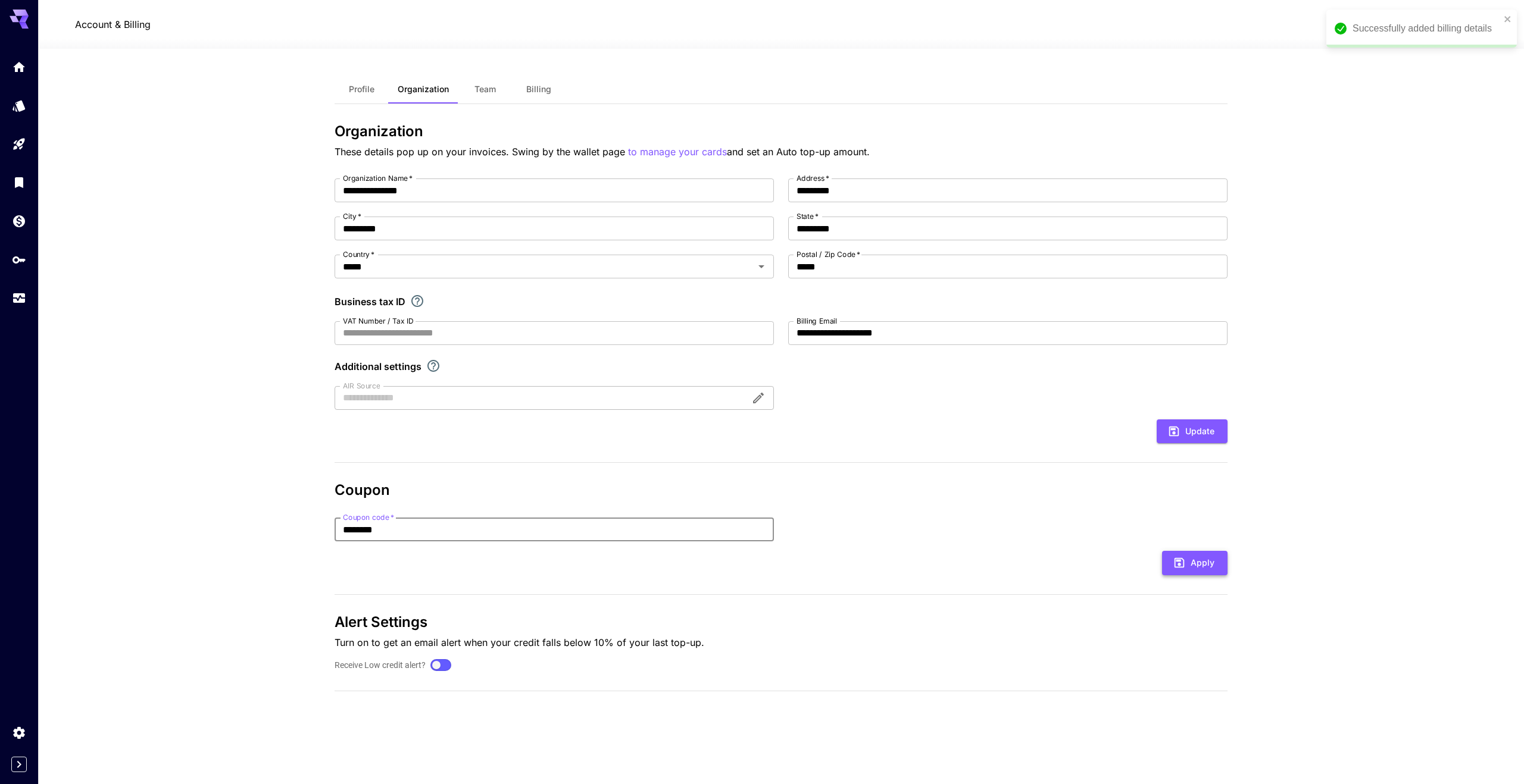
type input "********"
click at [1182, 570] on button "Apply" at bounding box center [1194, 563] width 65 height 24
click at [1509, 21] on icon "close" at bounding box center [1507, 19] width 6 height 6
click at [1508, 22] on icon "close" at bounding box center [1507, 18] width 8 height 10
click at [1182, 569] on icon "submit" at bounding box center [1179, 563] width 13 height 13
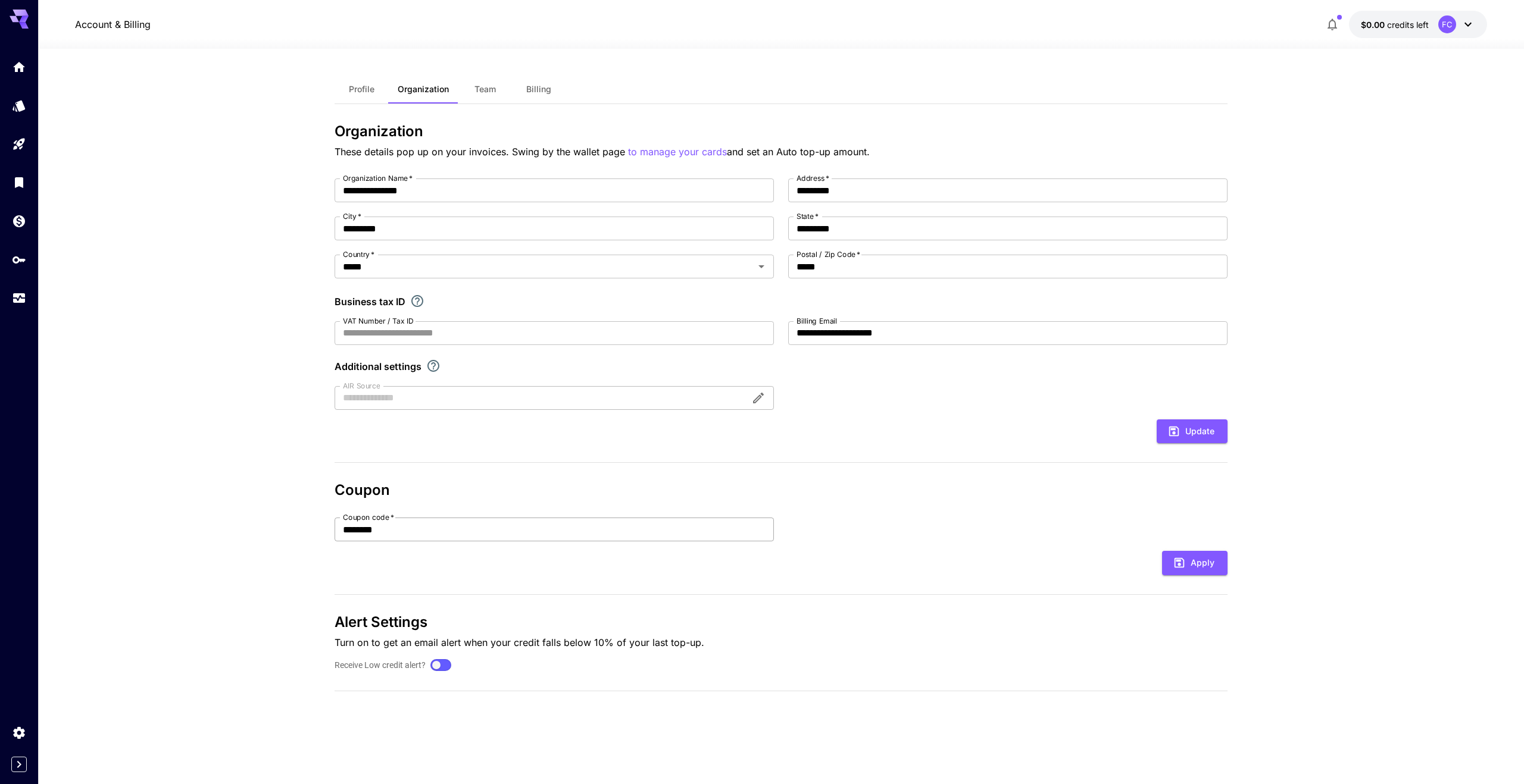
click at [410, 521] on input "********" at bounding box center [554, 530] width 439 height 24
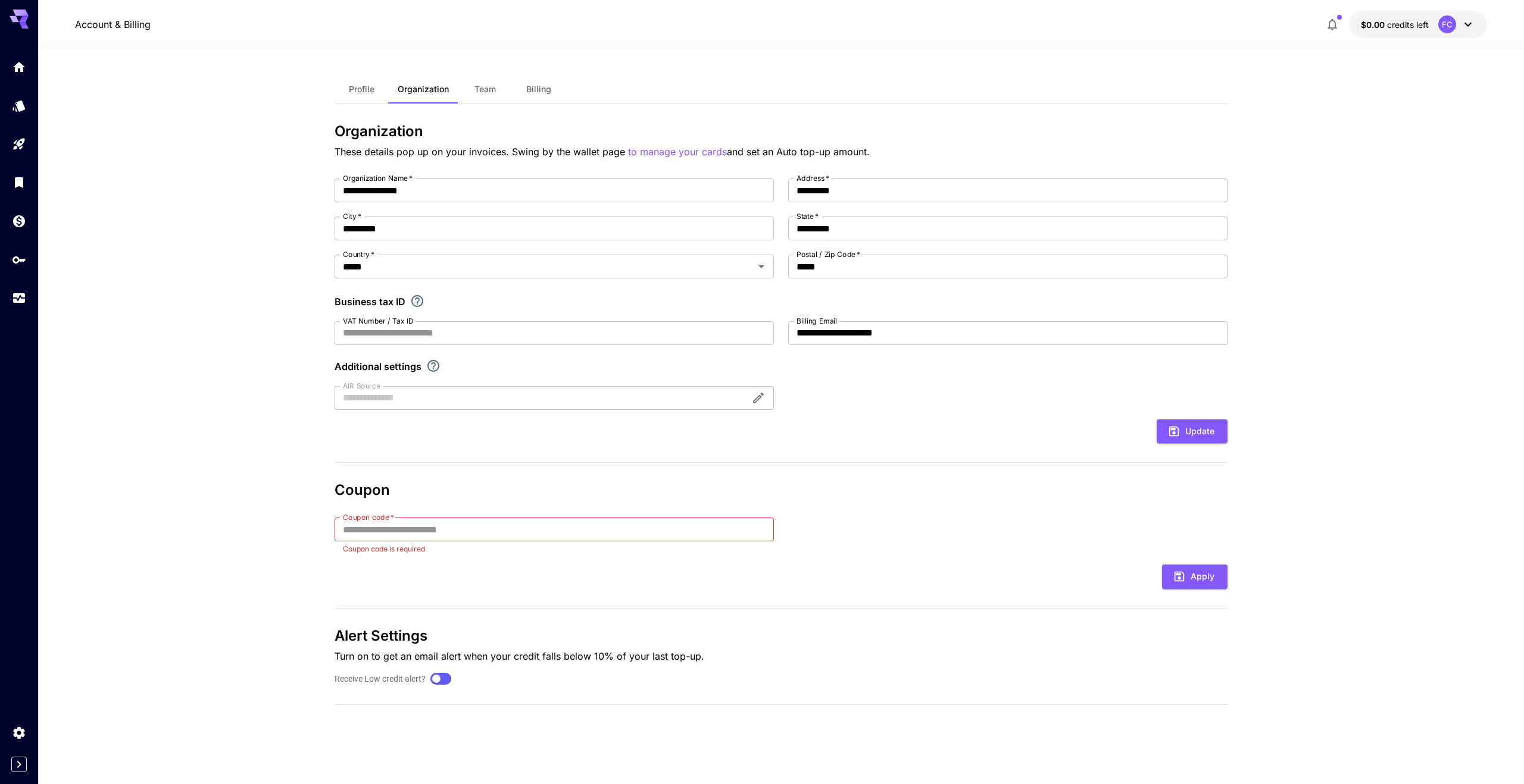
click at [546, 446] on div "**********" at bounding box center [781, 418] width 893 height 591
click at [478, 94] on button "Team" at bounding box center [485, 89] width 54 height 29
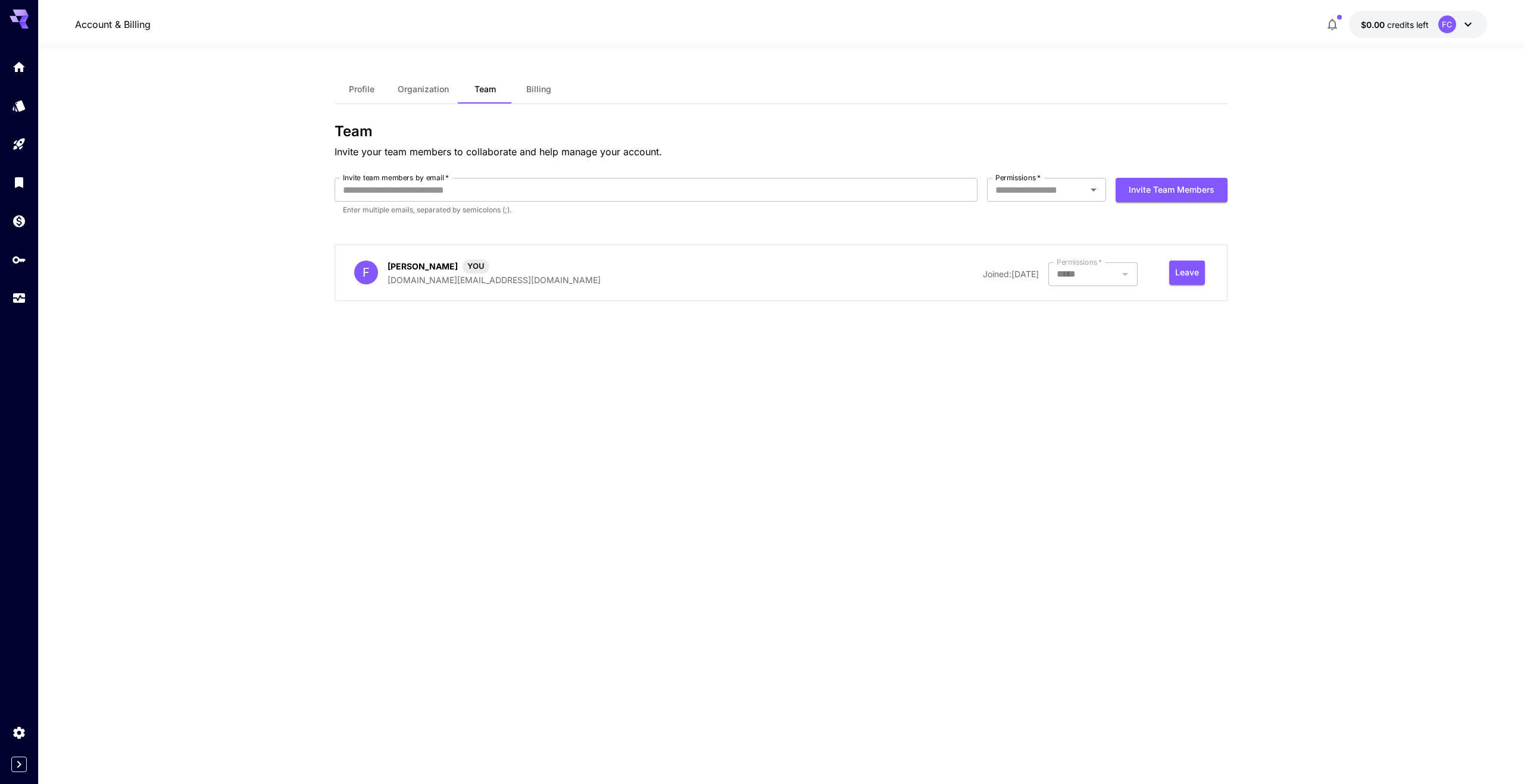
click at [535, 89] on span "Billing" at bounding box center [539, 89] width 25 height 11
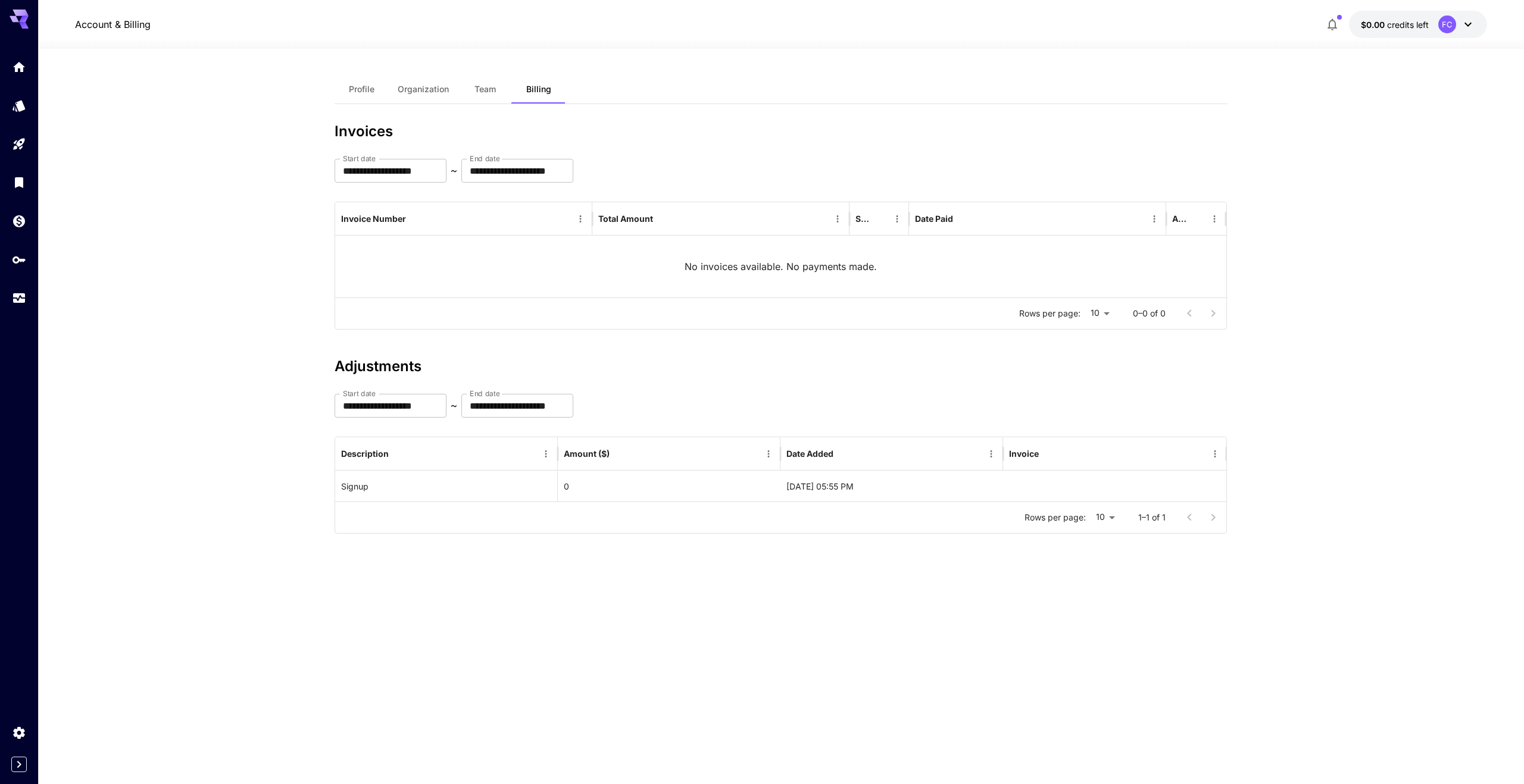
click at [492, 86] on span "Team" at bounding box center [485, 89] width 21 height 11
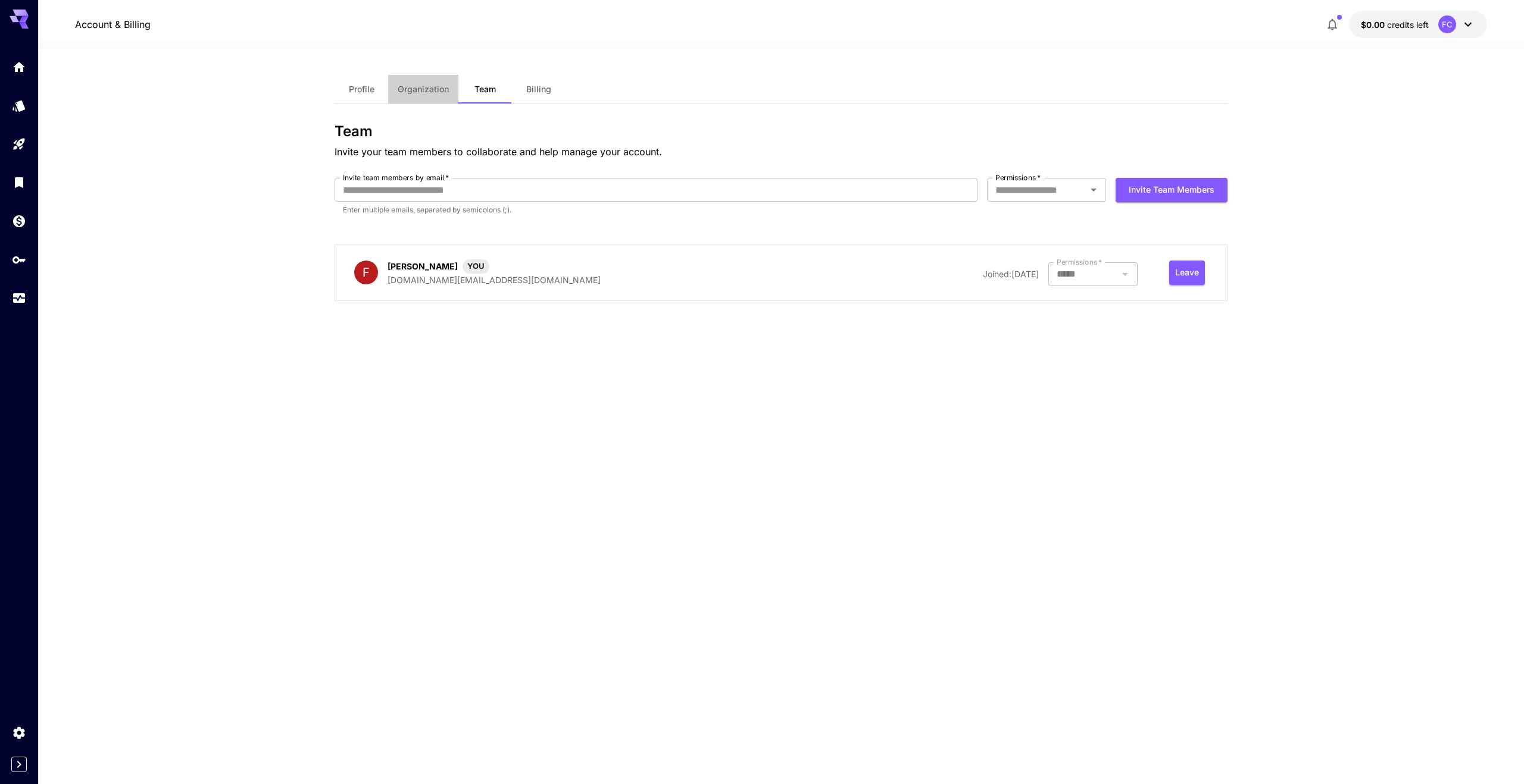
click at [437, 93] on span "Organization" at bounding box center [423, 89] width 52 height 11
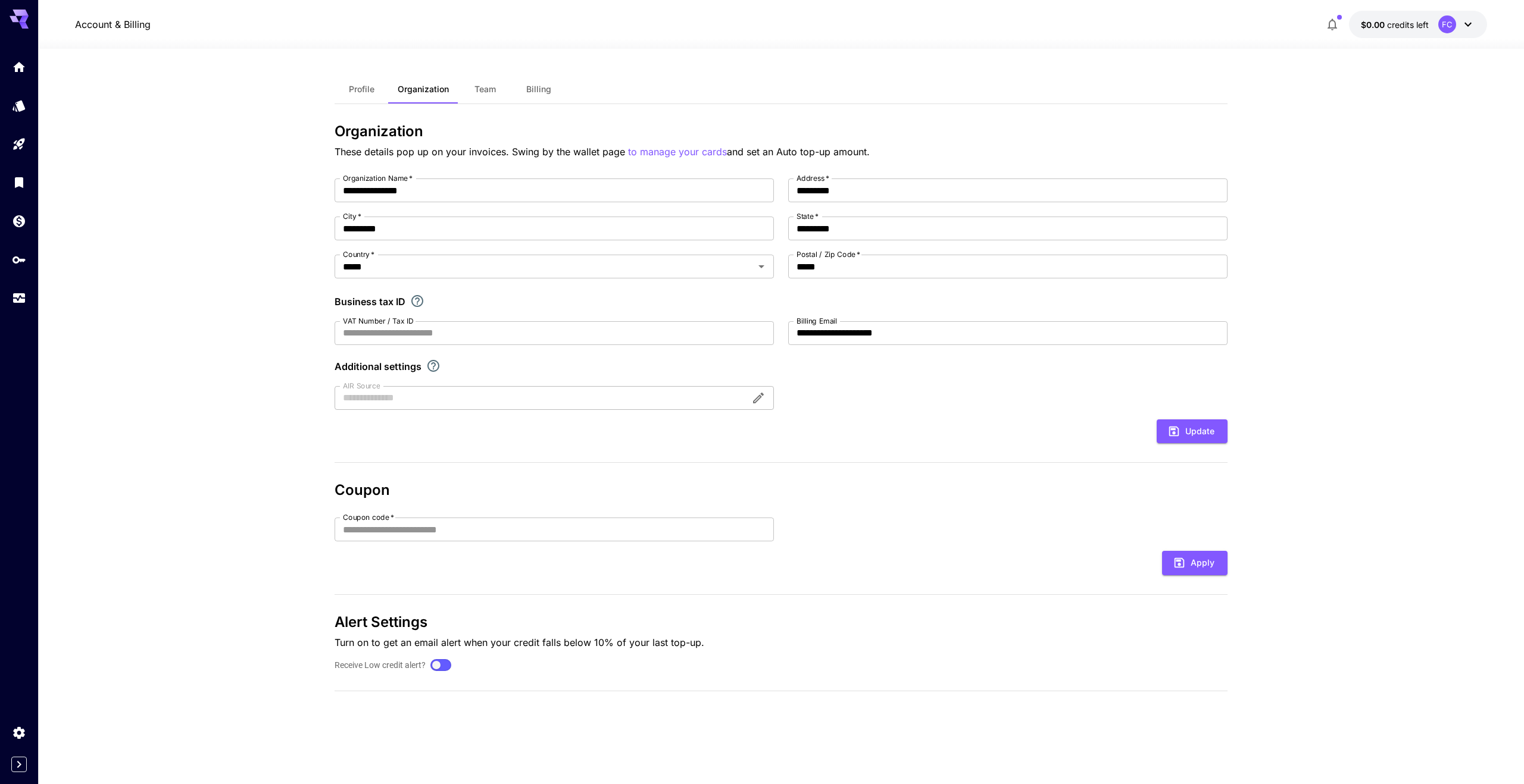
drag, startPoint x: 366, startPoint y: 86, endPoint x: 633, endPoint y: 85, distance: 267.0
click at [633, 85] on div "Profile Organization Team Billing" at bounding box center [781, 90] width 893 height 29
click at [699, 150] on p "to manage your cards" at bounding box center [677, 152] width 99 height 15
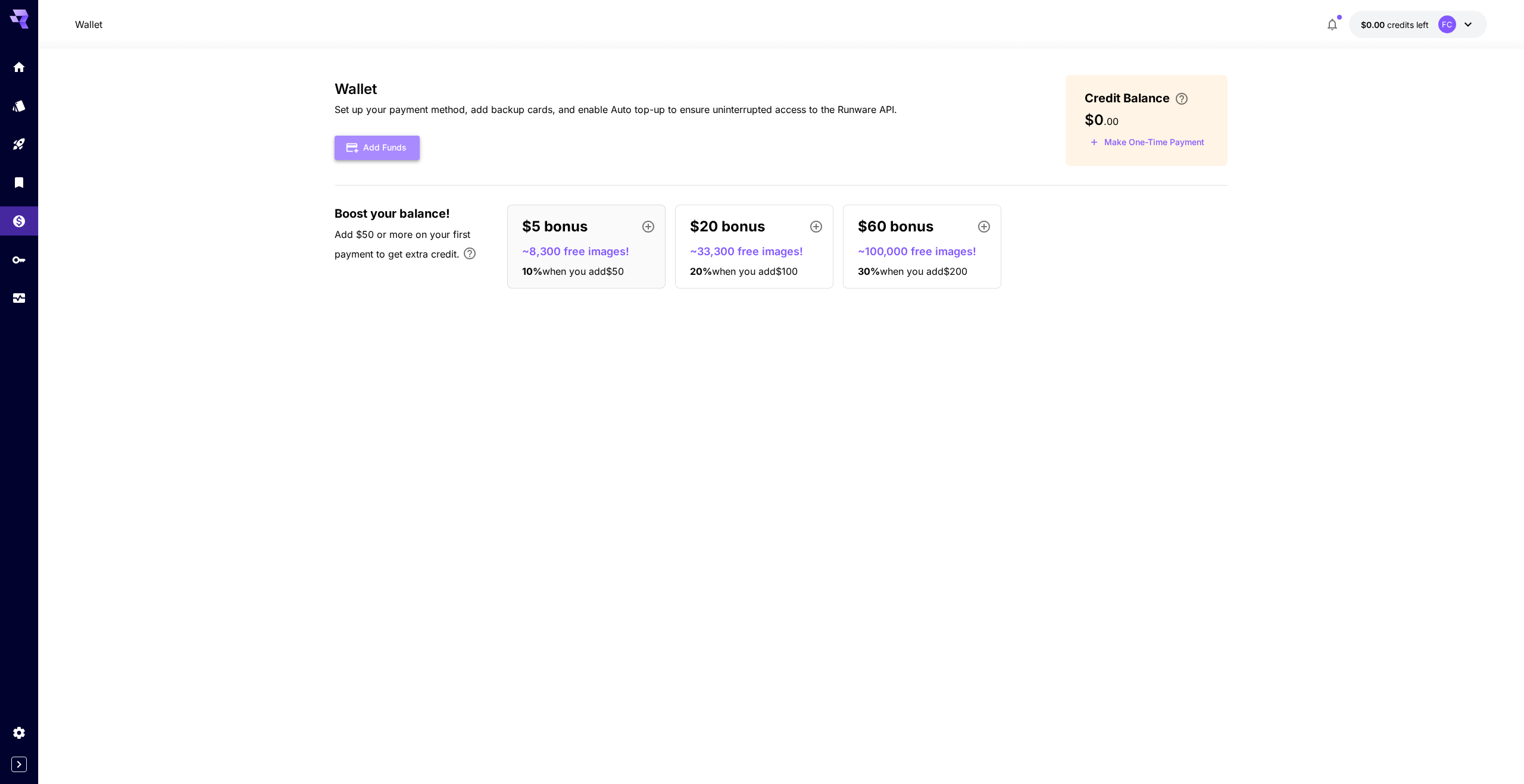
click at [392, 149] on button "Add Funds" at bounding box center [378, 147] width 85 height 24
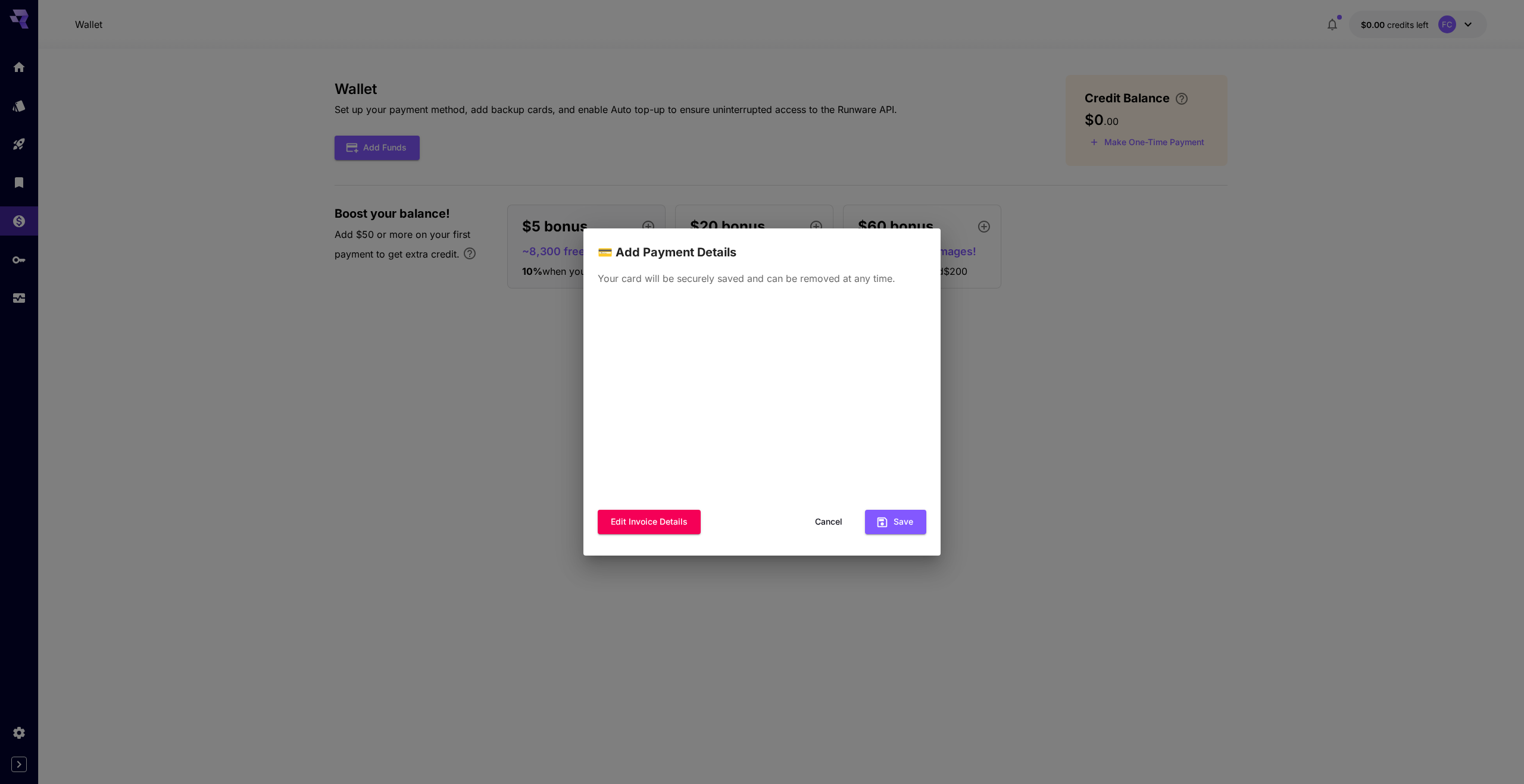
click at [768, 273] on p "Your card will be securely saved and can be removed at any time." at bounding box center [762, 278] width 328 height 14
click at [828, 519] on button "Cancel" at bounding box center [829, 521] width 54 height 24
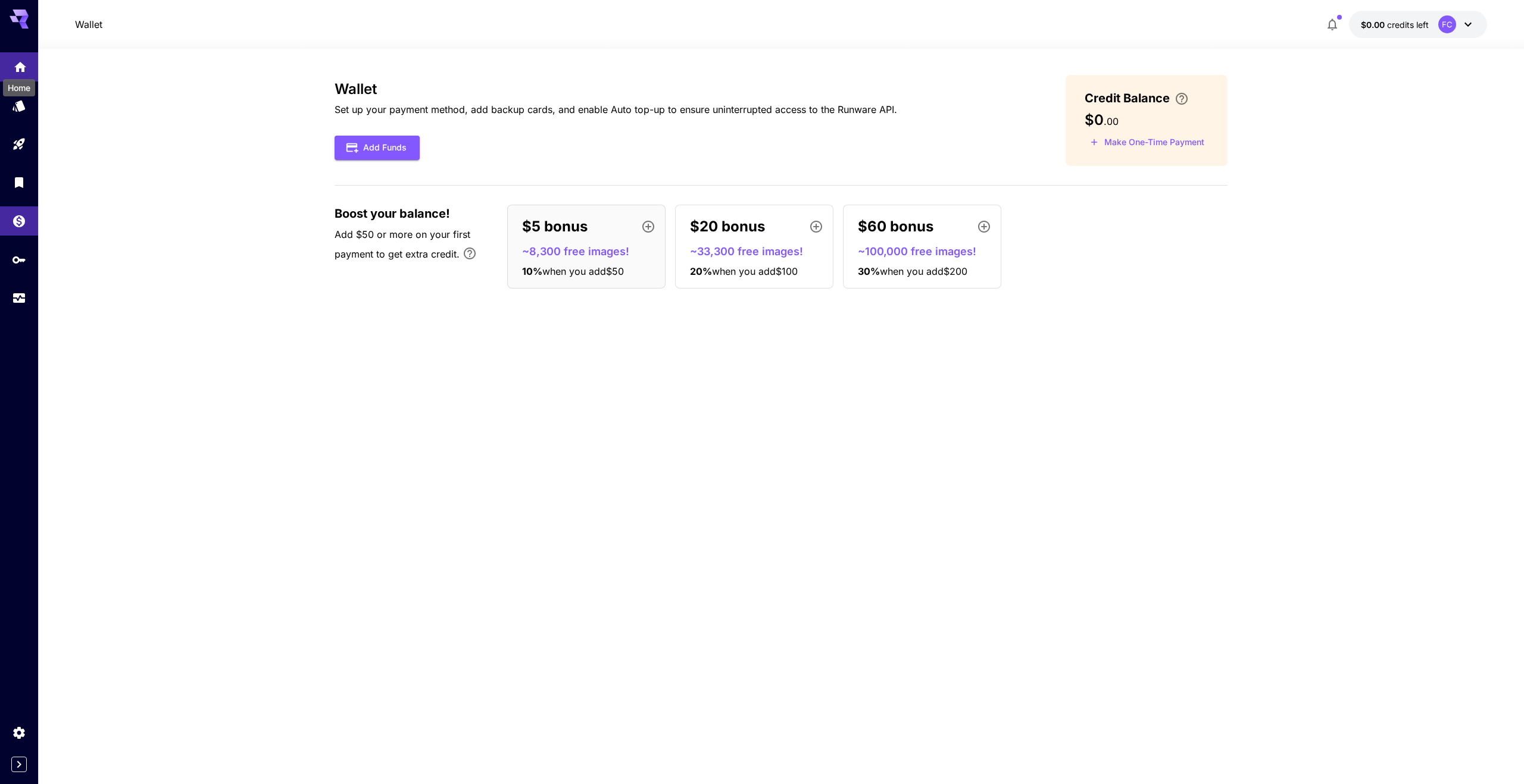
click at [24, 65] on icon "Home" at bounding box center [20, 64] width 14 height 14
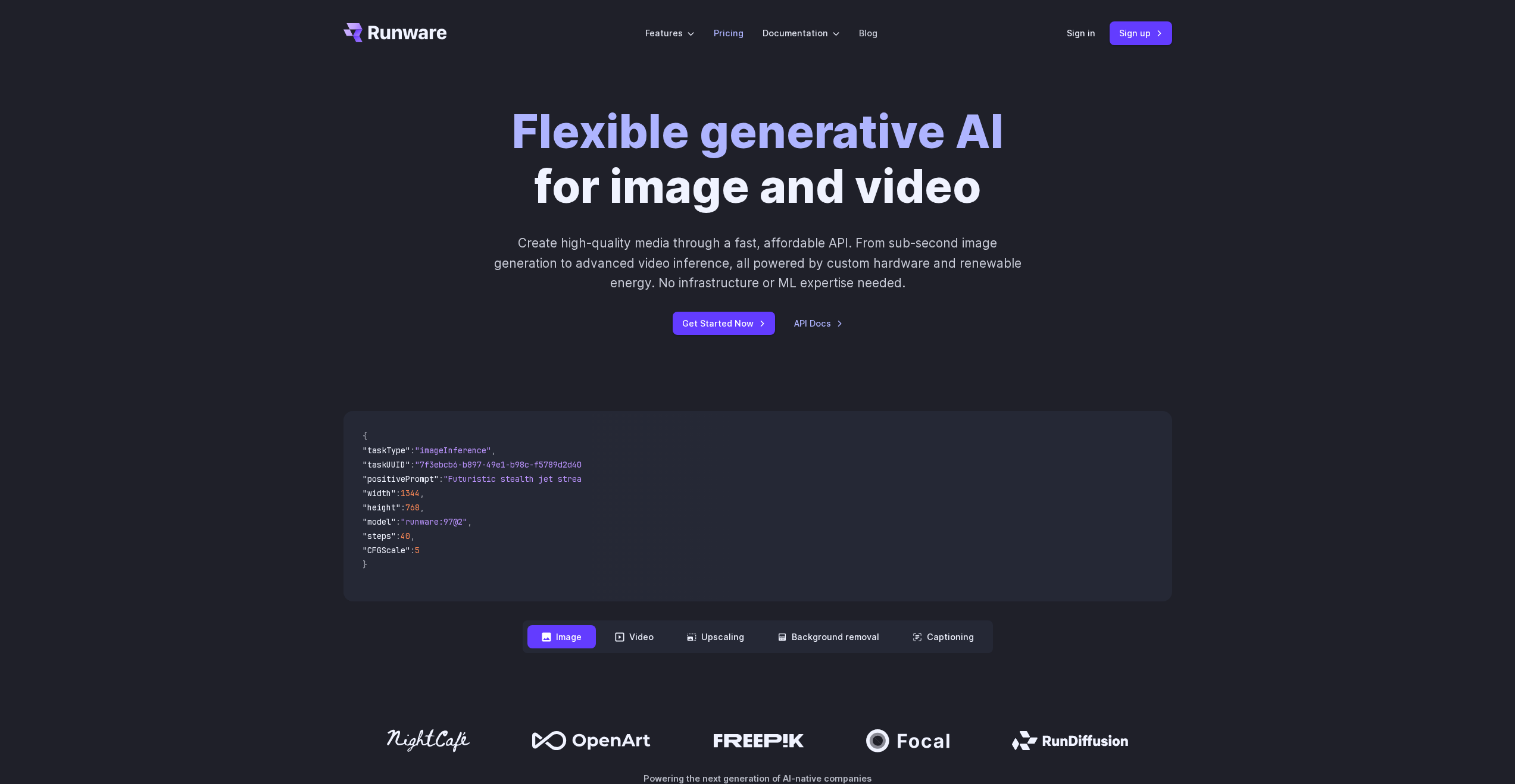
click at [734, 35] on link "Pricing" at bounding box center [728, 33] width 29 height 14
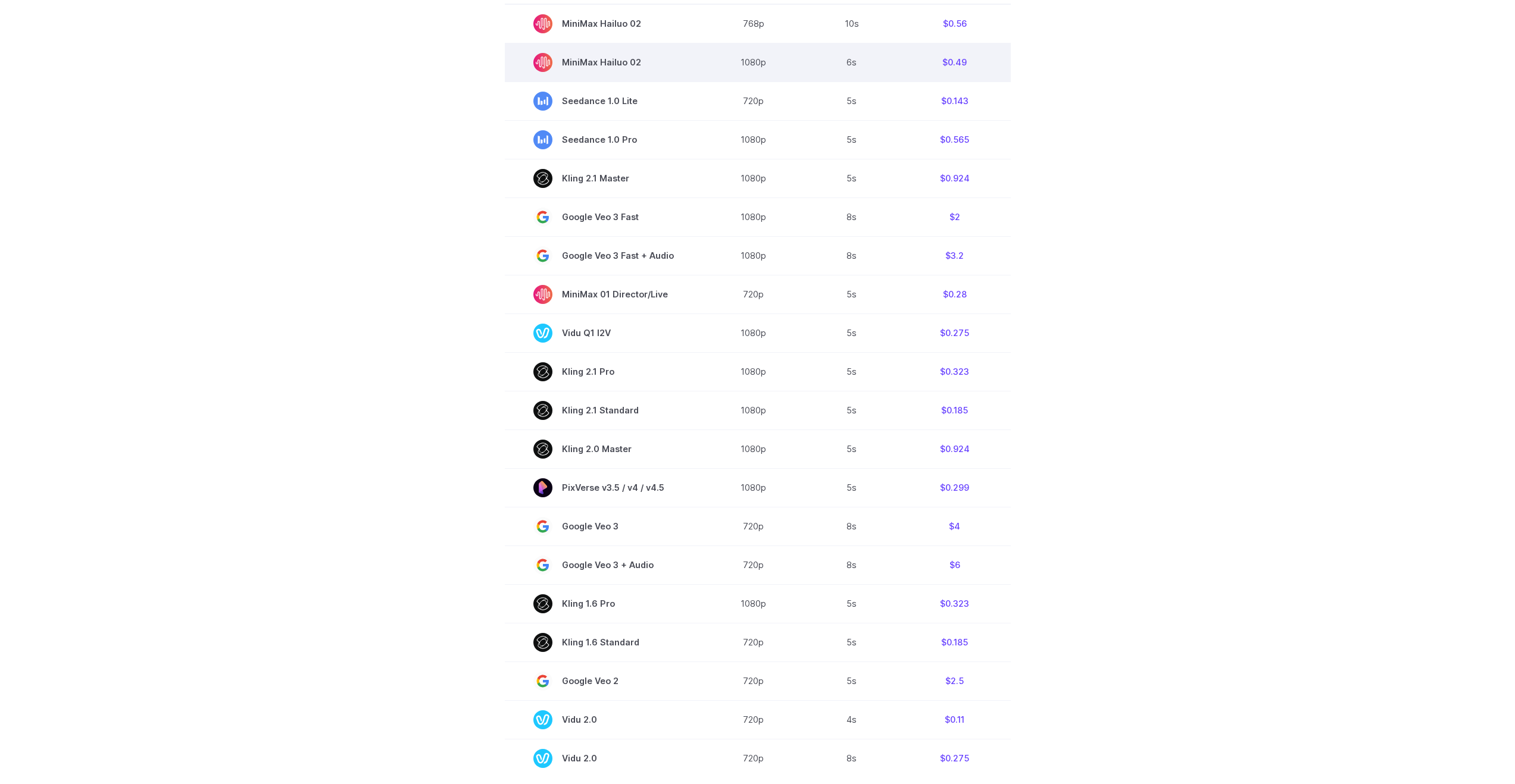
scroll to position [344, 0]
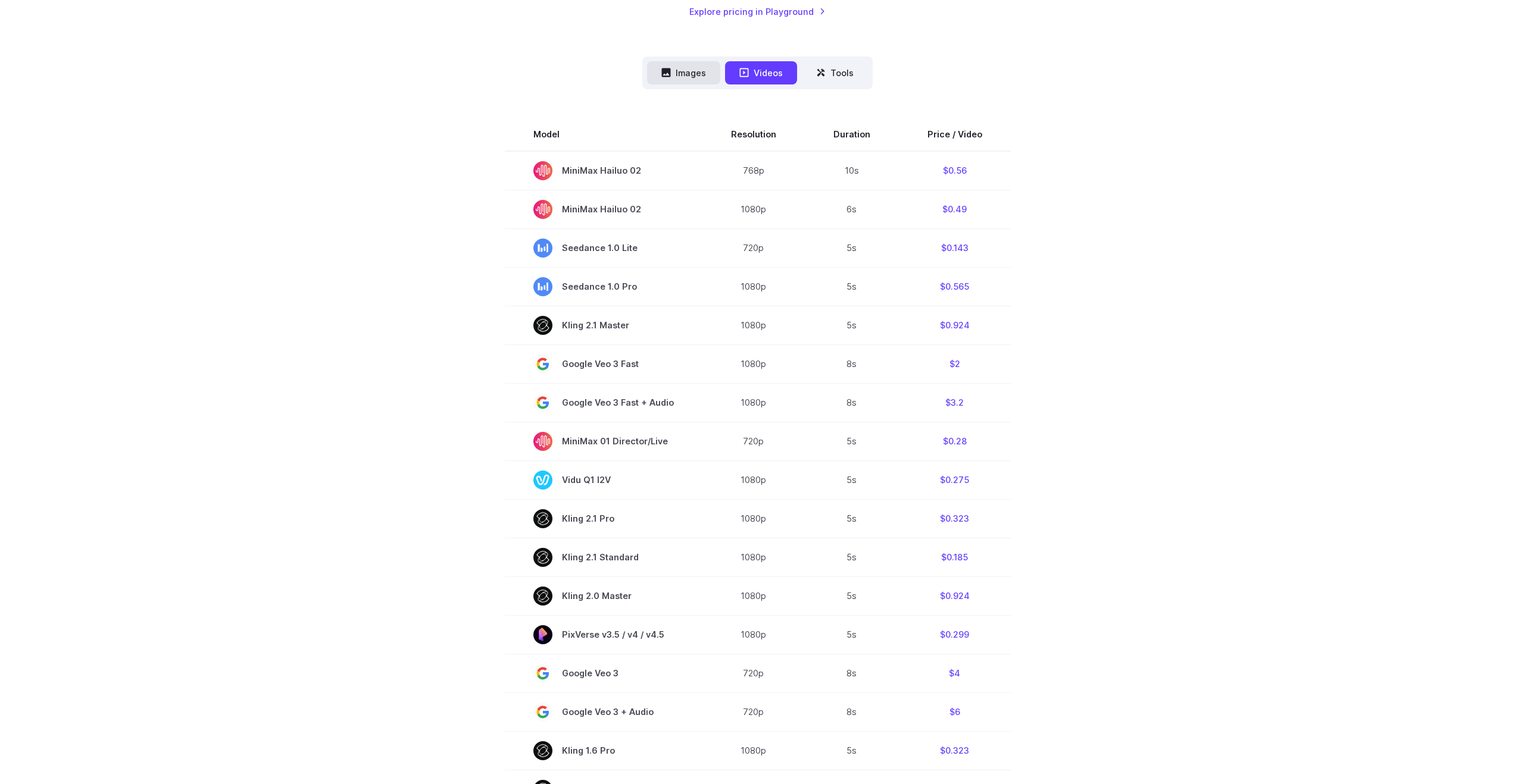
click at [686, 68] on button "Images" at bounding box center [683, 73] width 73 height 24
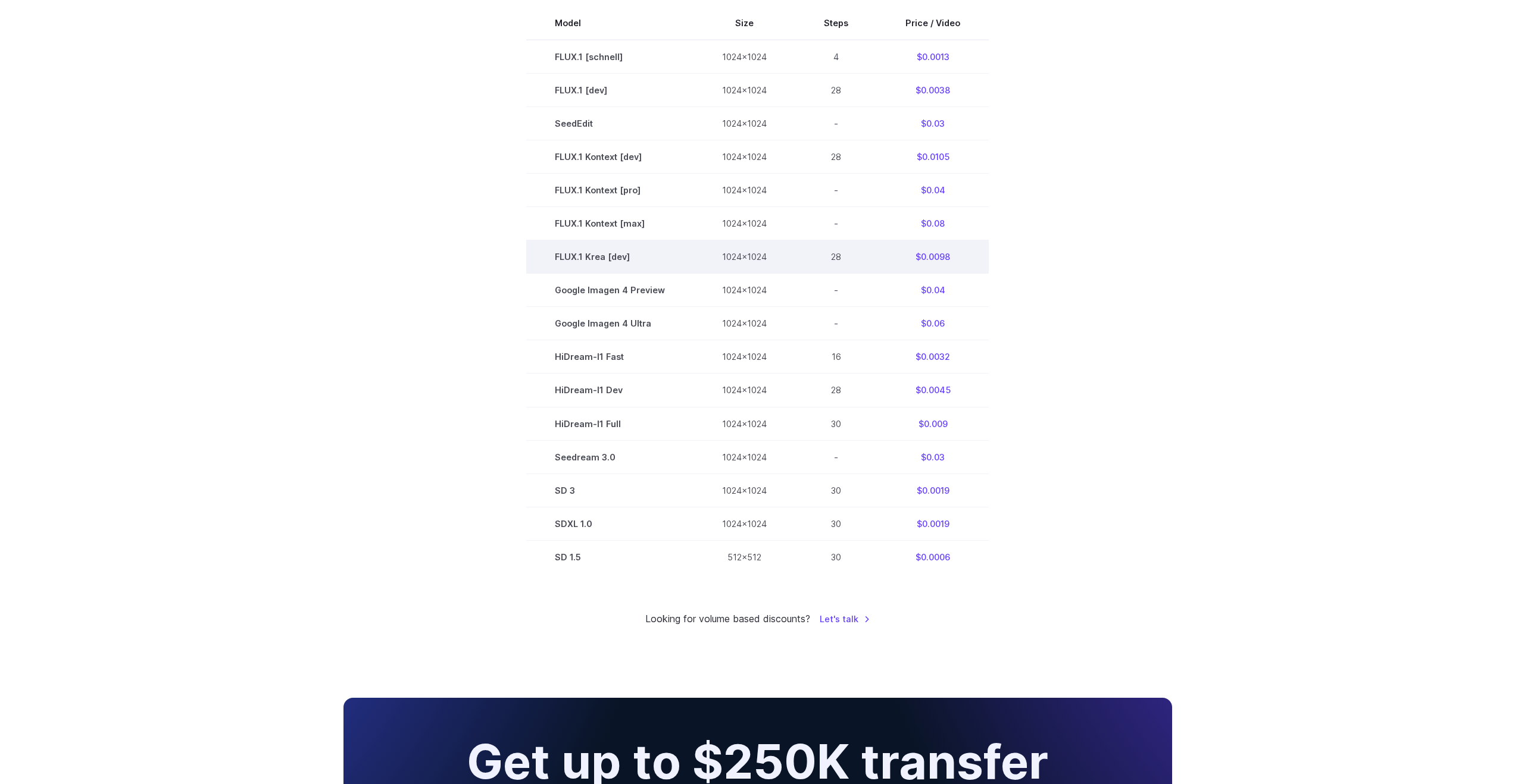
scroll to position [599, 0]
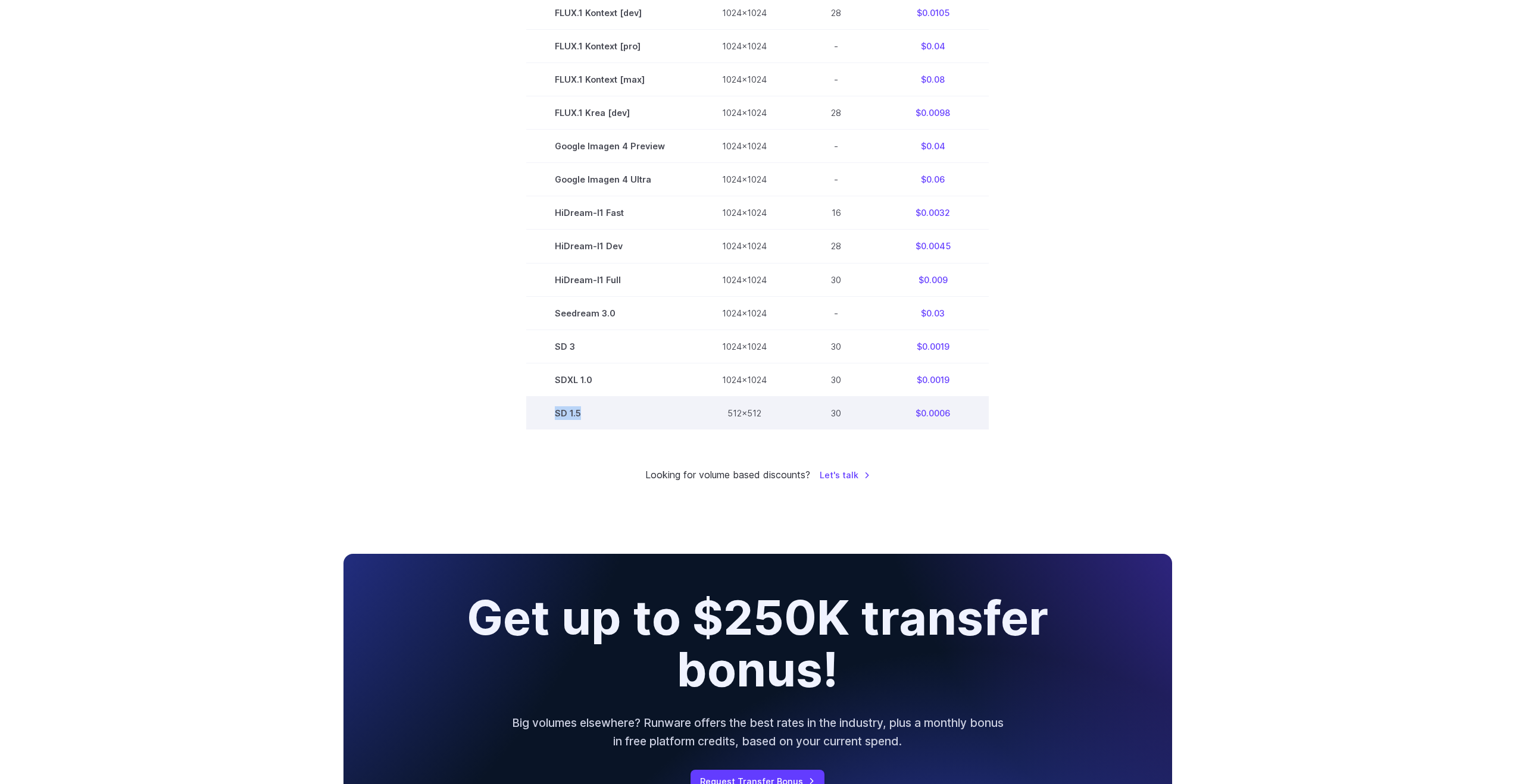
drag, startPoint x: 550, startPoint y: 418, endPoint x: 630, endPoint y: 418, distance: 80.0
click at [629, 418] on td "SD 1.5" at bounding box center [609, 413] width 167 height 33
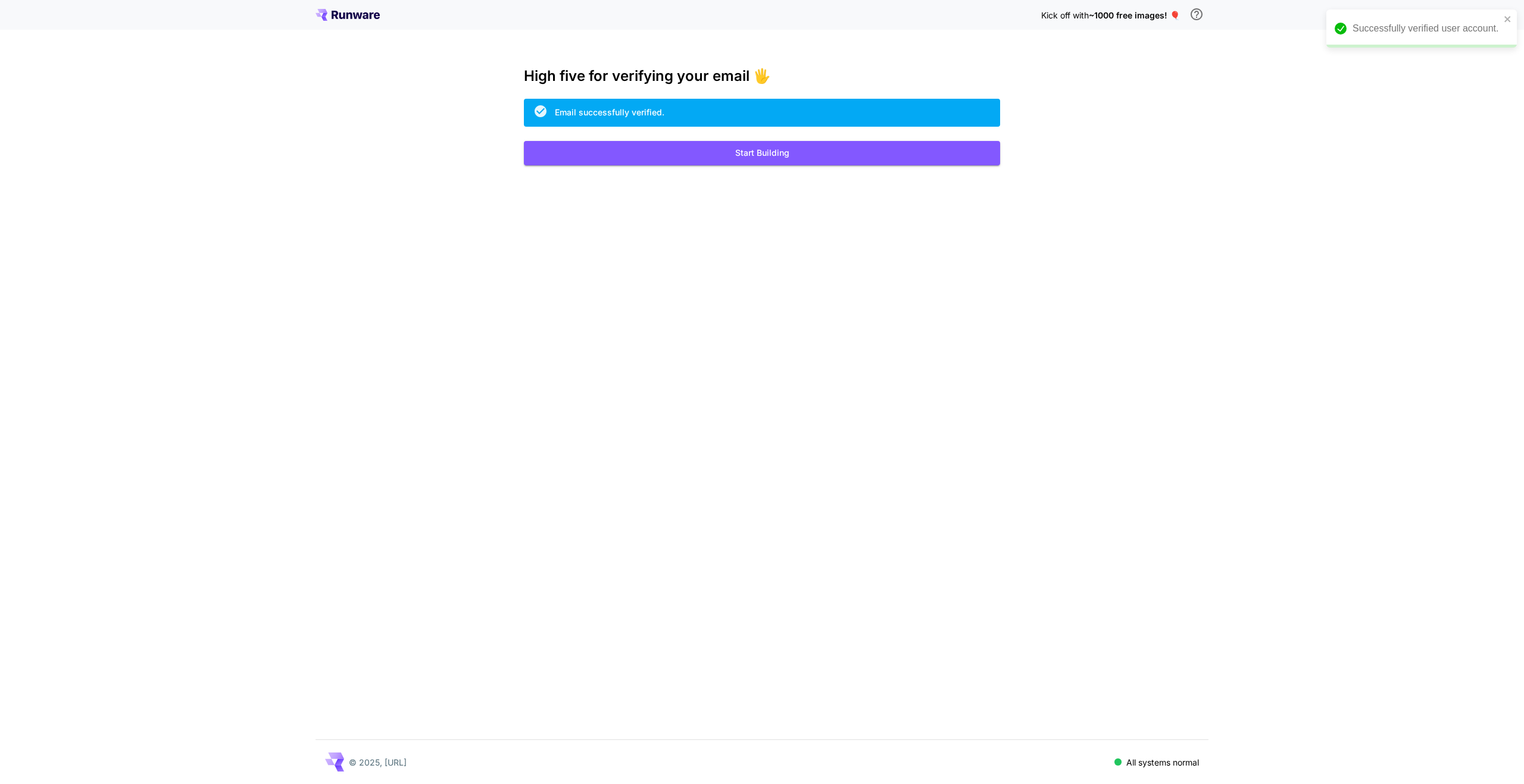
click at [1133, 18] on span "~1000 free images! 🎈" at bounding box center [1134, 15] width 91 height 10
click at [1169, 14] on span "~1000 free images! 🎈" at bounding box center [1134, 15] width 91 height 10
click at [1174, 15] on span "~1000 free images! 🎈" at bounding box center [1134, 15] width 91 height 10
click at [1203, 14] on icon "\a In order to qualify for free credit, you need to sign up with a business ema…" at bounding box center [1196, 14] width 14 height 14
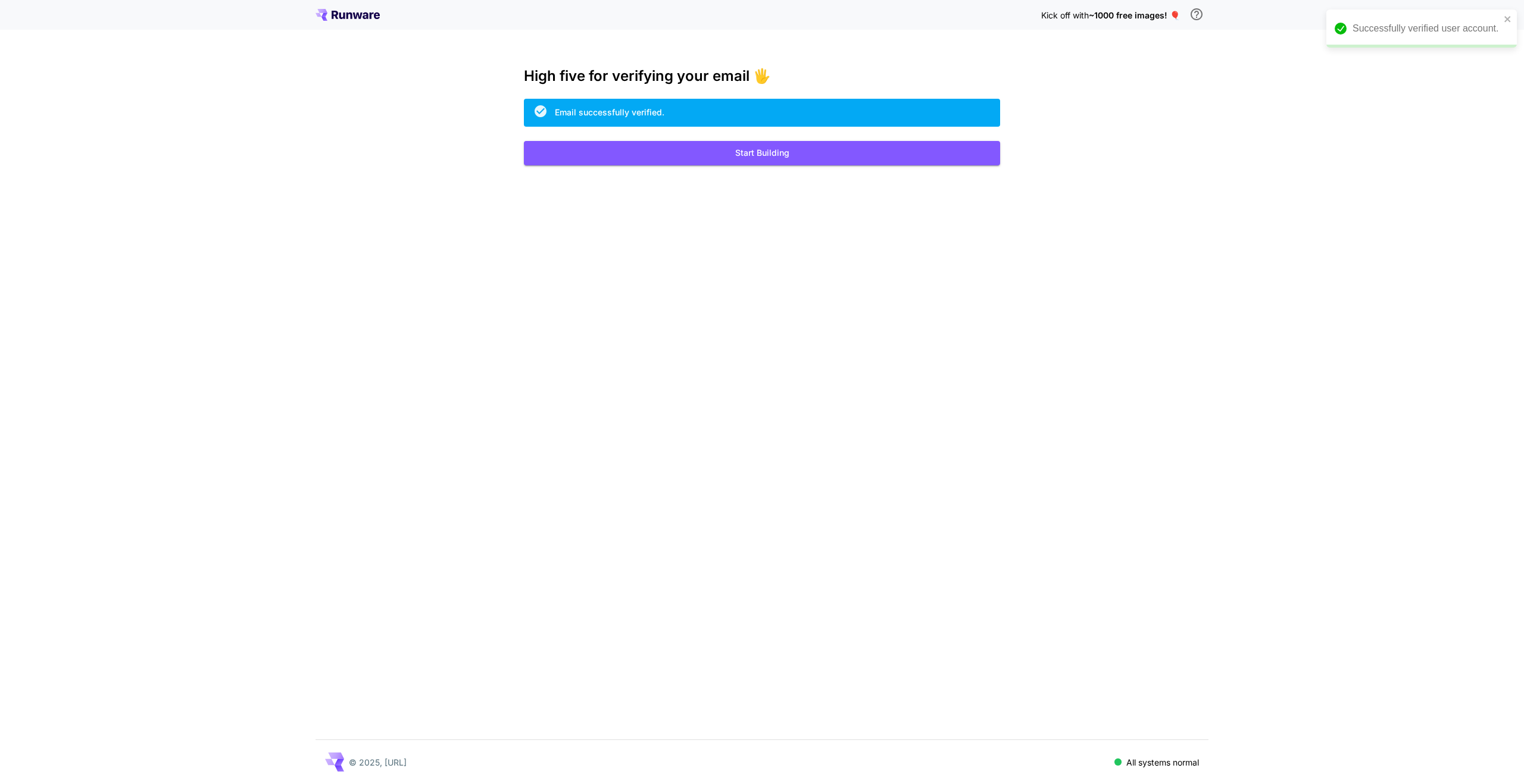
click at [1116, 146] on div "Kick off with ~1000 free images! 🎈 High five for verifying your email 🖐️ Email …" at bounding box center [762, 392] width 1524 height 784
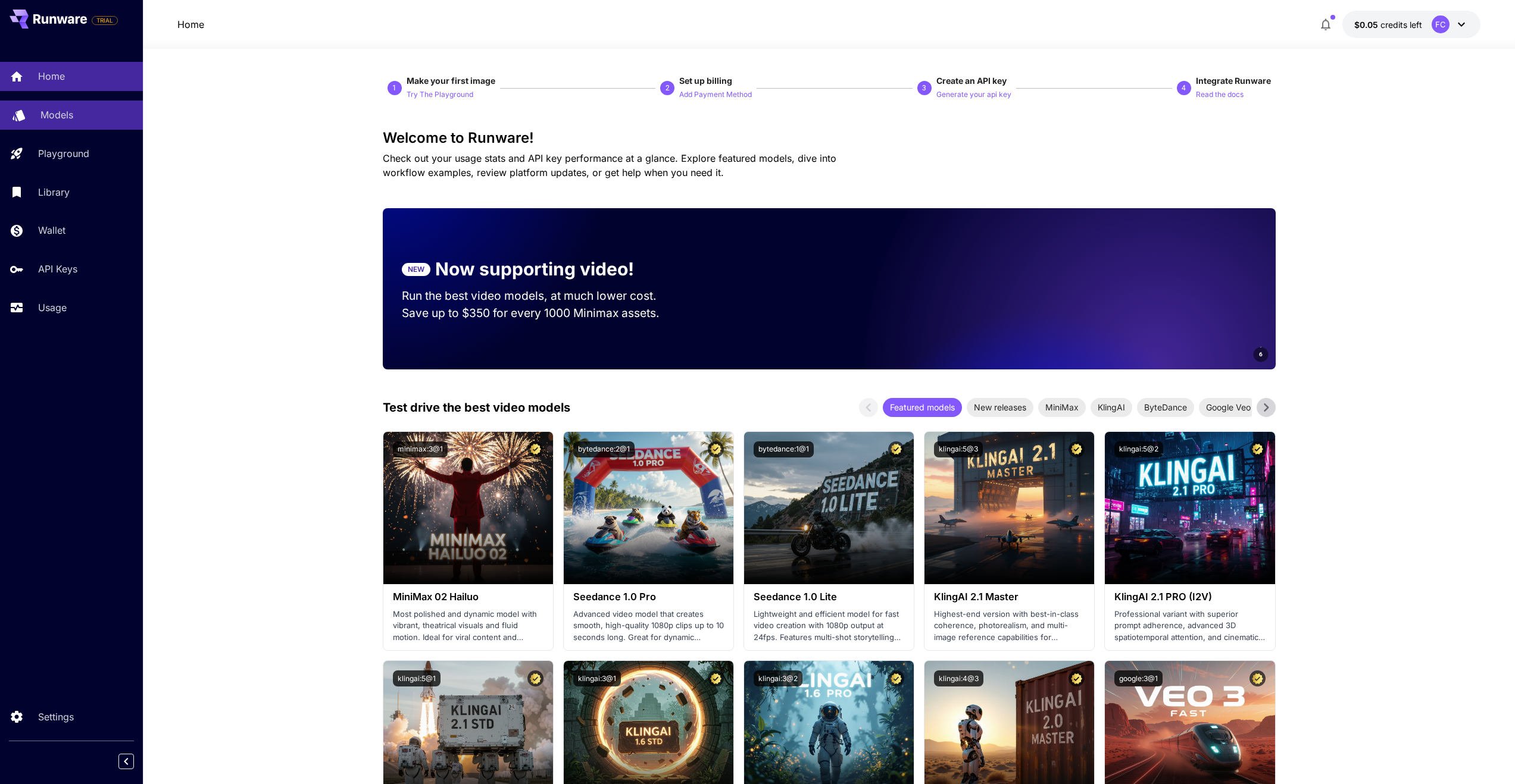
click at [74, 115] on div "Models" at bounding box center [87, 114] width 93 height 14
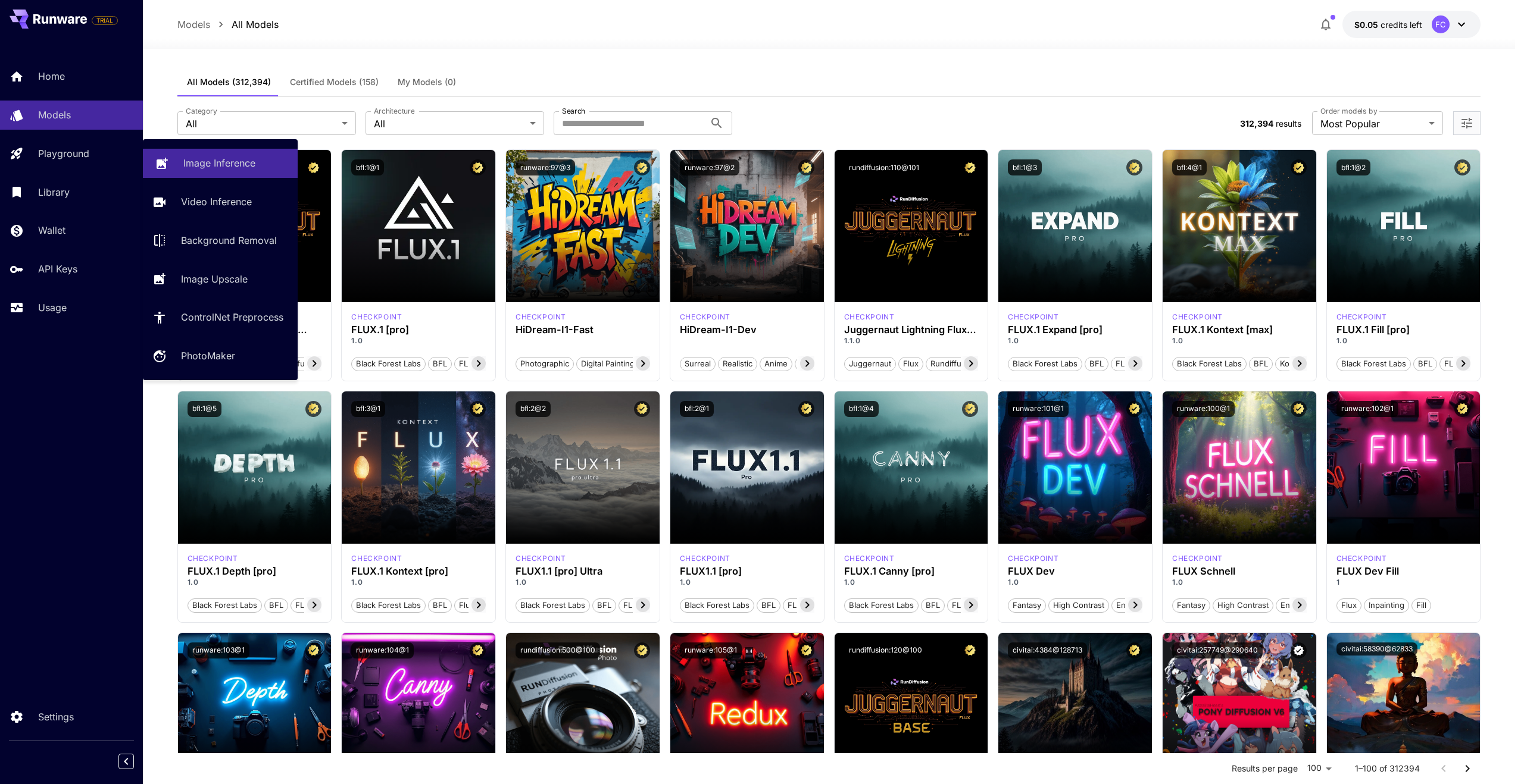
click at [227, 156] on p "Image Inference" at bounding box center [219, 163] width 72 height 14
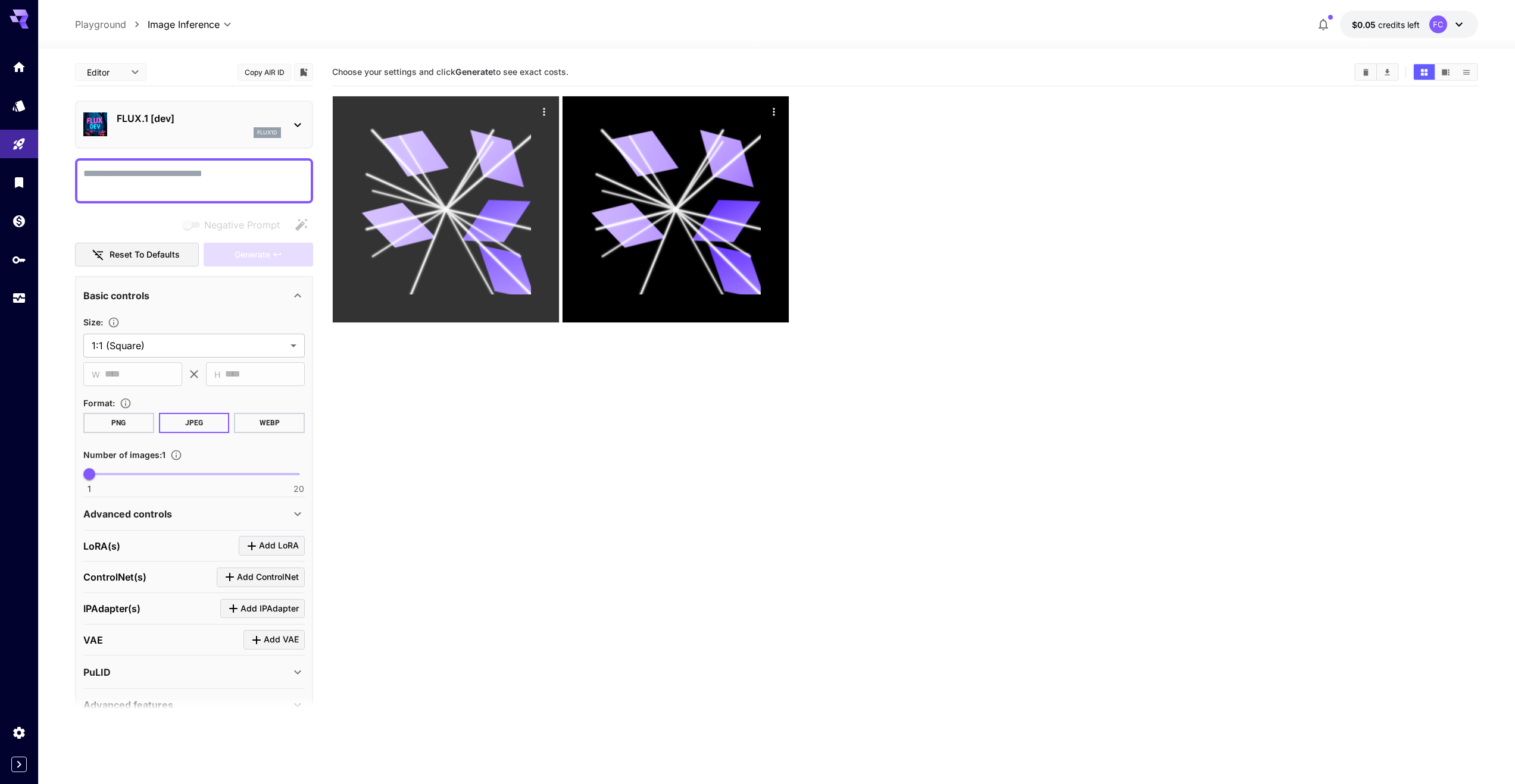
click at [544, 113] on icon "Actions" at bounding box center [544, 111] width 1 height 8
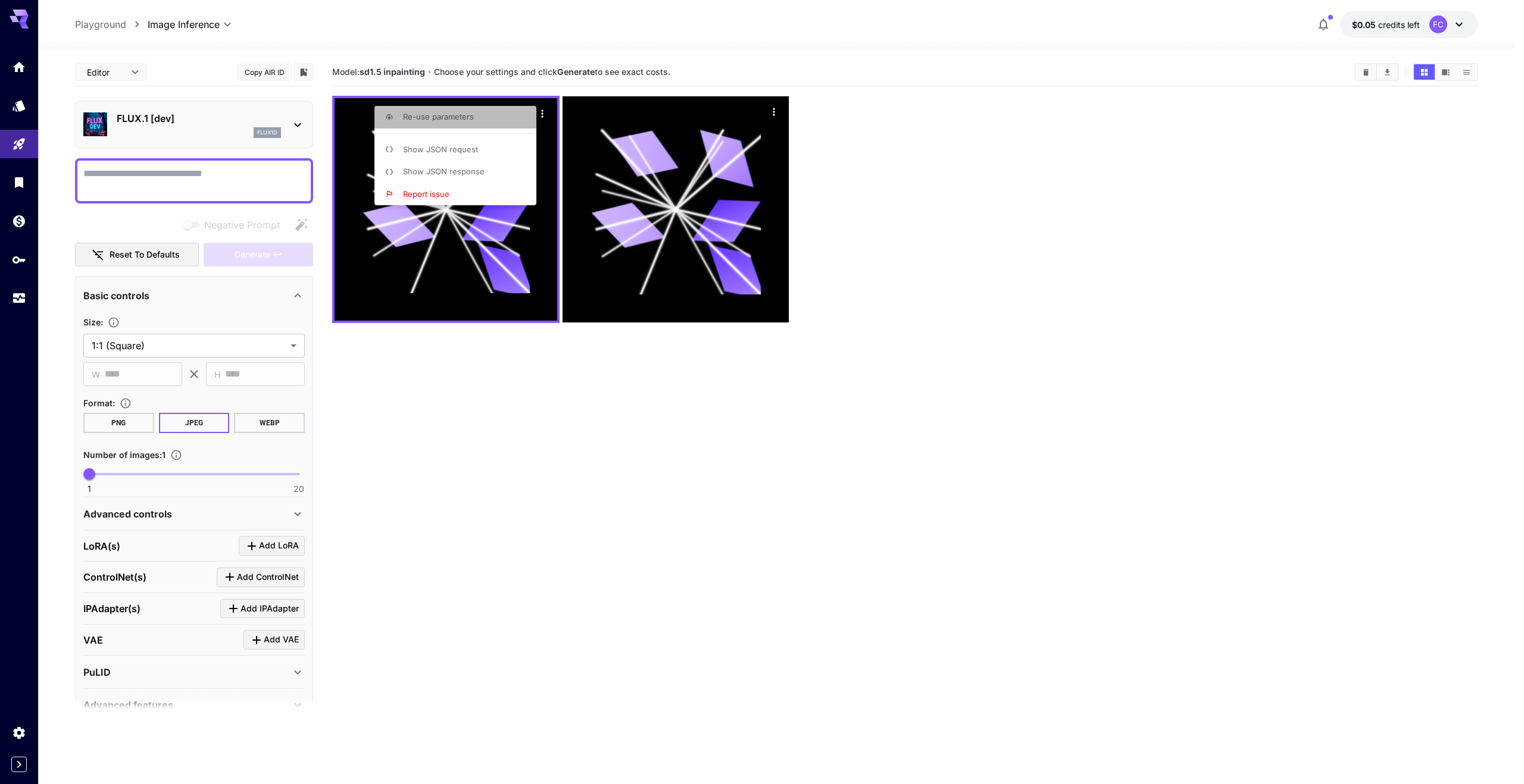
click at [486, 120] on li "Re-use parameters" at bounding box center [459, 117] width 169 height 23
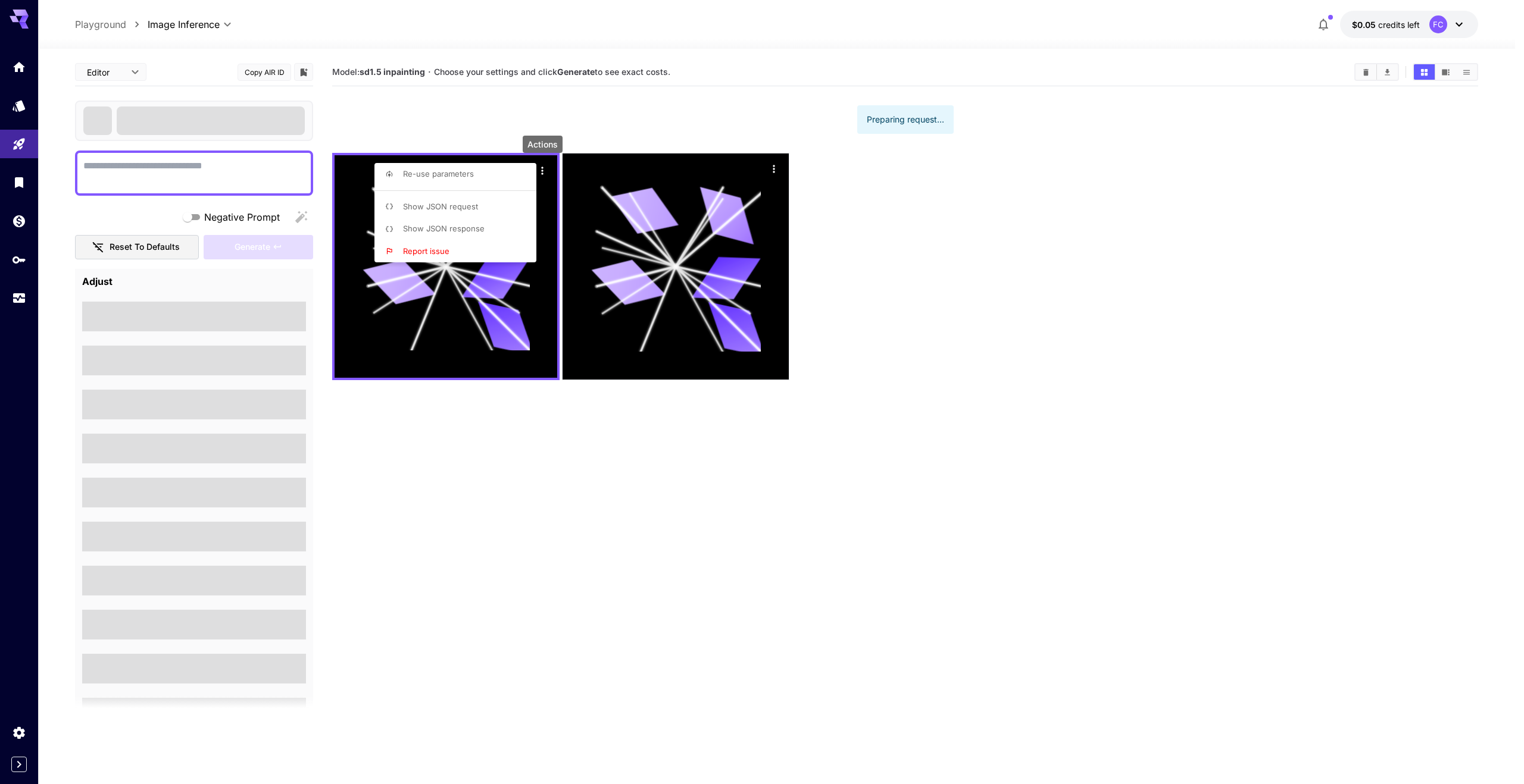
type textarea "*********"
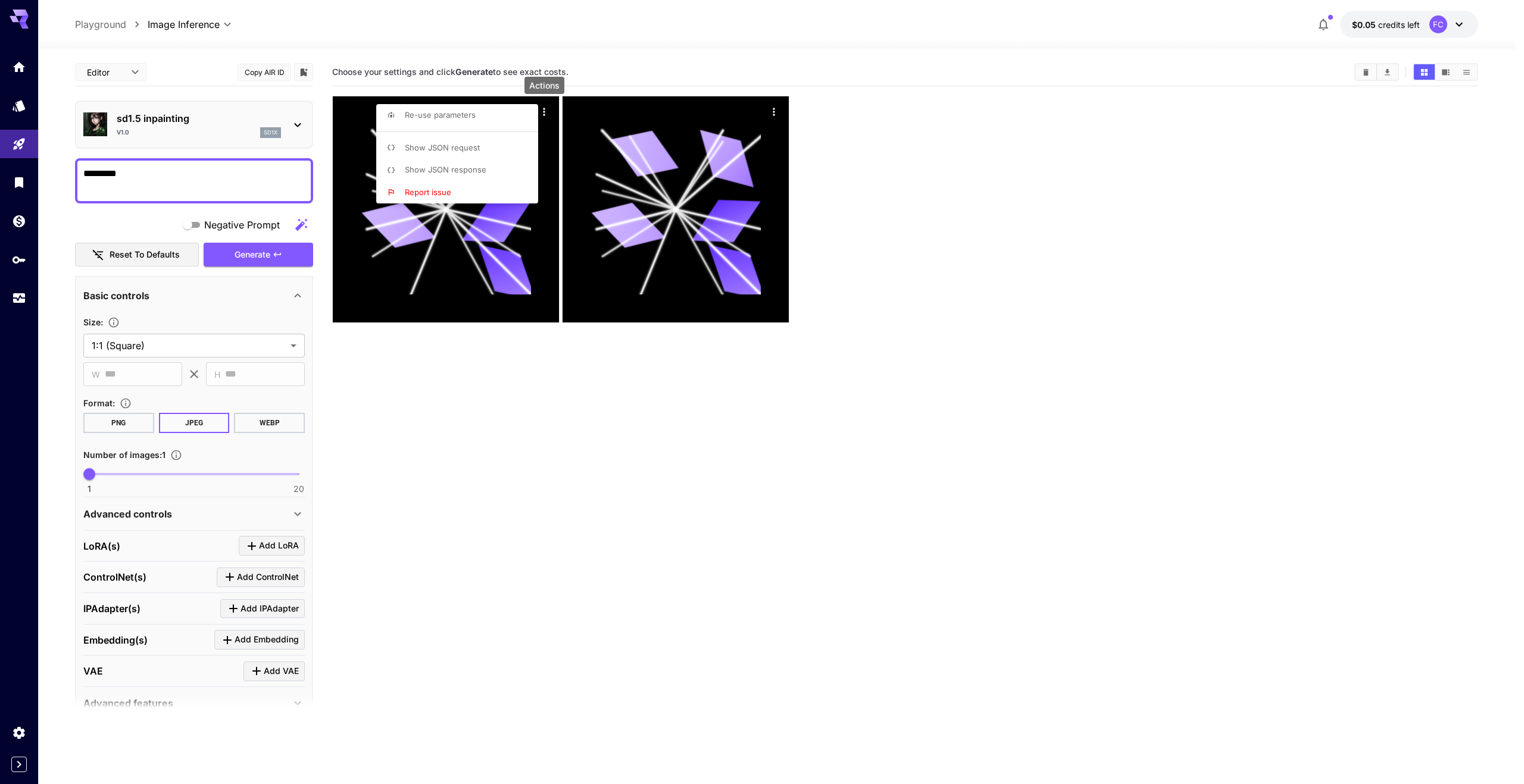
click at [543, 421] on div at bounding box center [762, 392] width 1524 height 784
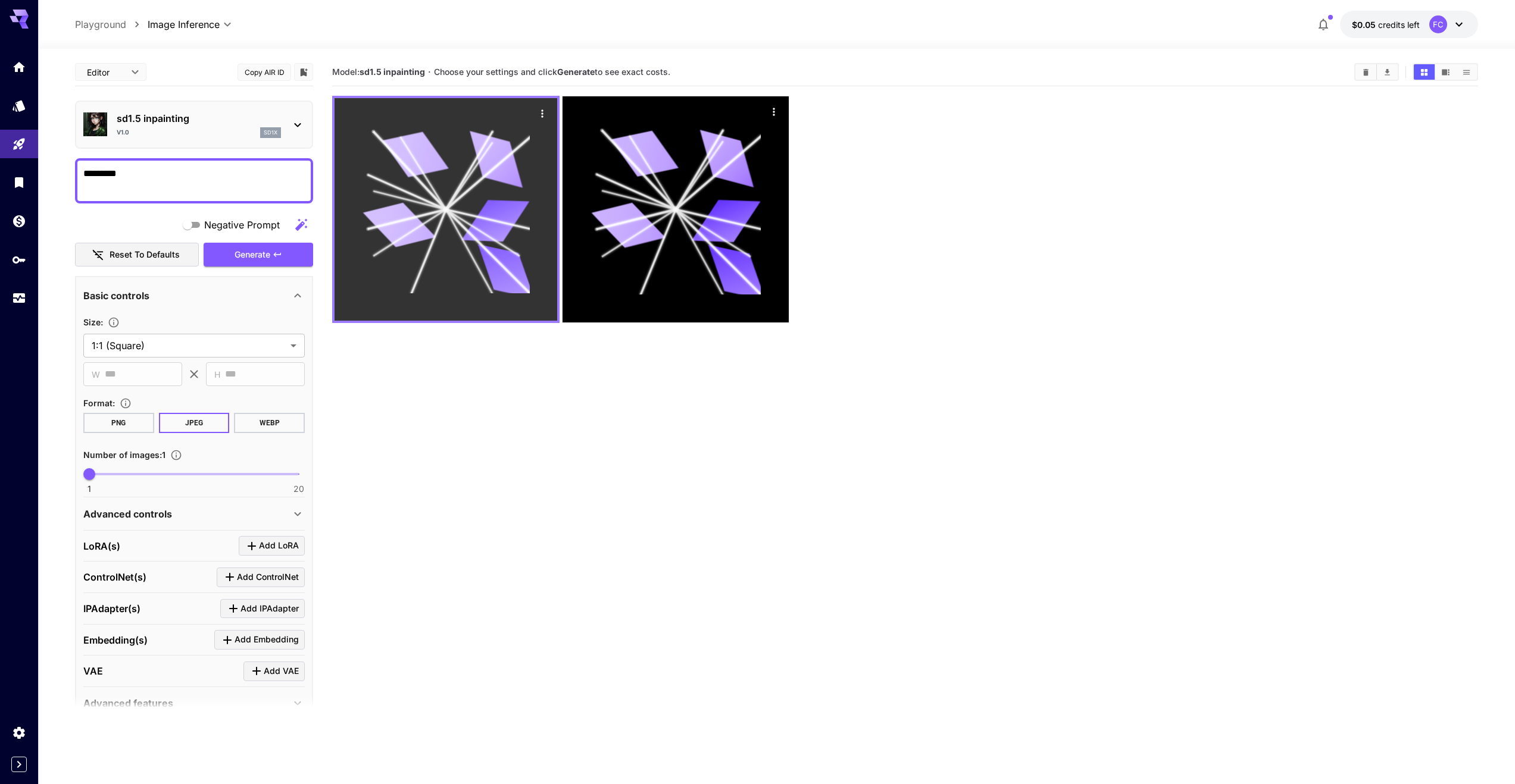
click at [453, 242] on icon at bounding box center [446, 209] width 167 height 167
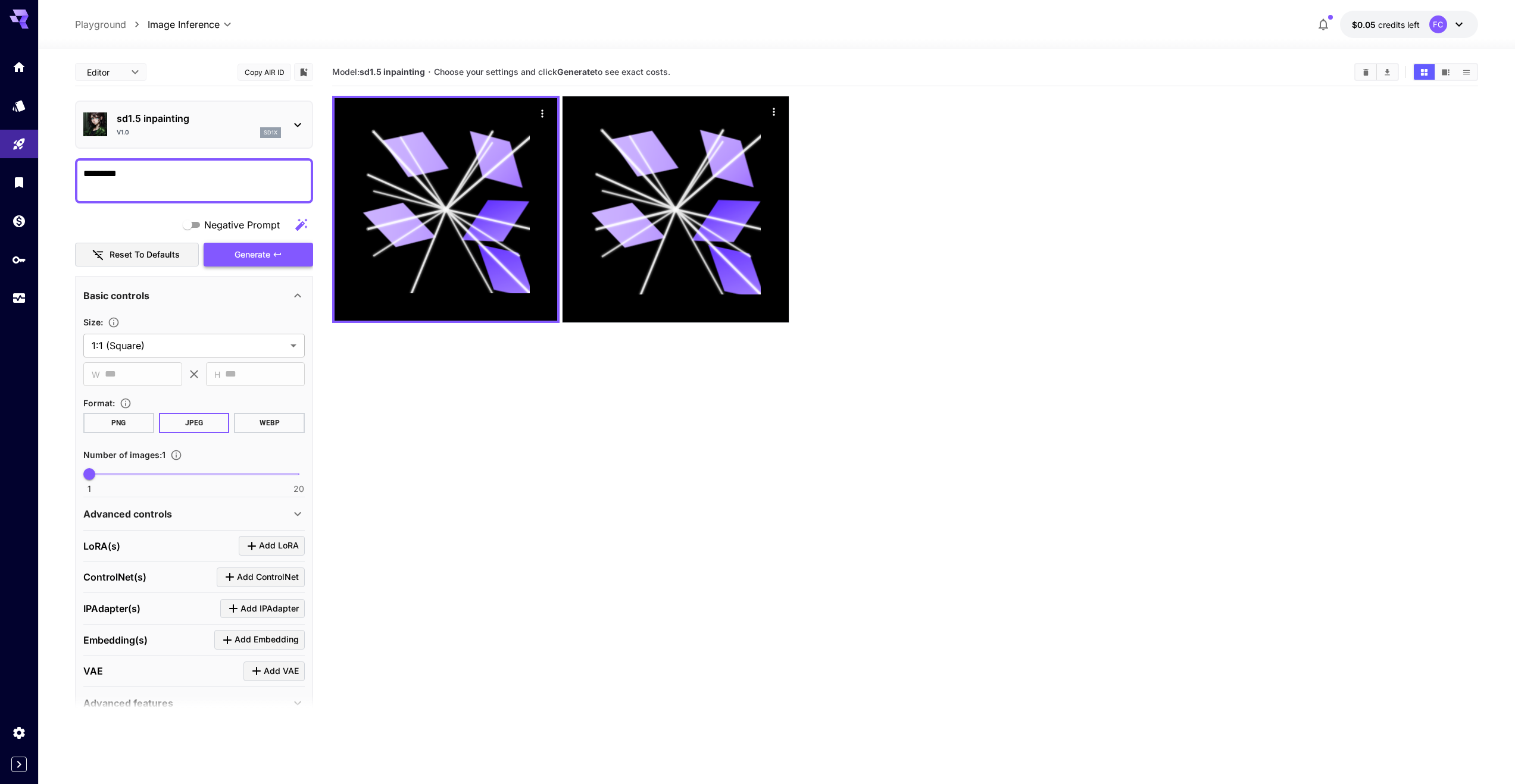
click at [271, 256] on button "Generate" at bounding box center [258, 254] width 110 height 24
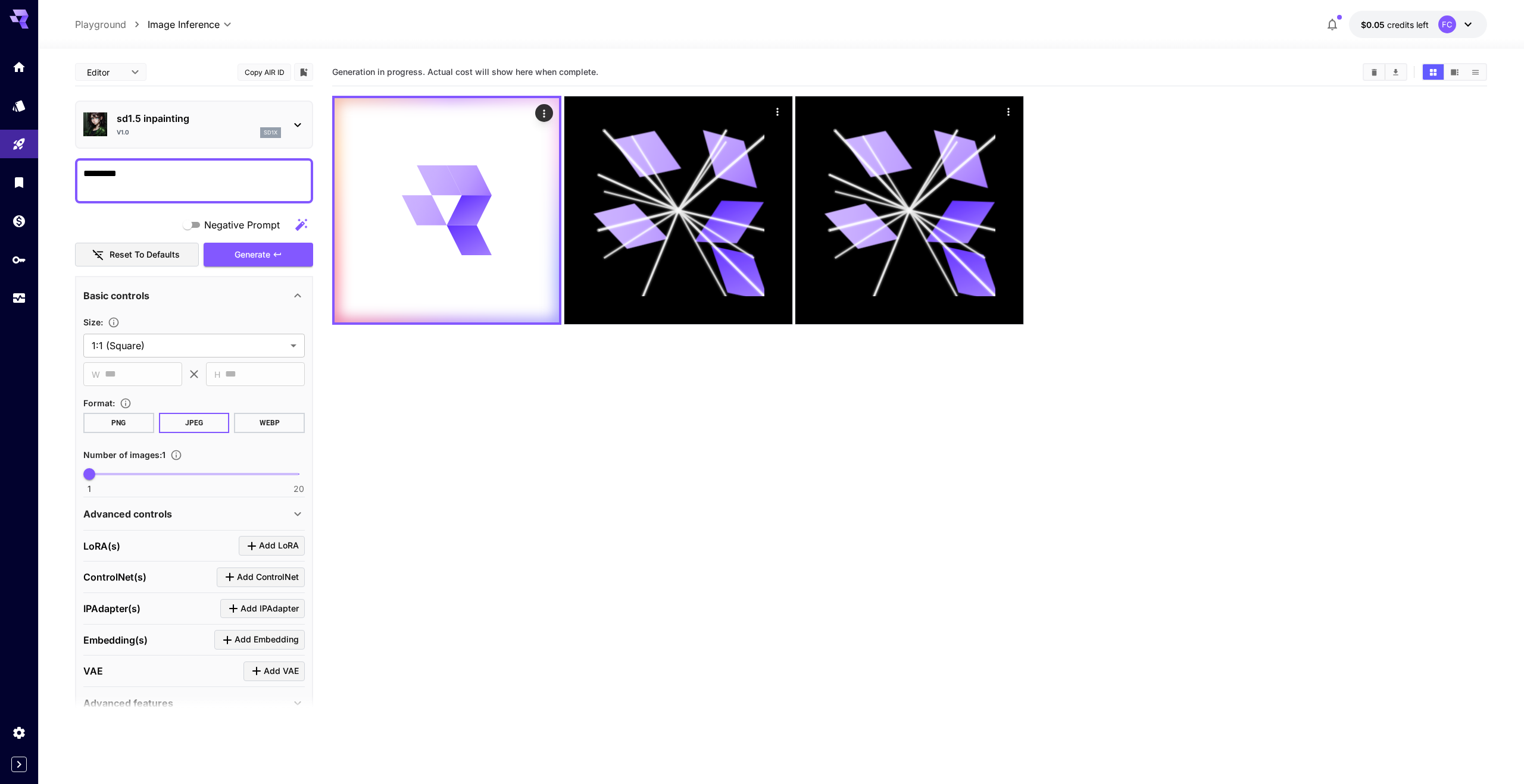
click at [132, 72] on body "**********" at bounding box center [762, 439] width 1524 height 878
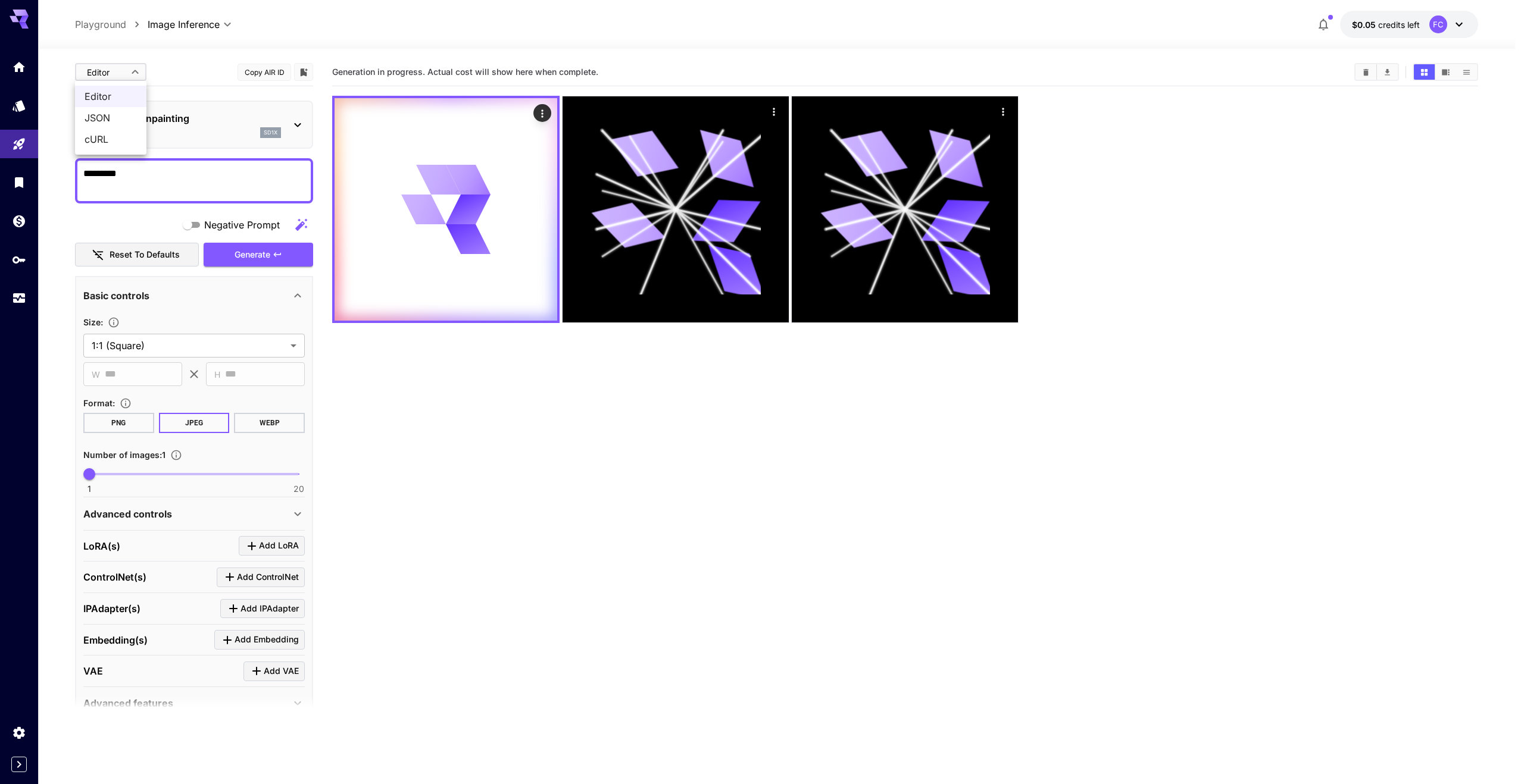
click at [131, 74] on div at bounding box center [762, 392] width 1524 height 784
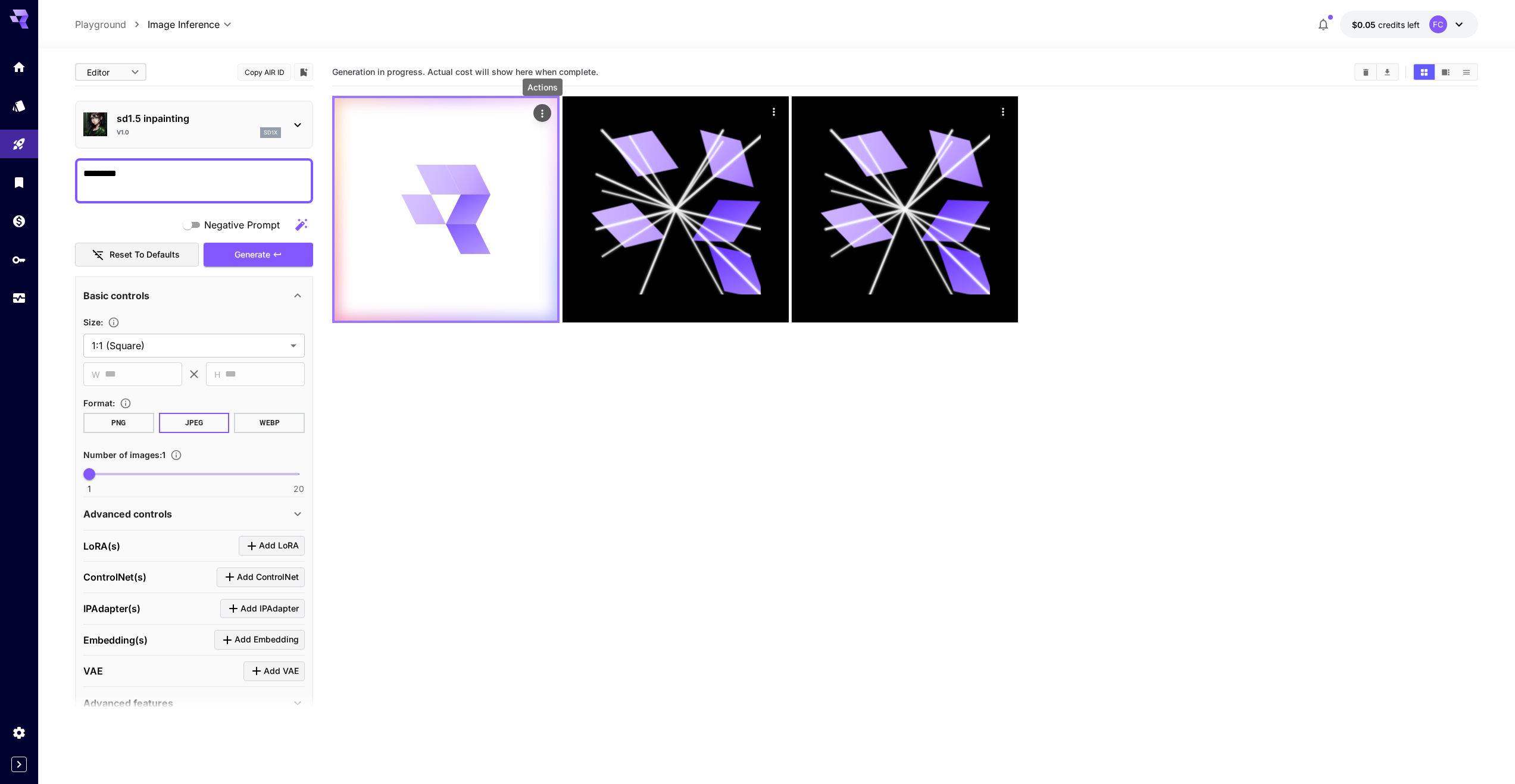
click at [550, 114] on button "Actions" at bounding box center [542, 113] width 18 height 18
click at [544, 113] on icon "Actions" at bounding box center [542, 113] width 12 height 12
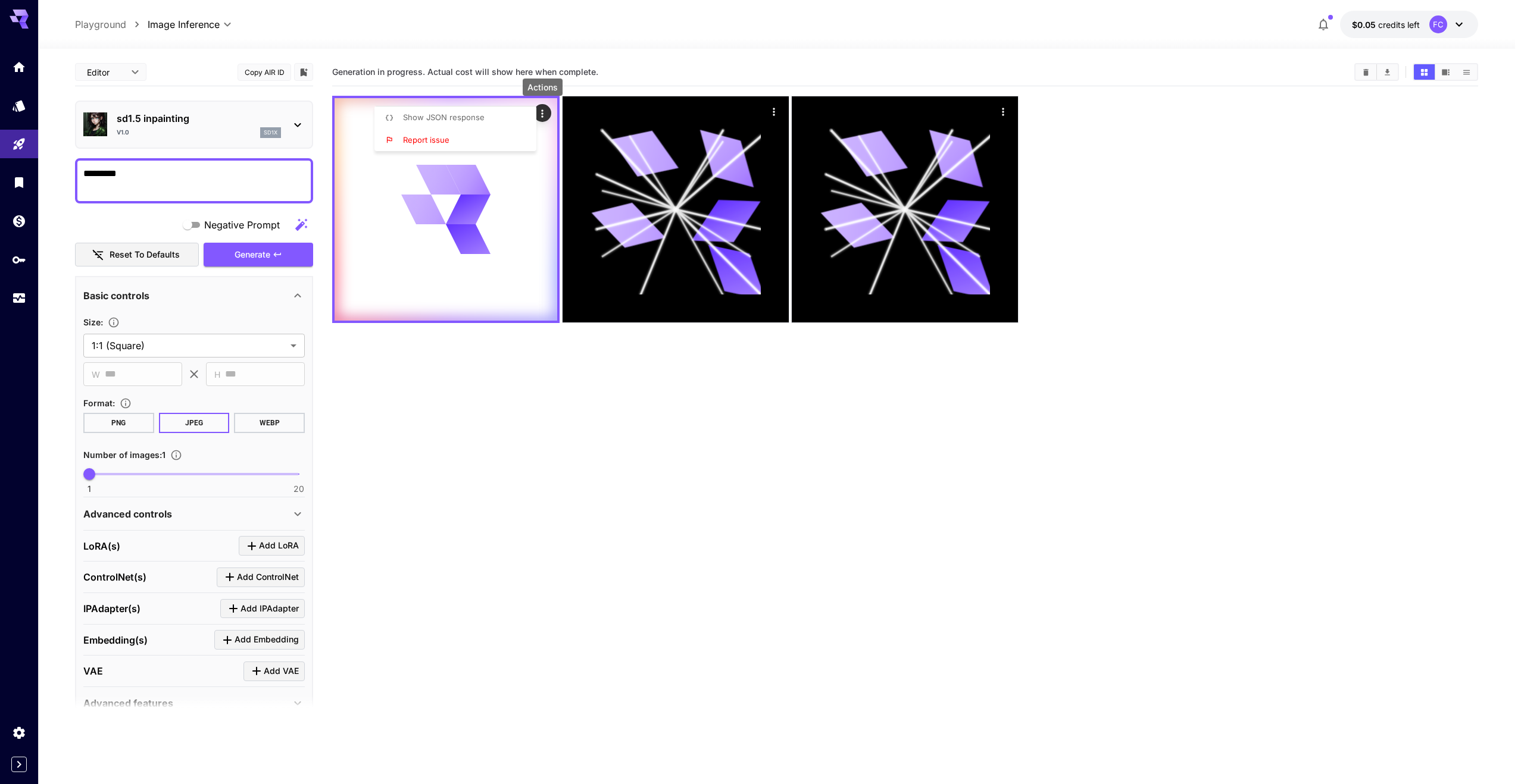
click at [547, 113] on div at bounding box center [762, 392] width 1524 height 784
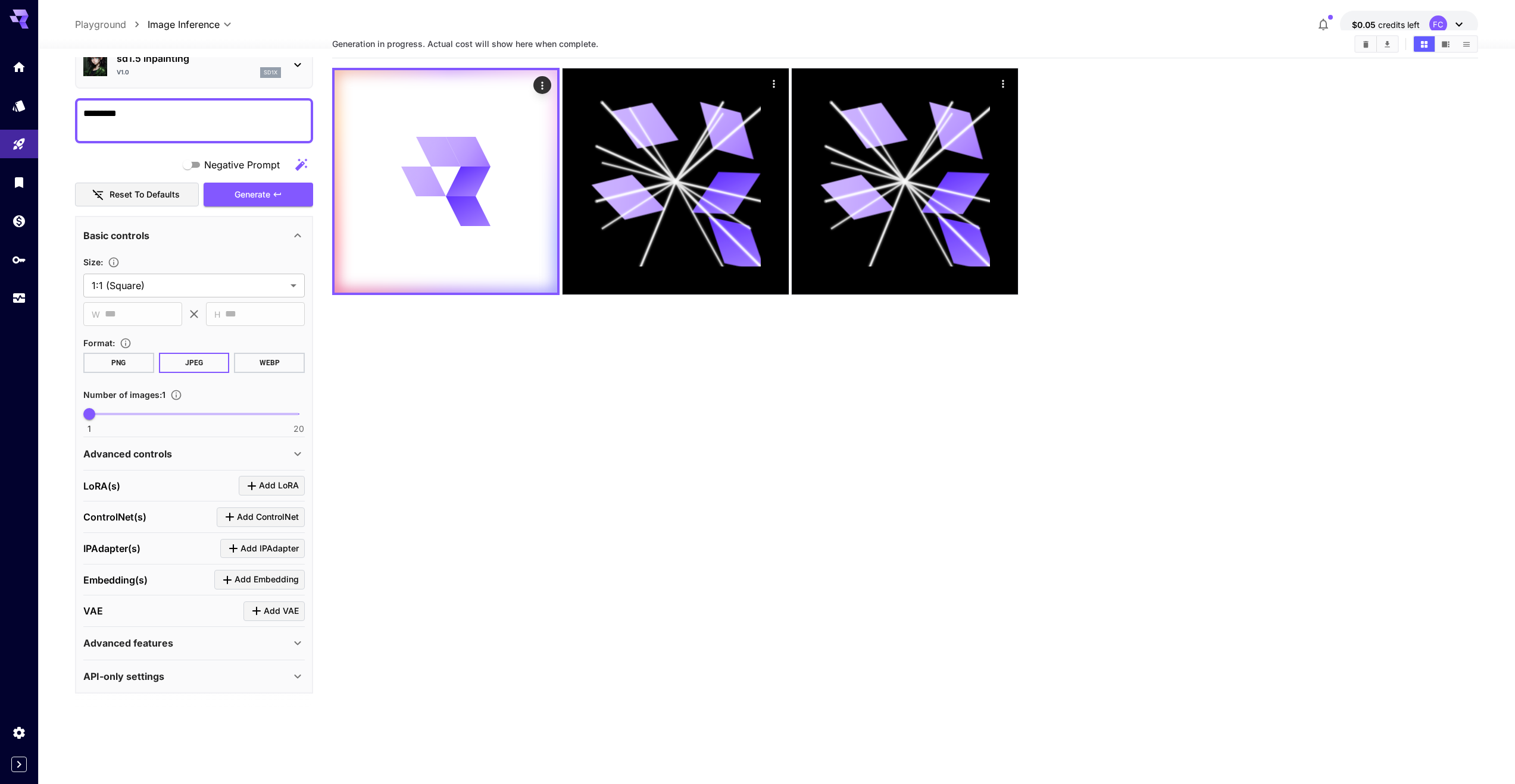
scroll to position [94, 0]
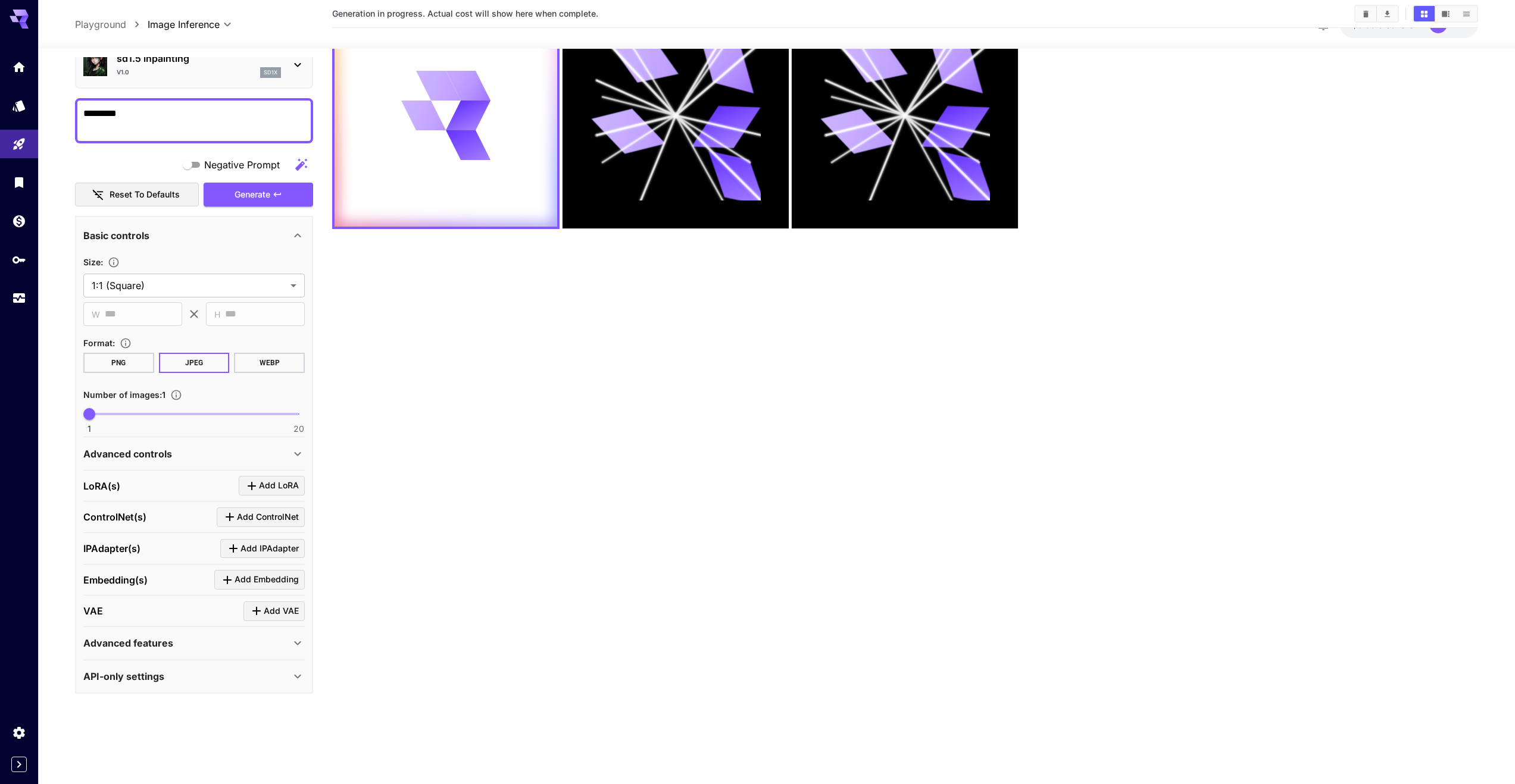
click at [164, 648] on p "Advanced features" at bounding box center [128, 643] width 90 height 14
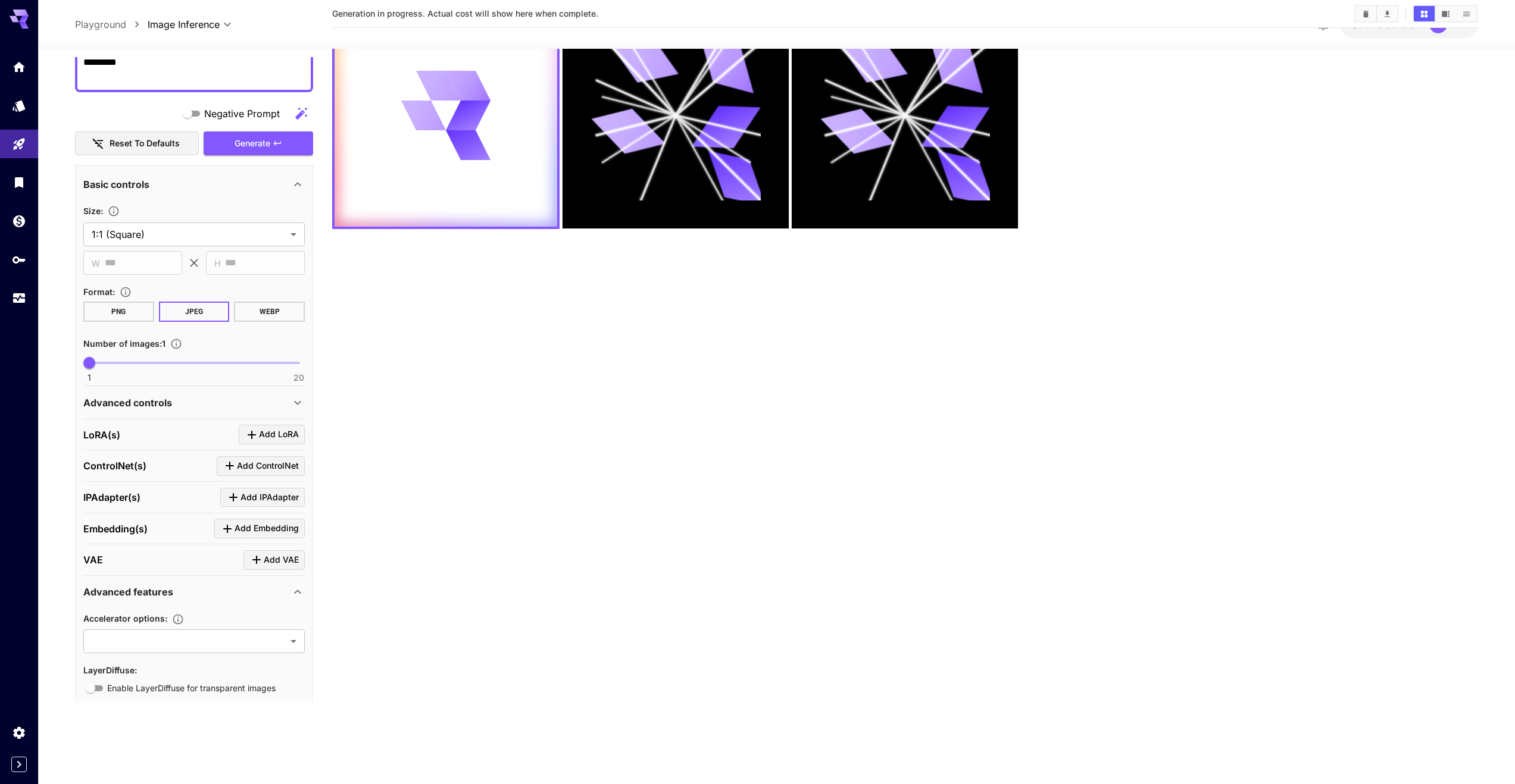
scroll to position [157, 0]
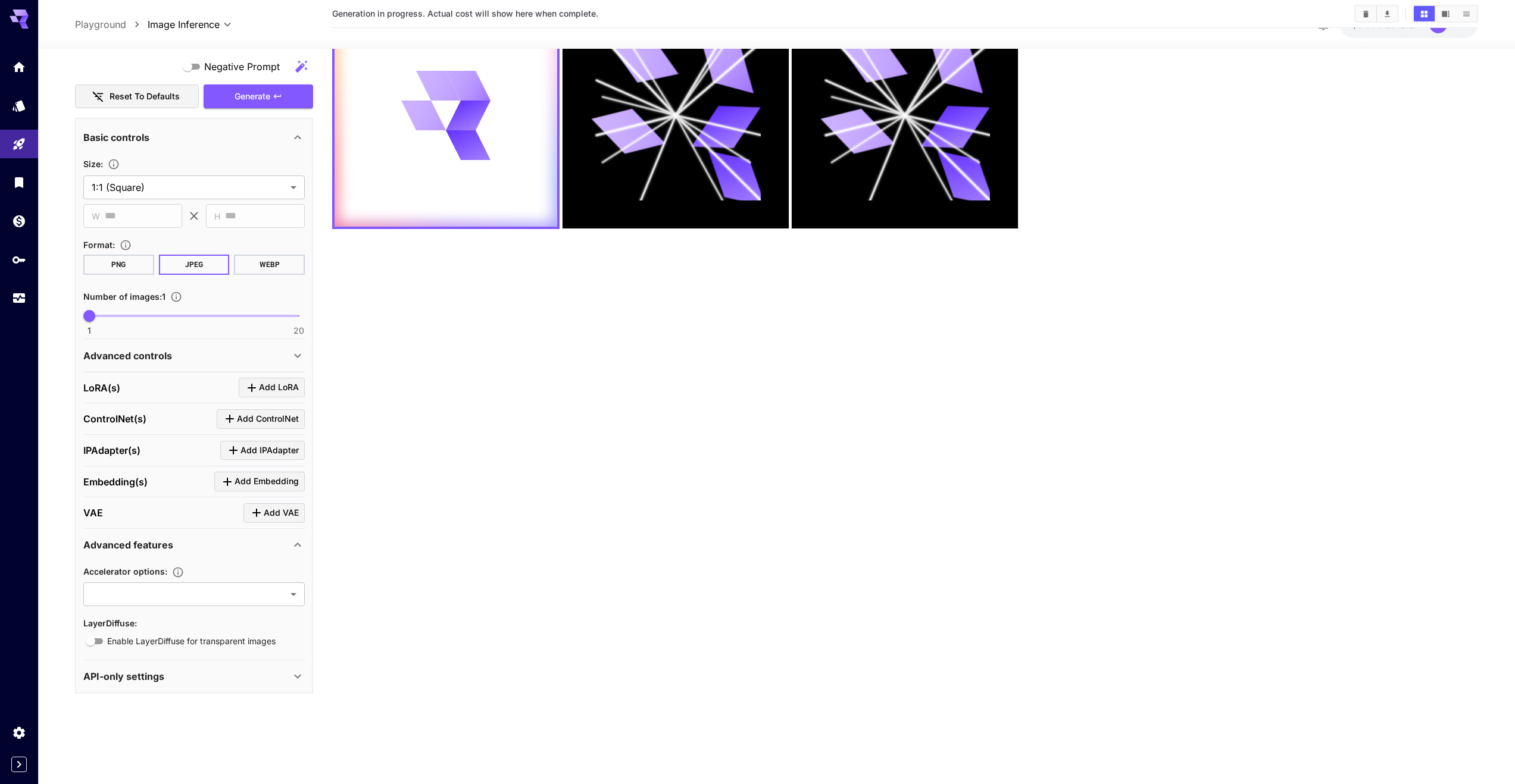
click at [156, 669] on p "API-only settings" at bounding box center [124, 676] width 81 height 14
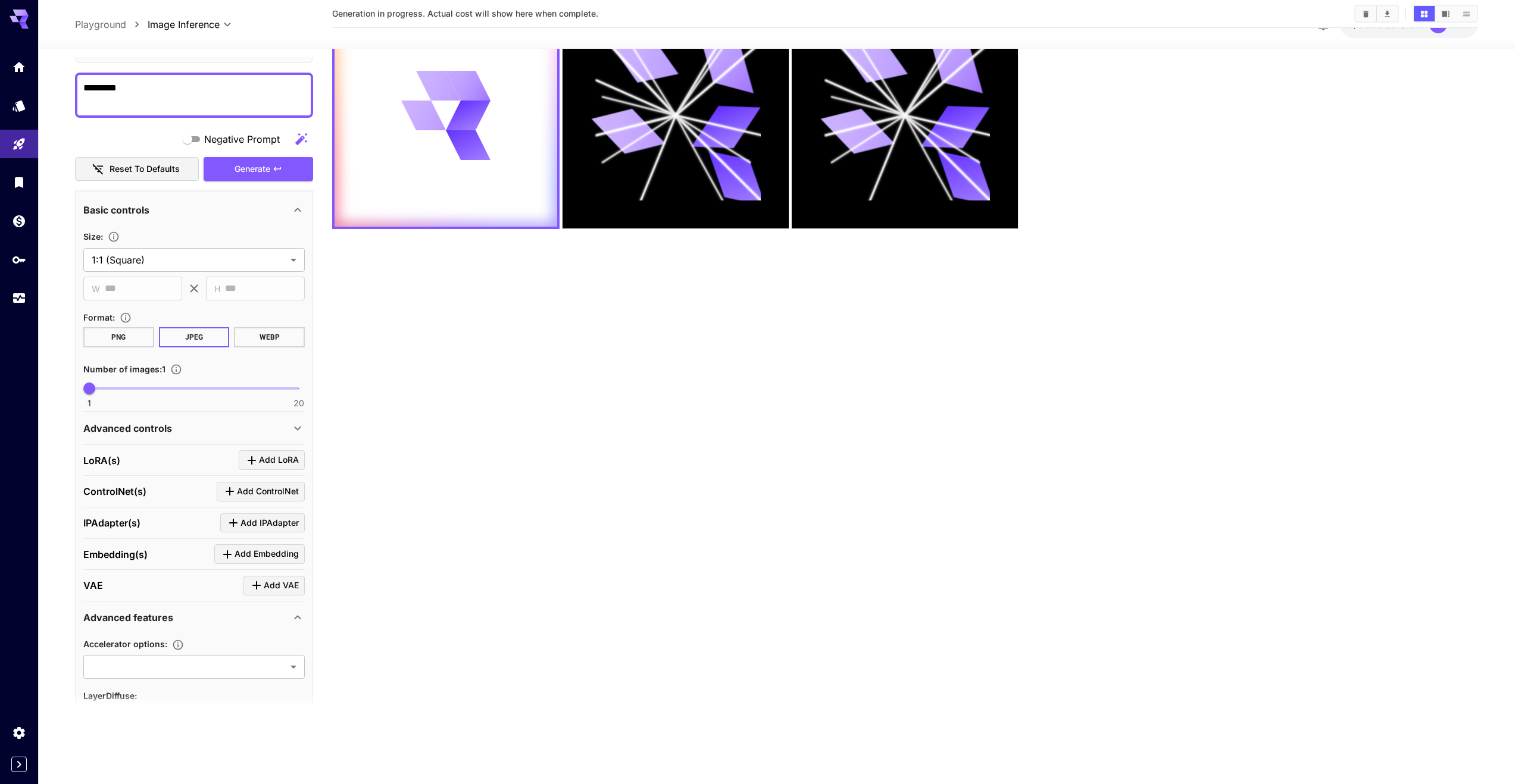
scroll to position [29, 0]
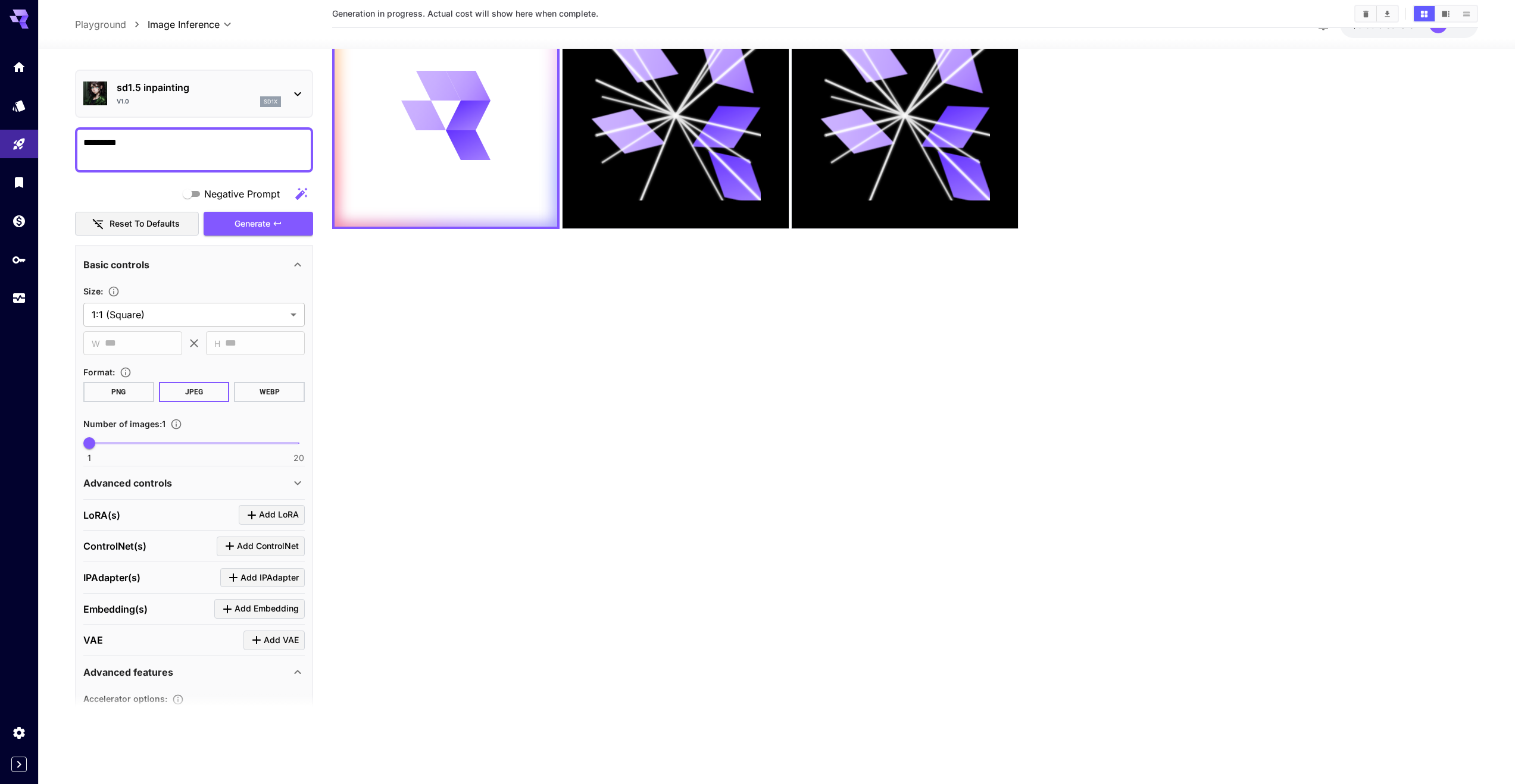
click at [244, 483] on div "Advanced controls" at bounding box center [186, 482] width 207 height 14
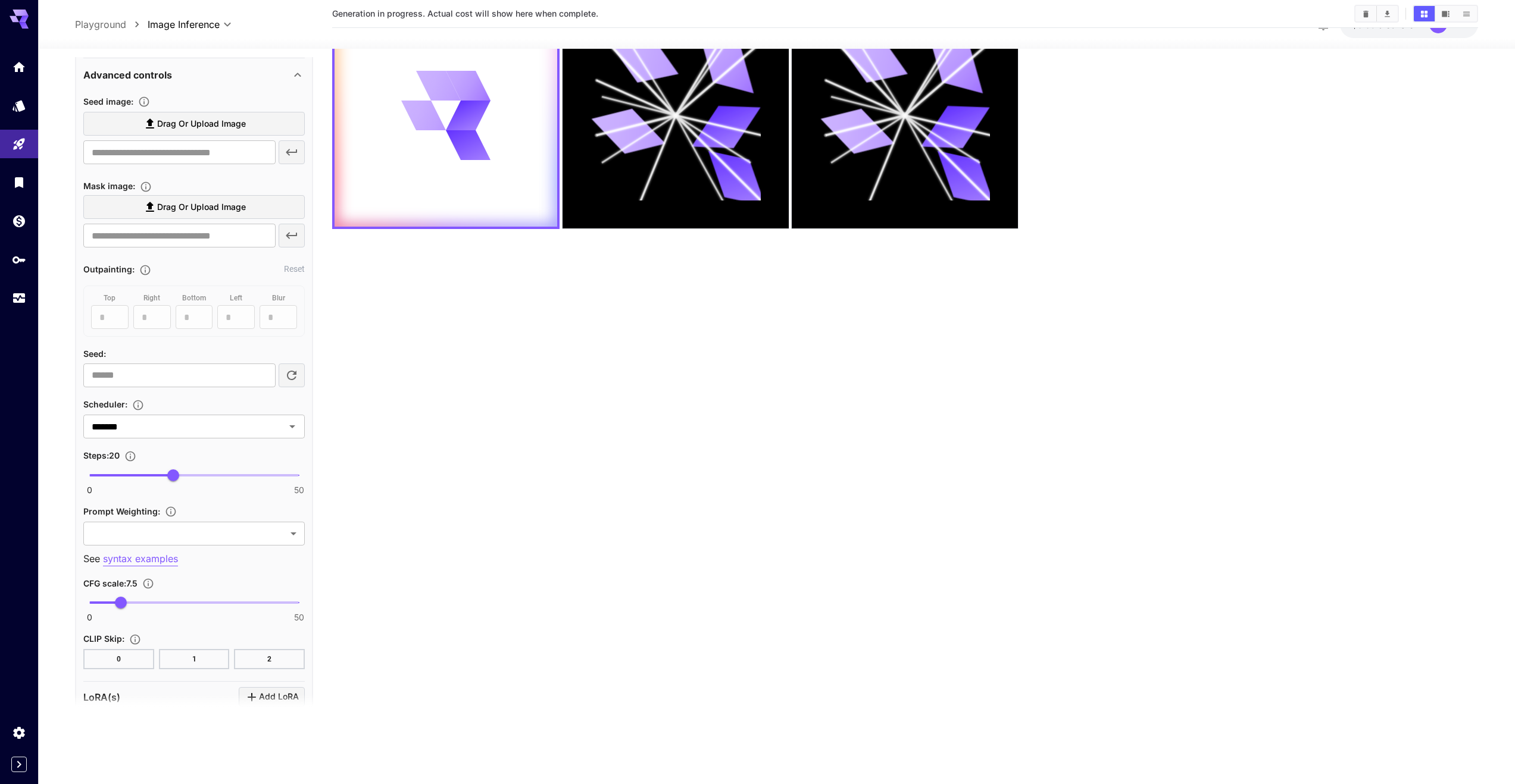
scroll to position [649, 0]
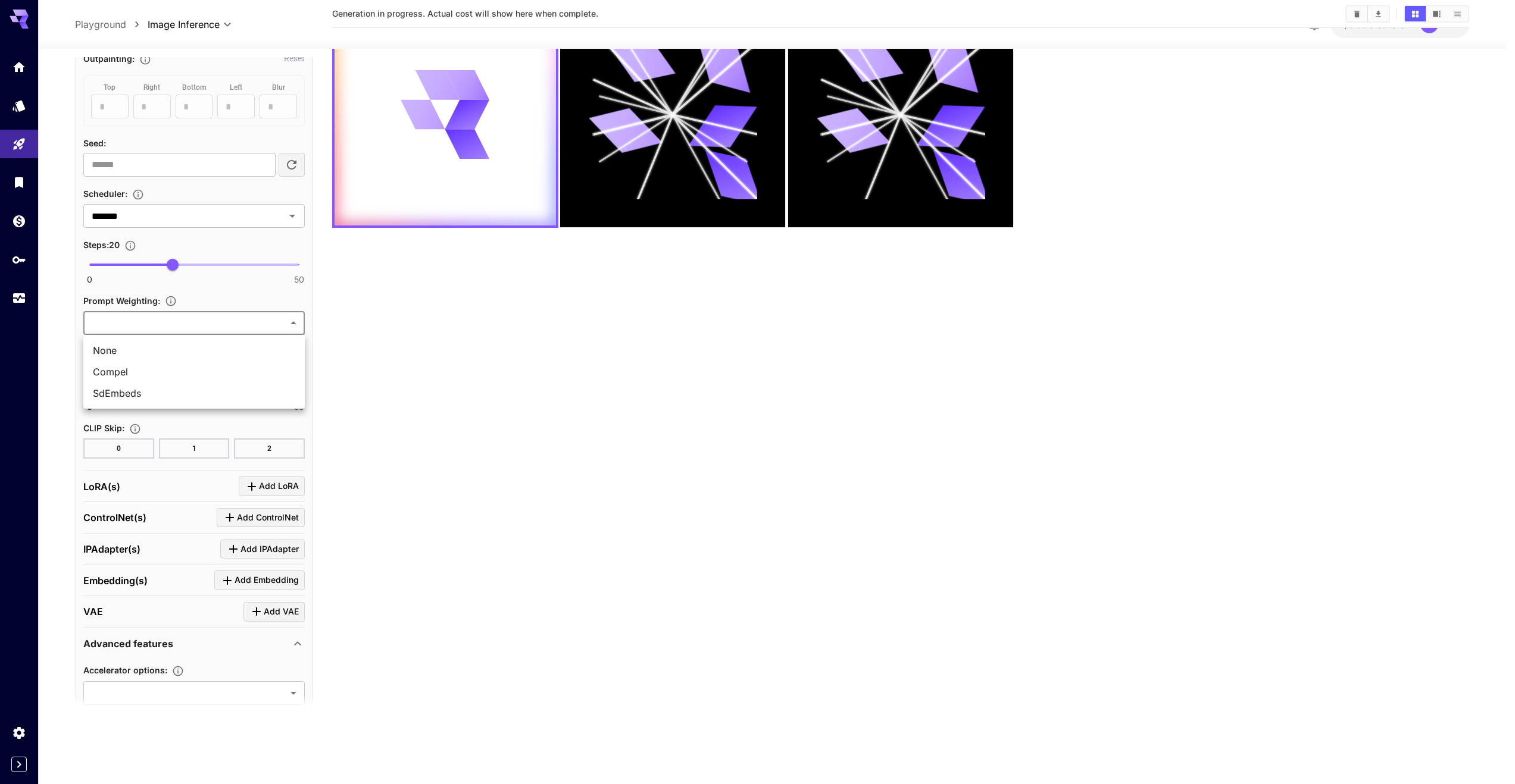
click at [244, 324] on body "**********" at bounding box center [757, 345] width 1515 height 878
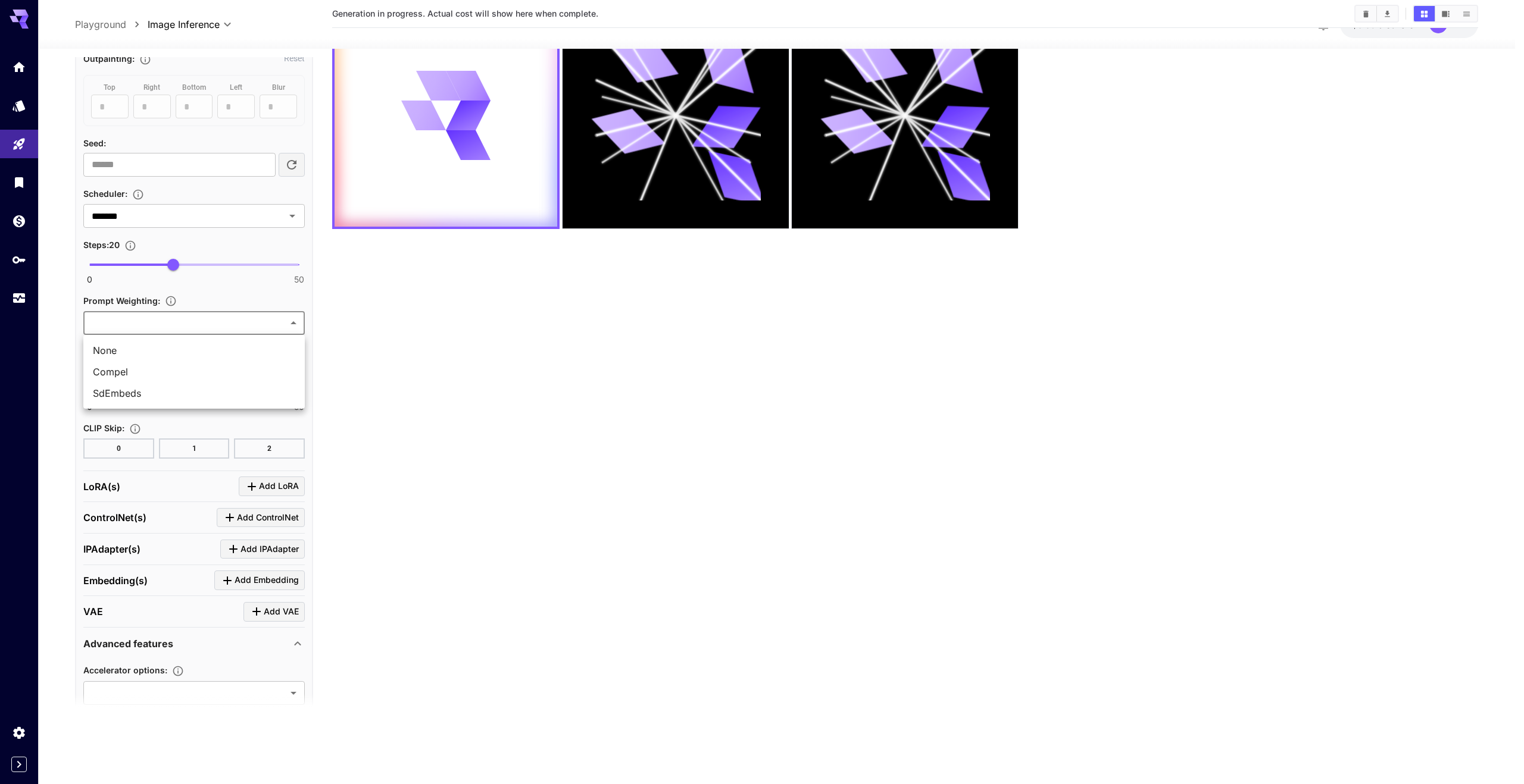
click at [366, 337] on div at bounding box center [762, 392] width 1524 height 784
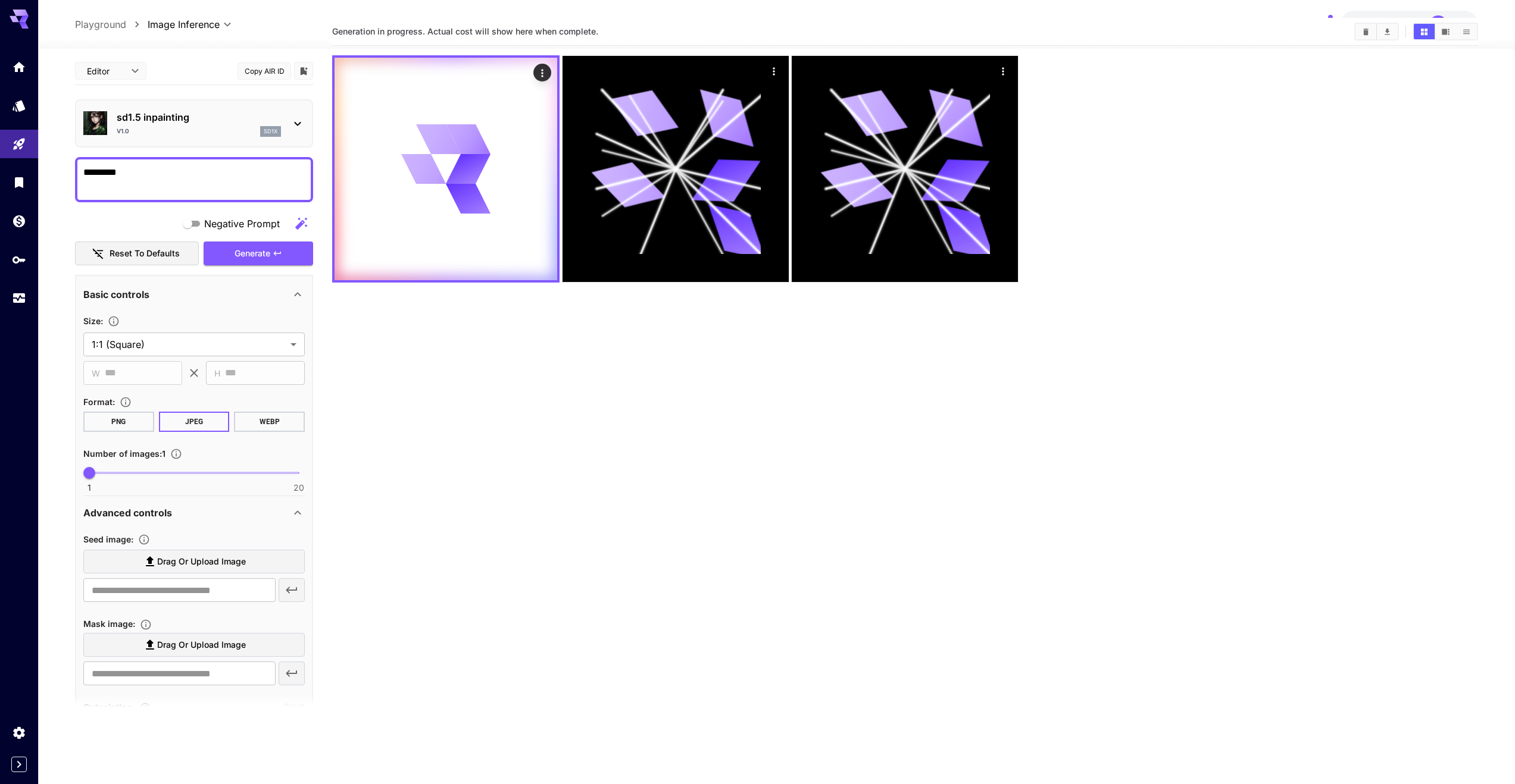
scroll to position [0, 0]
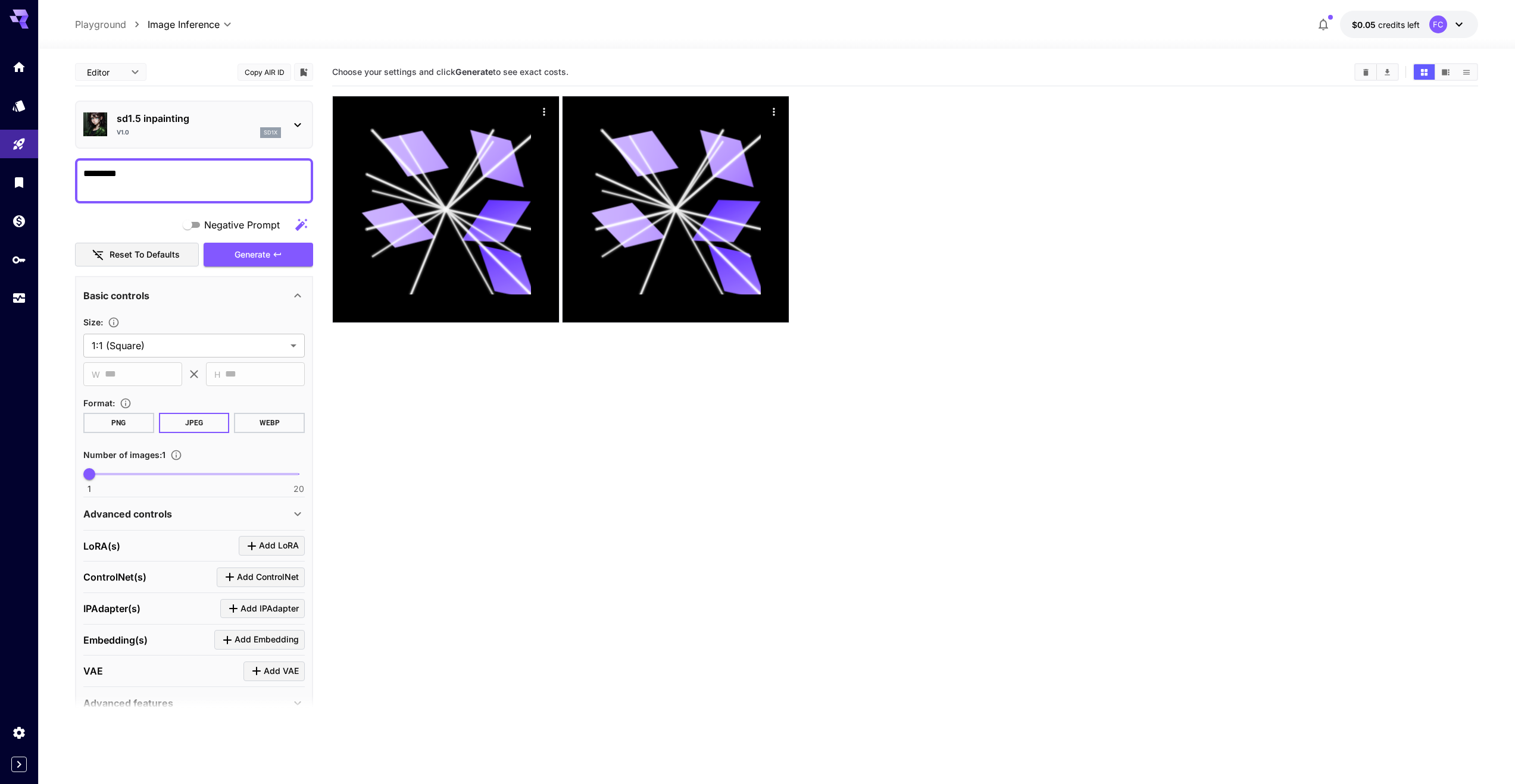
click at [23, 82] on div at bounding box center [19, 182] width 38 height 260
click at [16, 96] on icon "Models" at bounding box center [20, 101] width 14 height 14
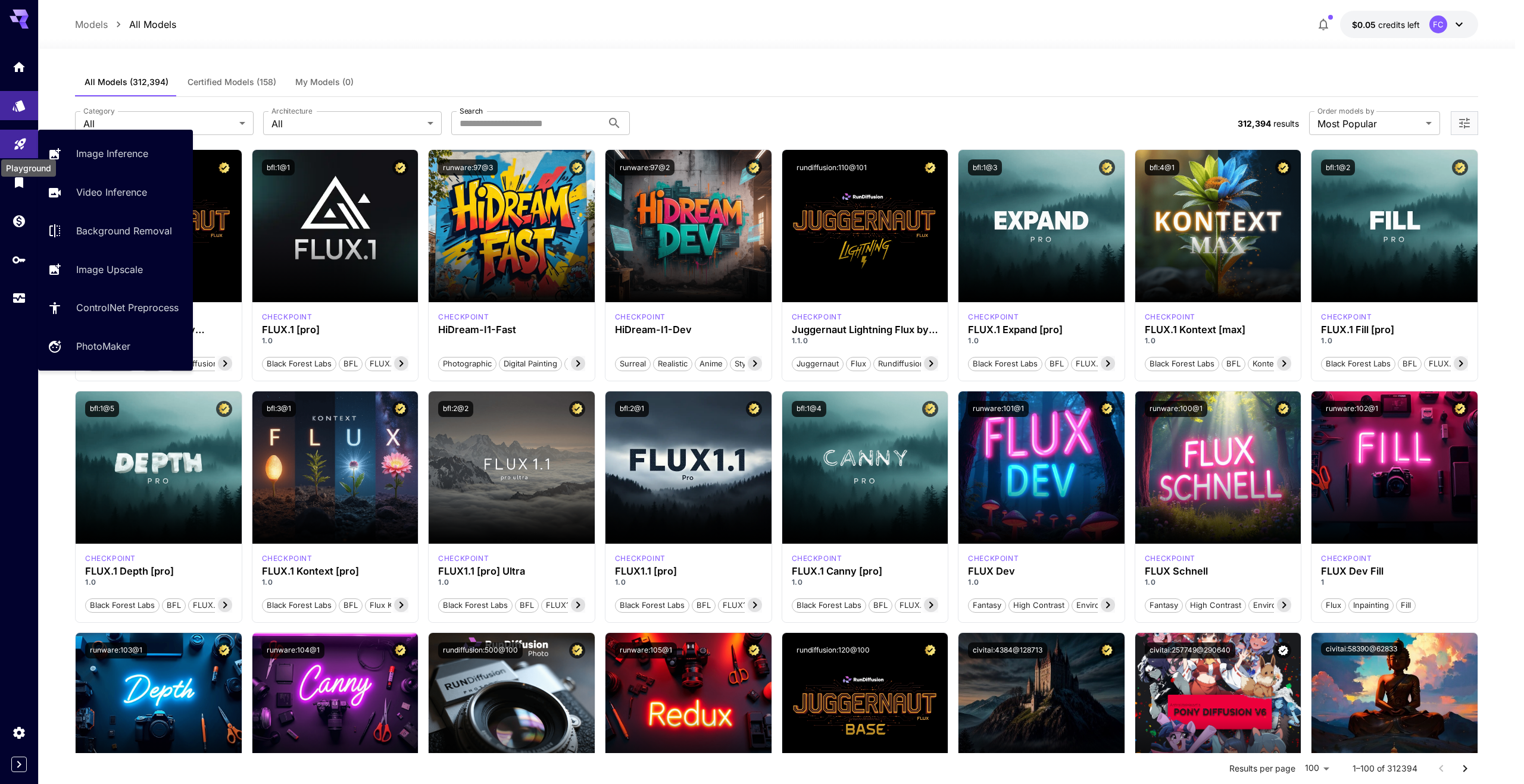
click at [98, 152] on p "Image Inference" at bounding box center [115, 153] width 72 height 14
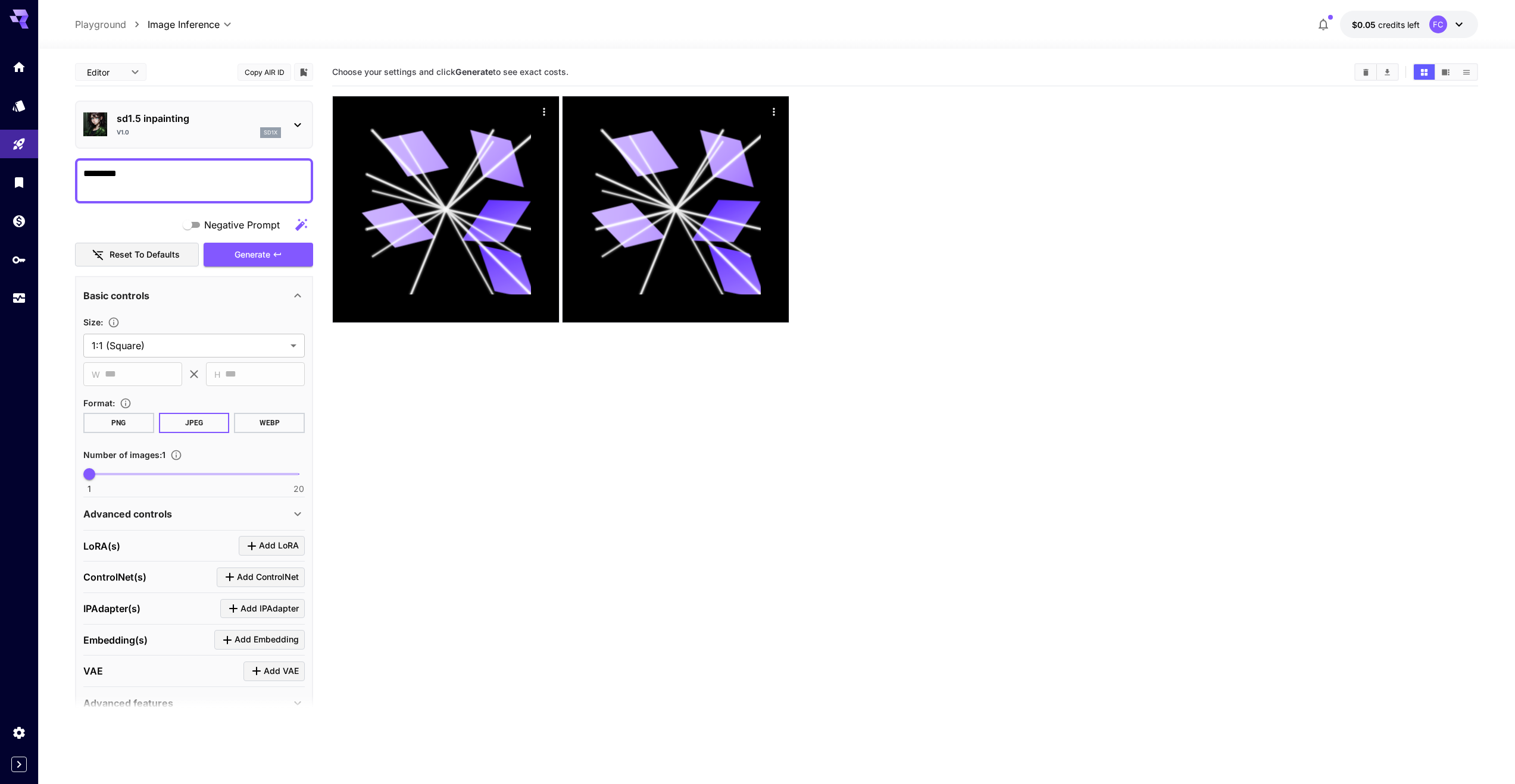
click at [227, 171] on textarea "*********" at bounding box center [194, 180] width 221 height 29
click at [102, 170] on textarea "*********" at bounding box center [194, 180] width 221 height 29
click at [94, 171] on textarea "*********" at bounding box center [194, 180] width 221 height 29
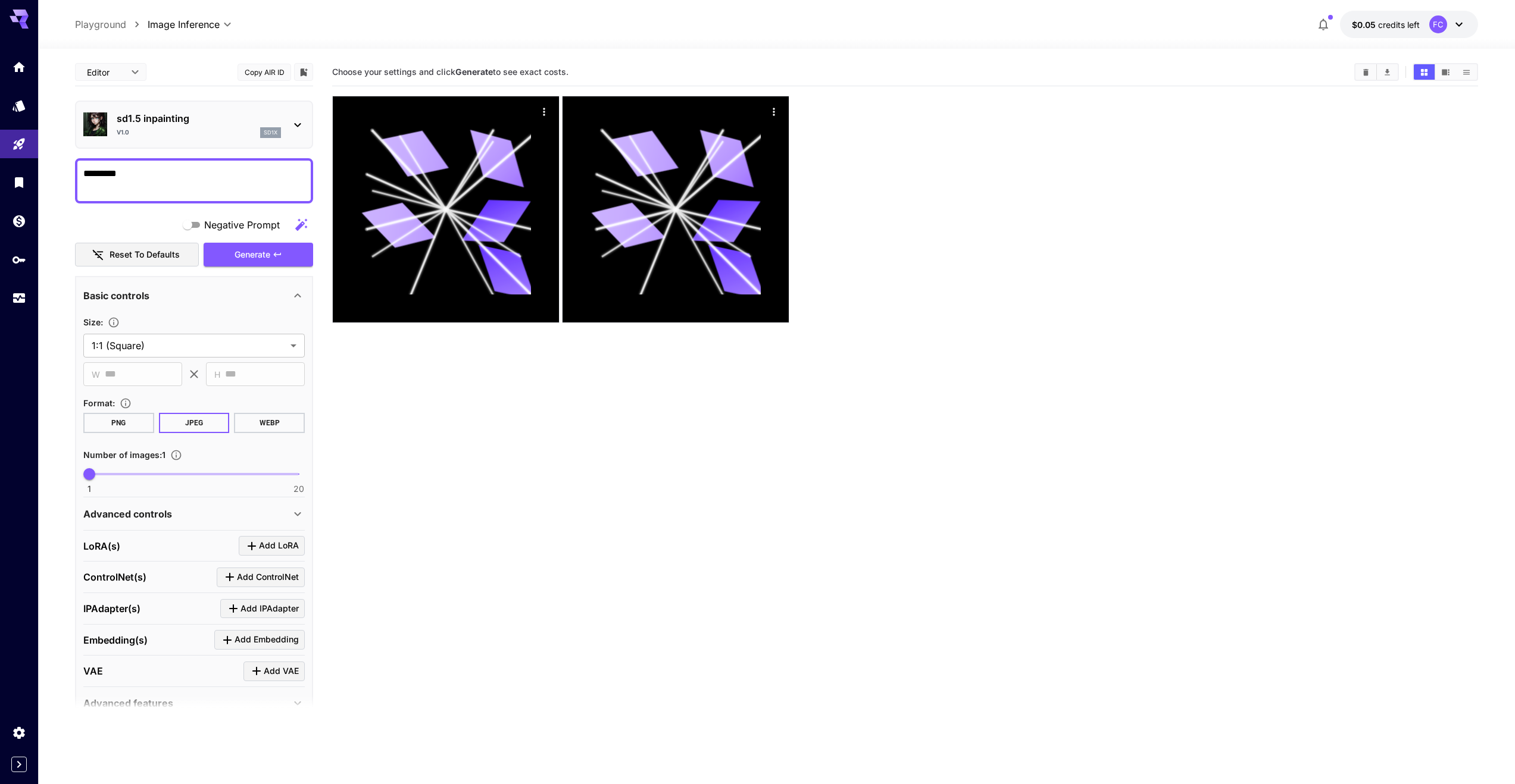
click at [146, 176] on textarea "*********" at bounding box center [194, 180] width 221 height 29
type textarea "**********"
click at [282, 257] on icon "button" at bounding box center [277, 254] width 10 height 10
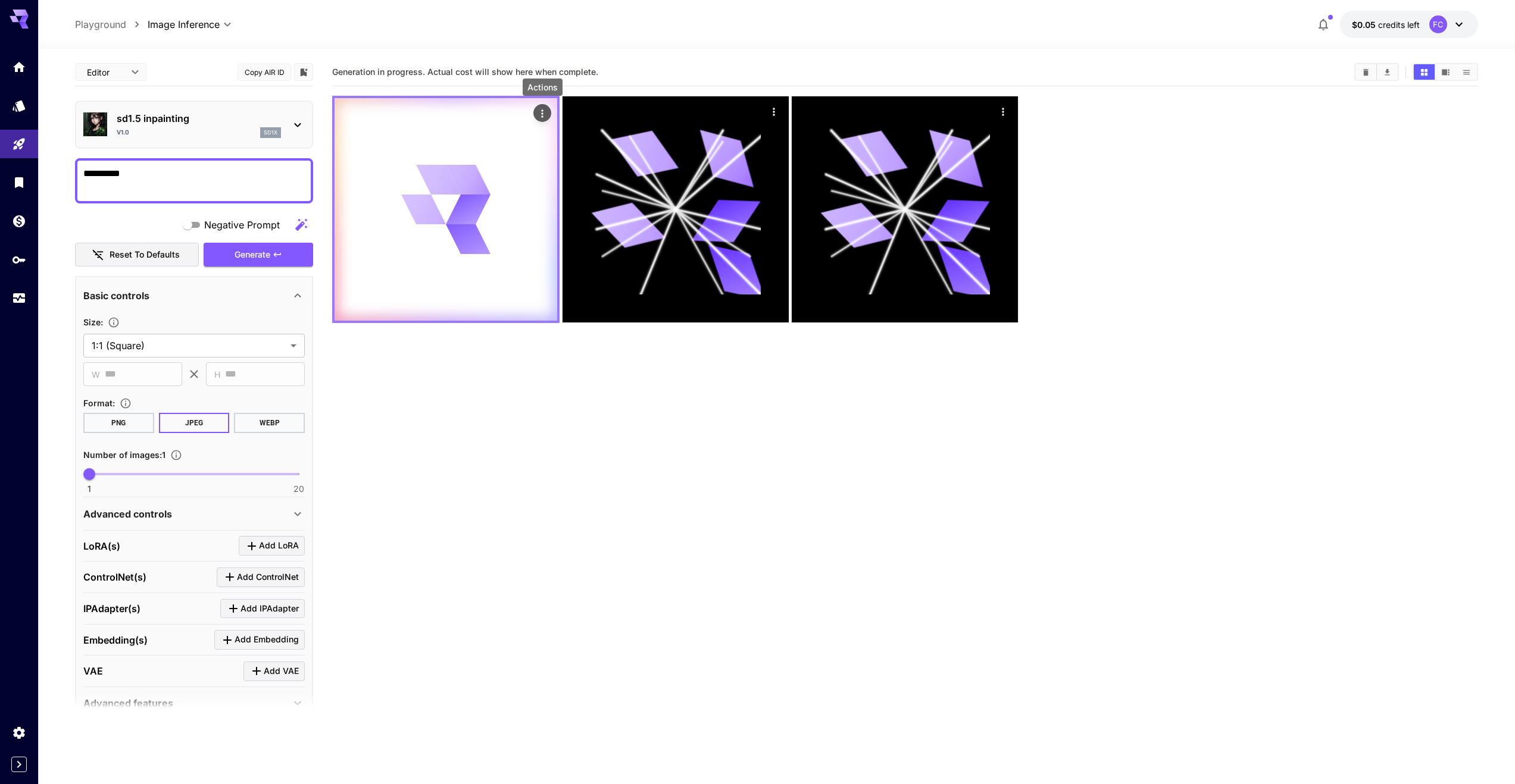
click at [544, 109] on icon "Actions" at bounding box center [542, 113] width 12 height 12
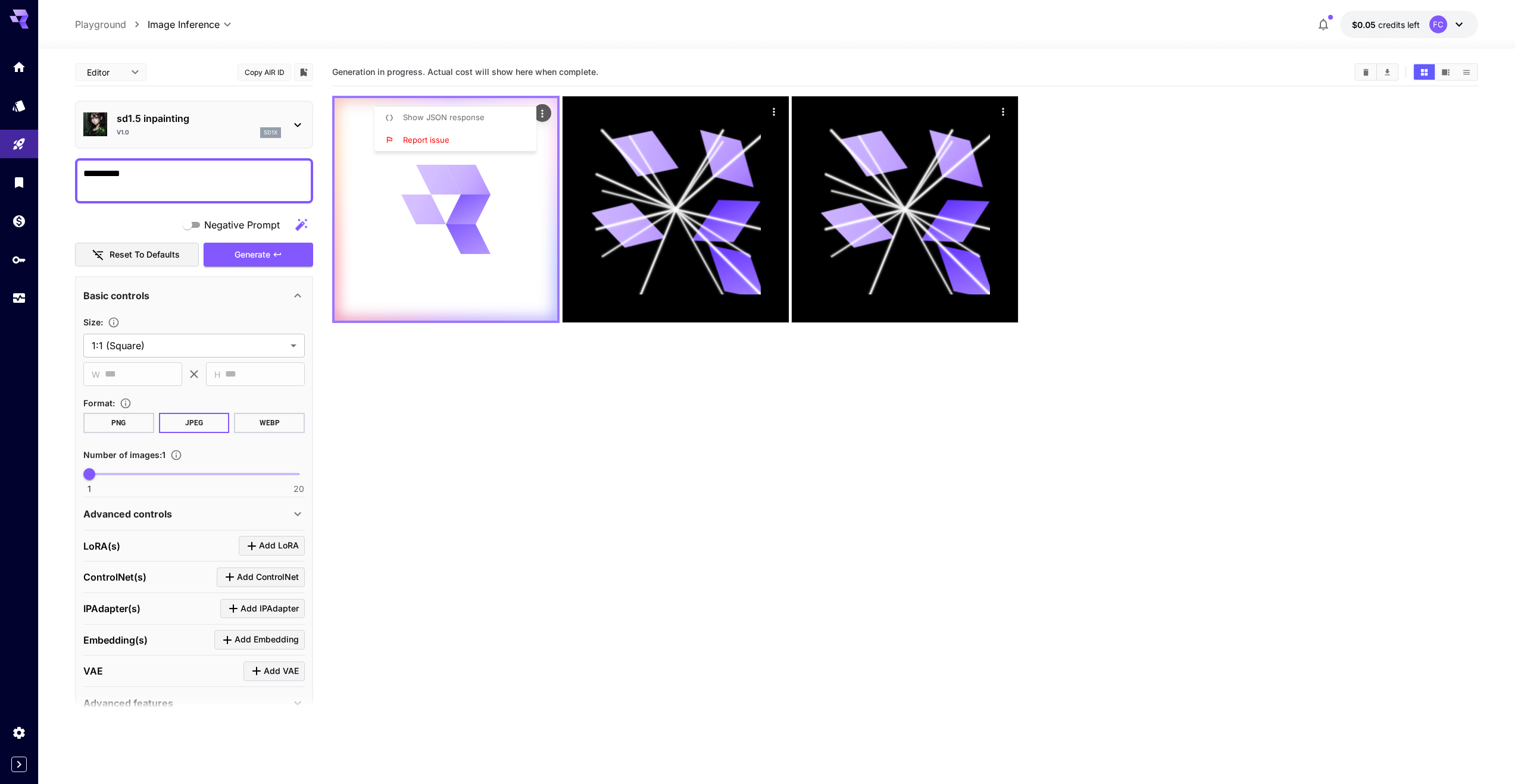
click at [544, 109] on div at bounding box center [762, 392] width 1524 height 784
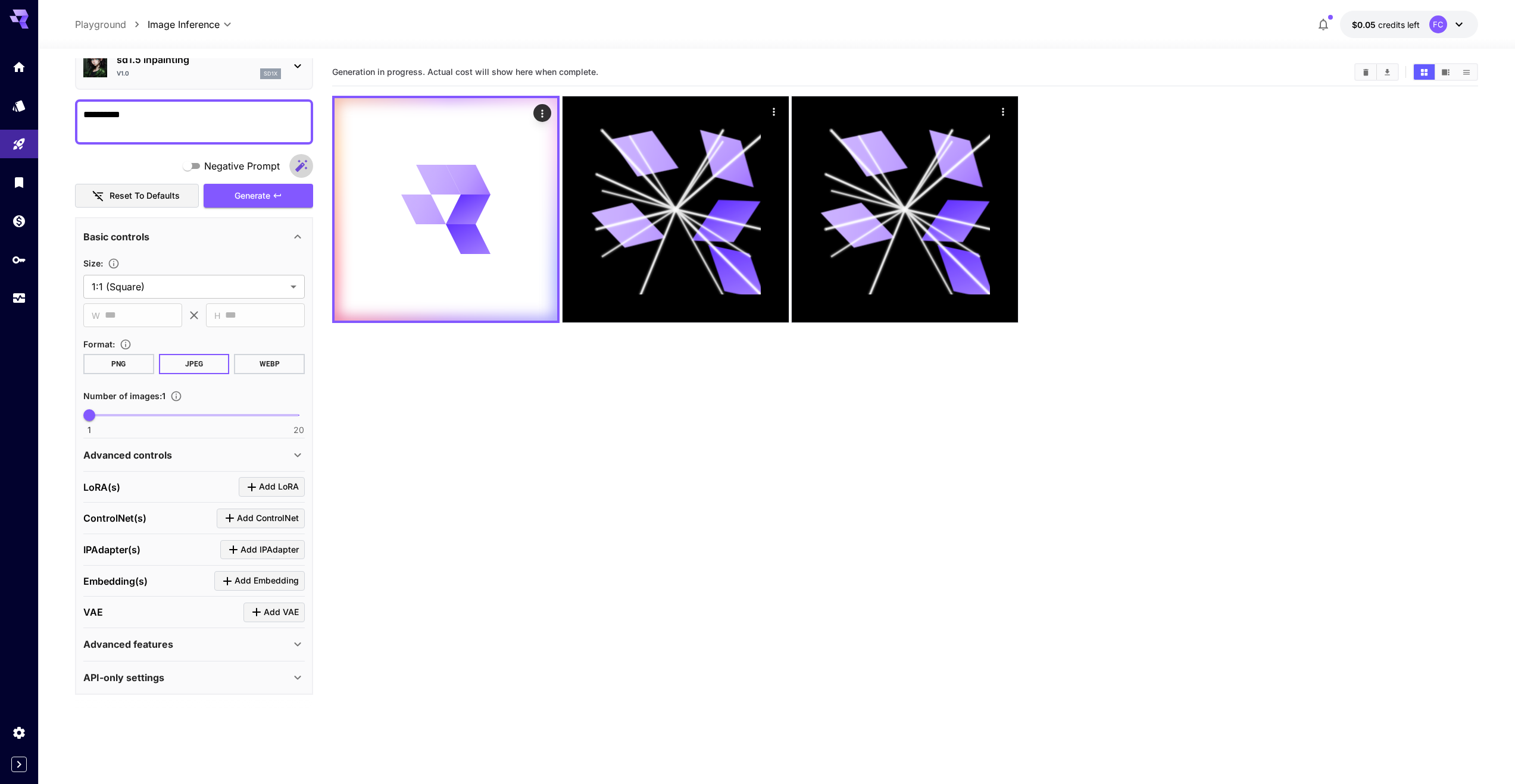
click at [306, 162] on icon "button" at bounding box center [301, 165] width 12 height 12
